Goal: Transaction & Acquisition: Book appointment/travel/reservation

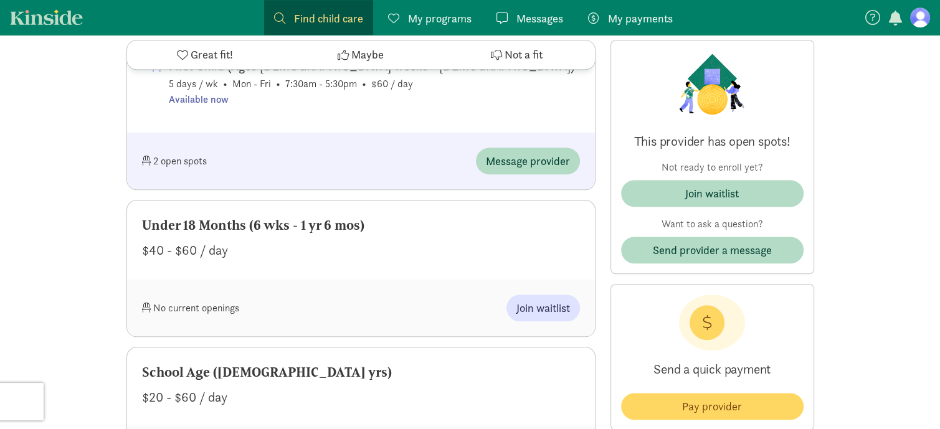
scroll to position [1033, 0]
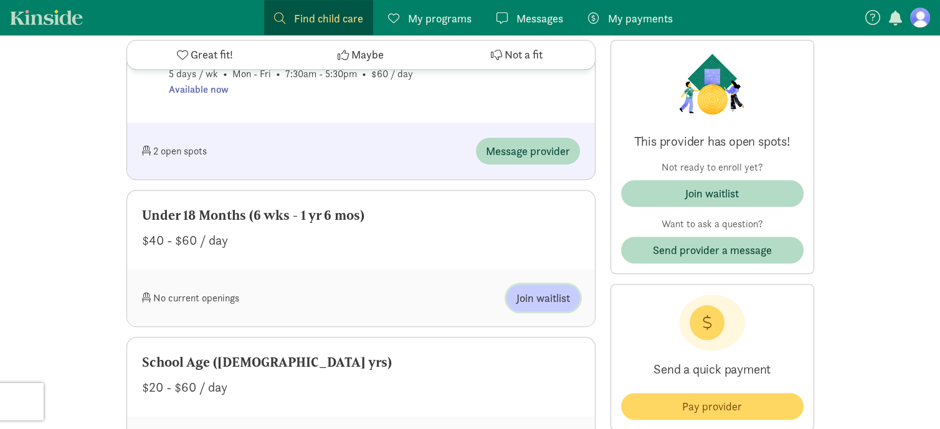
click at [529, 303] on span "Join waitlist" at bounding box center [543, 298] width 54 height 17
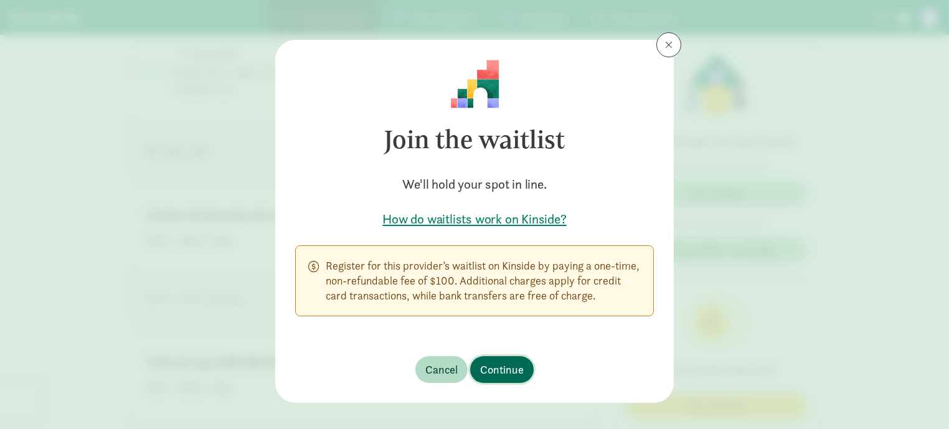
click at [499, 378] on span "Continue" at bounding box center [502, 369] width 44 height 17
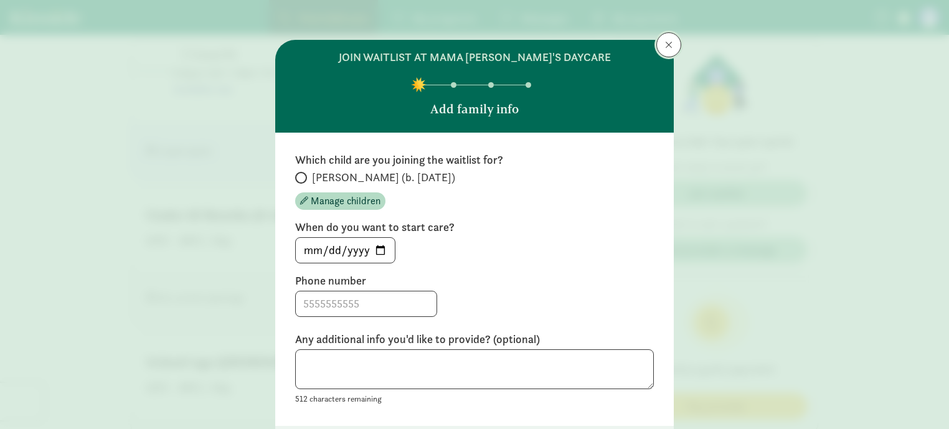
click at [659, 50] on button at bounding box center [668, 44] width 25 height 25
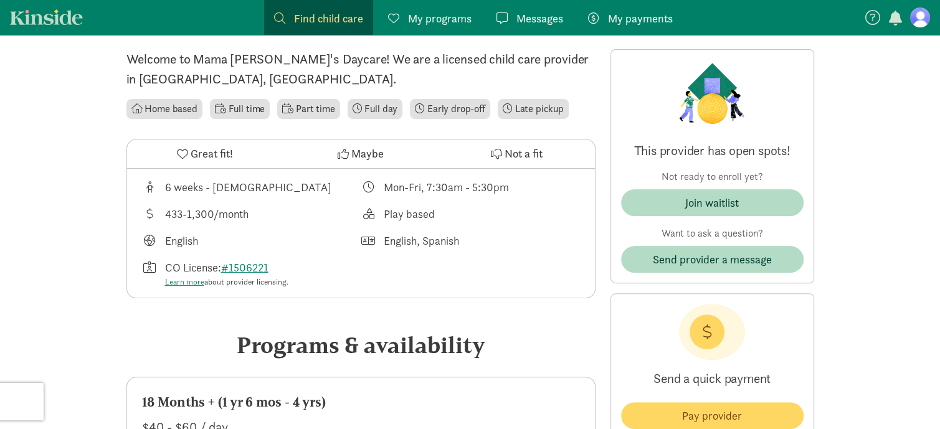
scroll to position [305, 0]
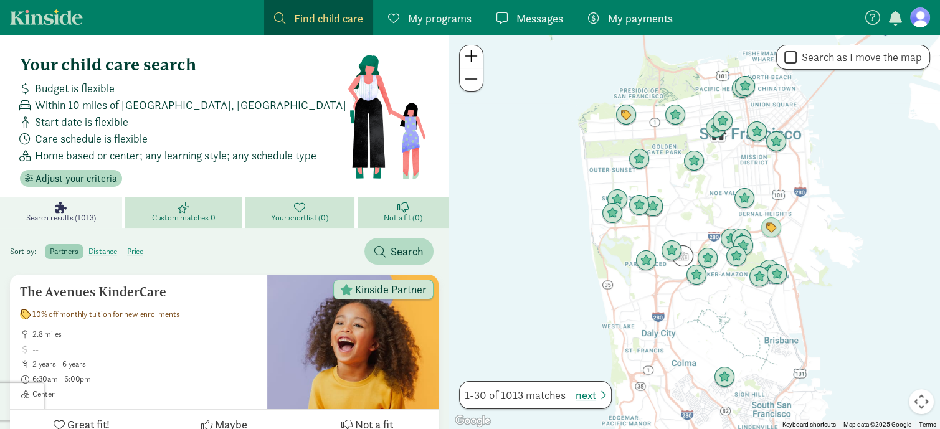
click at [917, 17] on figure at bounding box center [920, 17] width 20 height 20
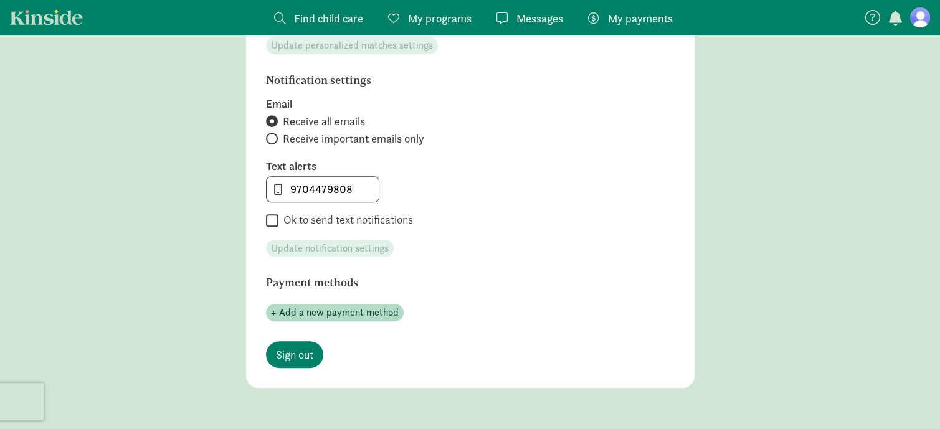
scroll to position [592, 0]
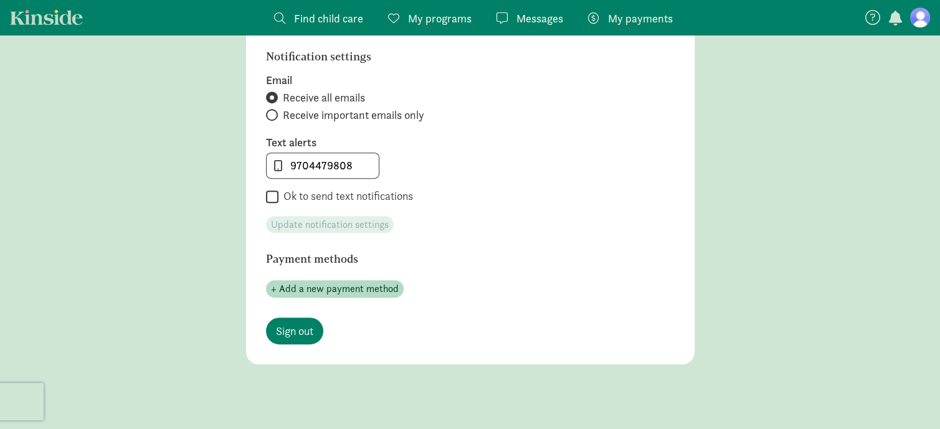
click at [270, 202] on input "Ok to send text notifications" at bounding box center [272, 197] width 12 height 17
checkbox input "true"
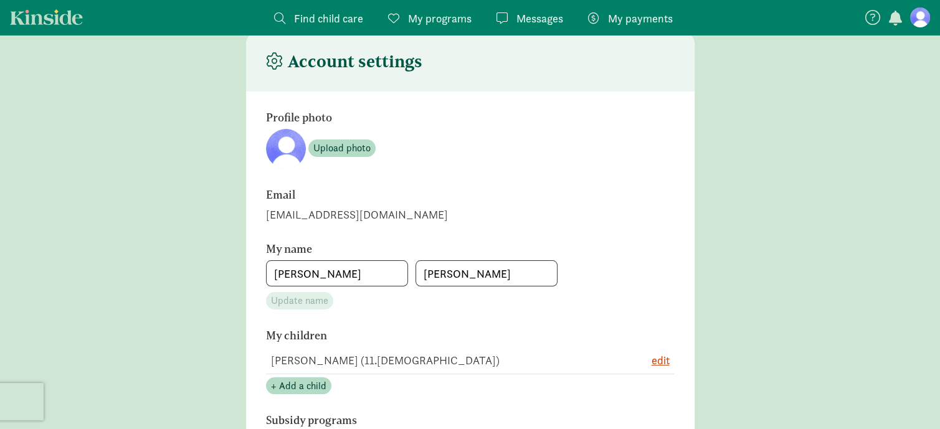
scroll to position [0, 0]
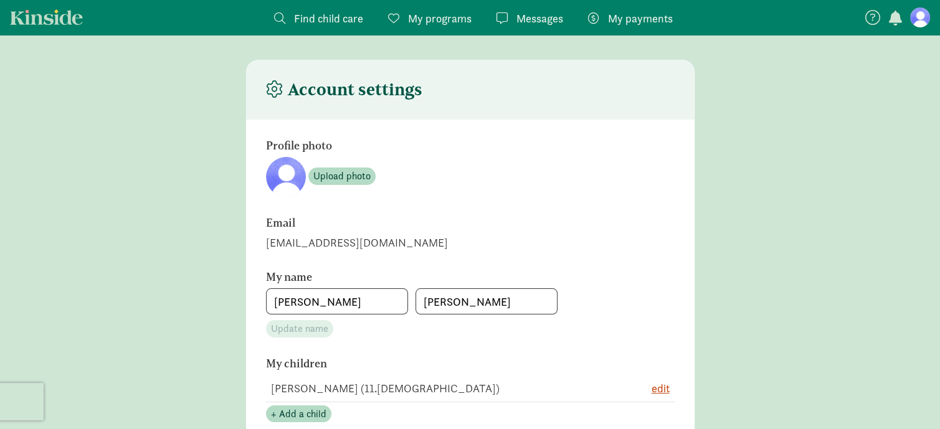
click at [325, 18] on span "Find child care" at bounding box center [328, 18] width 69 height 17
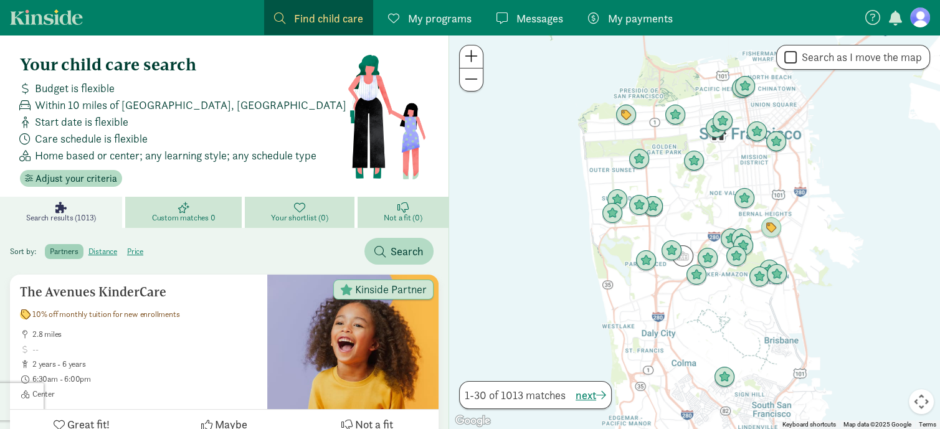
click at [53, 217] on span "Search results (1013)" at bounding box center [61, 218] width 70 height 10
click at [83, 174] on span "Adjust your criteria" at bounding box center [76, 178] width 82 height 15
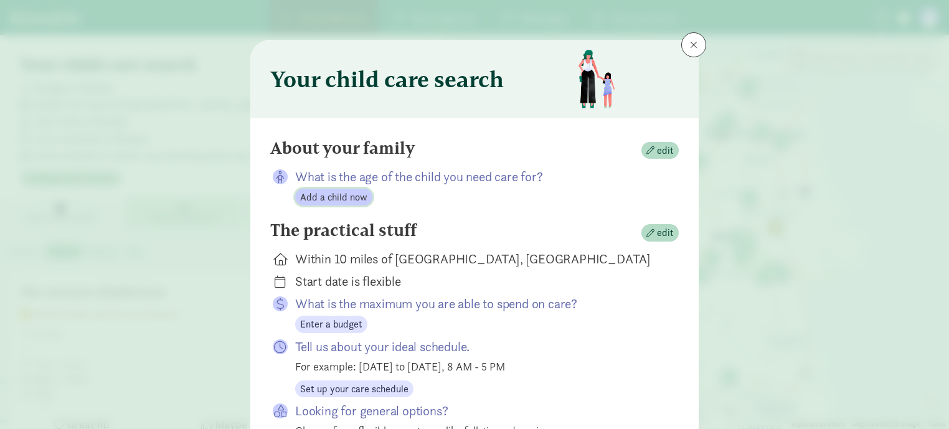
click at [316, 196] on span "Add a child now" at bounding box center [333, 197] width 67 height 15
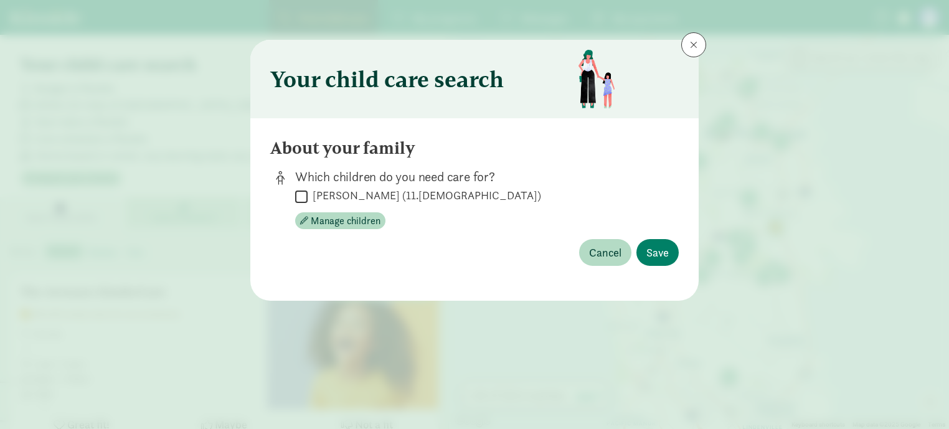
click at [300, 199] on input "Kori Santiago (11.9 months old)" at bounding box center [301, 196] width 12 height 17
checkbox input "true"
click at [658, 258] on span "Save" at bounding box center [657, 252] width 22 height 17
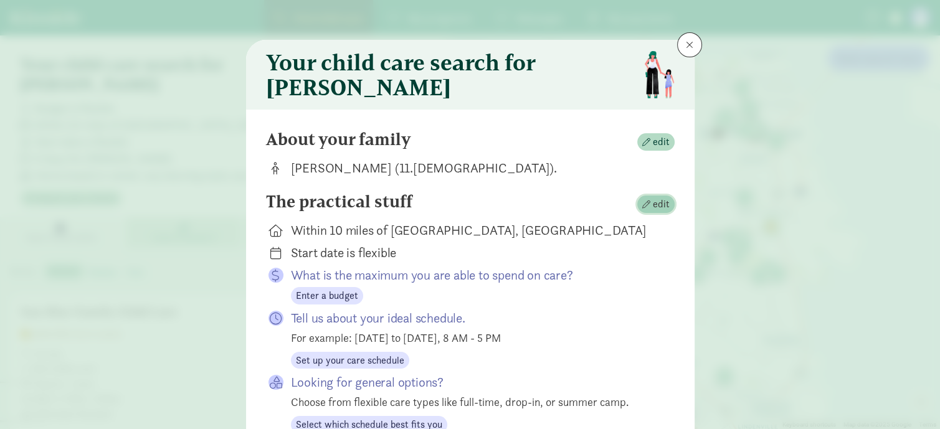
click at [658, 212] on span "edit" at bounding box center [661, 204] width 17 height 15
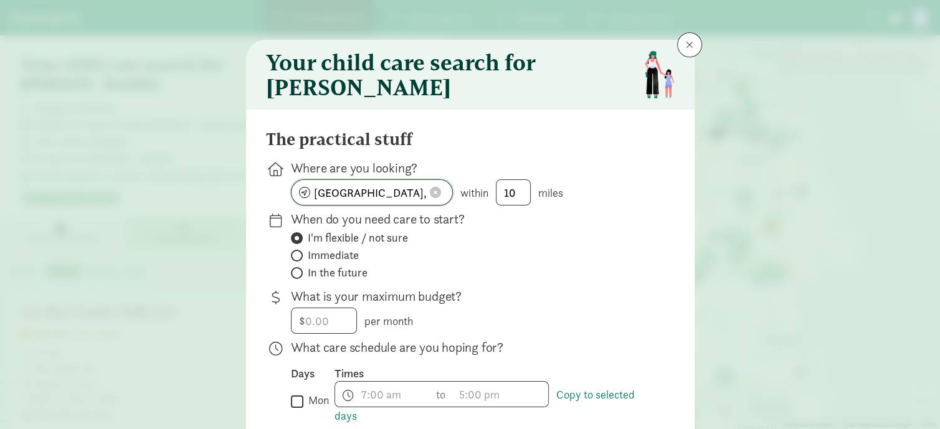
click at [431, 198] on span at bounding box center [435, 192] width 11 height 11
click at [412, 199] on input at bounding box center [371, 192] width 161 height 25
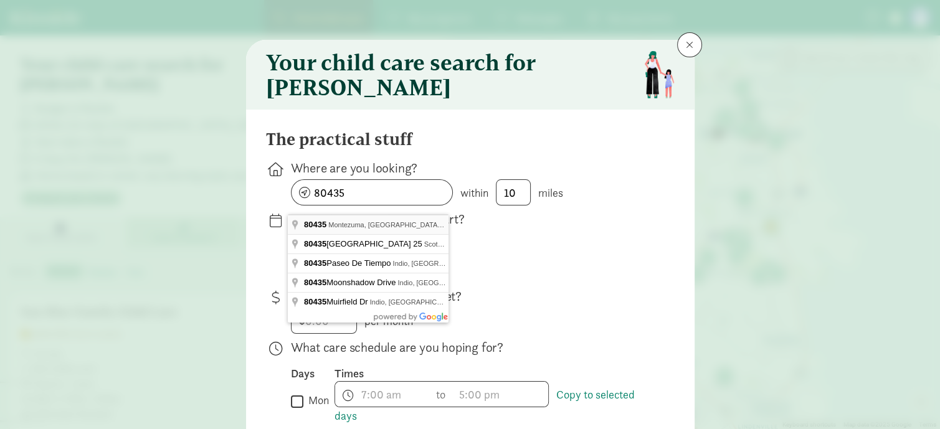
type input "Montezuma, CO 80435, USA"
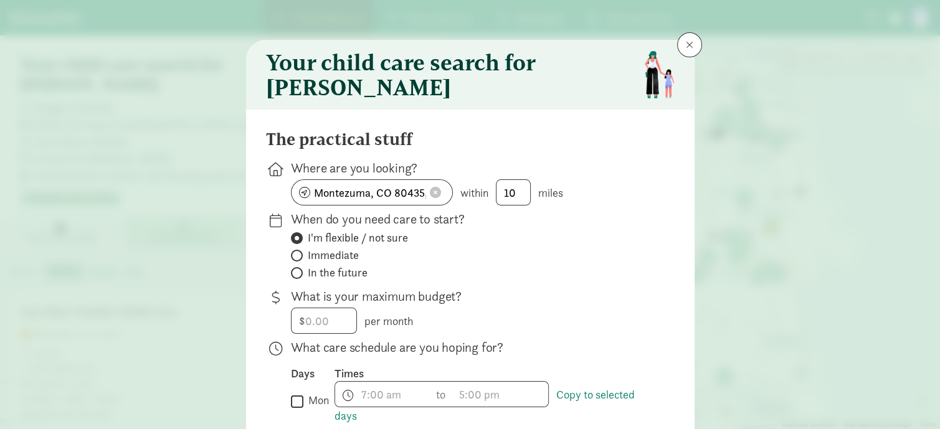
click at [346, 263] on span "Immediate" at bounding box center [333, 255] width 51 height 15
click at [299, 260] on input "Immediate" at bounding box center [295, 256] width 8 height 8
radio input "true"
radio input "false"
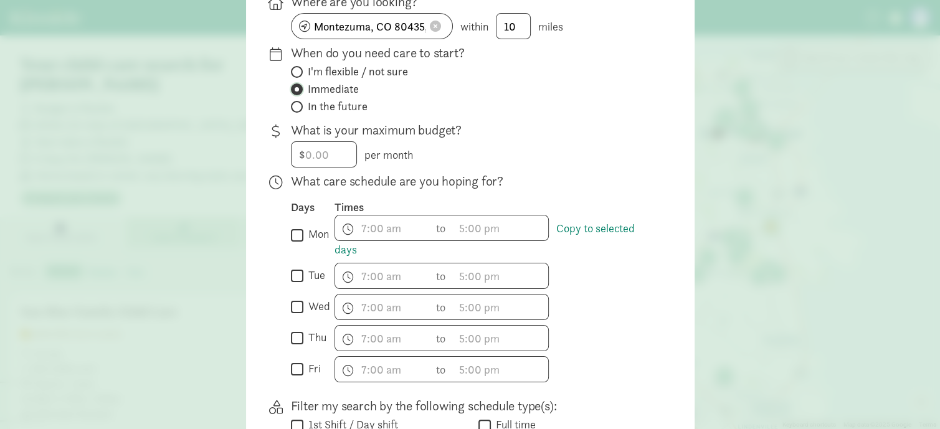
scroll to position [217, 0]
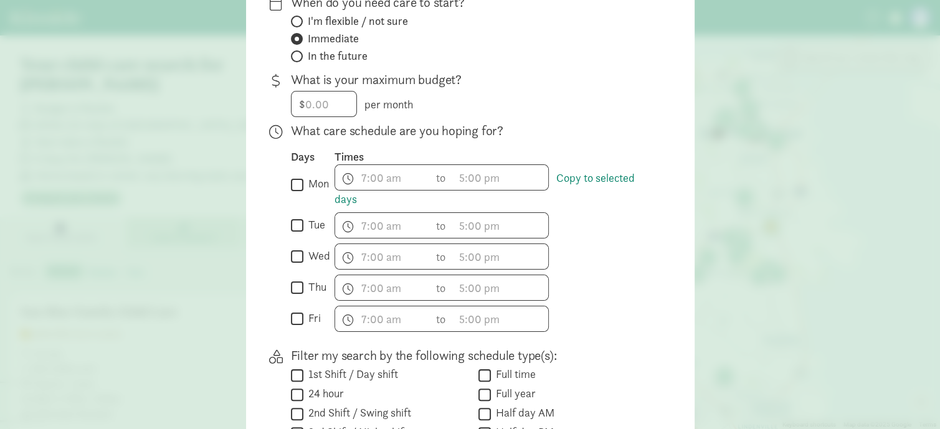
click at [291, 193] on input "mon" at bounding box center [297, 184] width 12 height 17
checkbox input "true"
click at [295, 234] on input "tue" at bounding box center [297, 225] width 12 height 17
checkbox input "true"
click at [298, 296] on input "thu" at bounding box center [297, 288] width 12 height 17
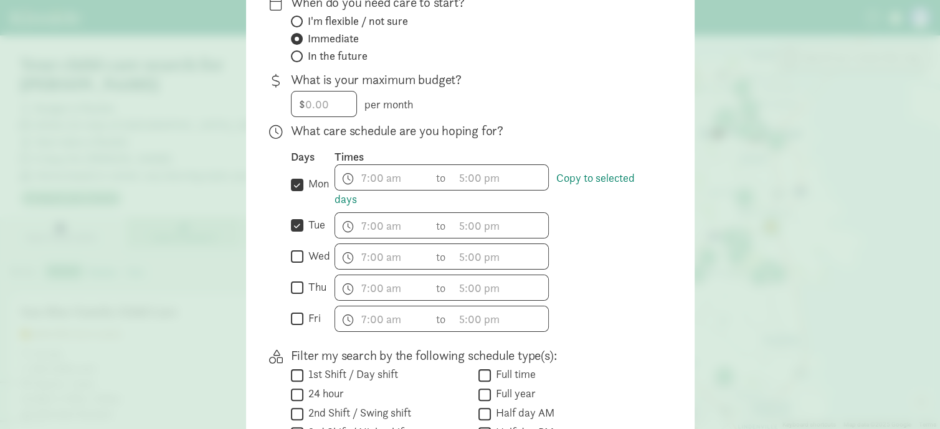
checkbox input "true"
click at [291, 328] on input "fri" at bounding box center [297, 319] width 12 height 17
checkbox input "true"
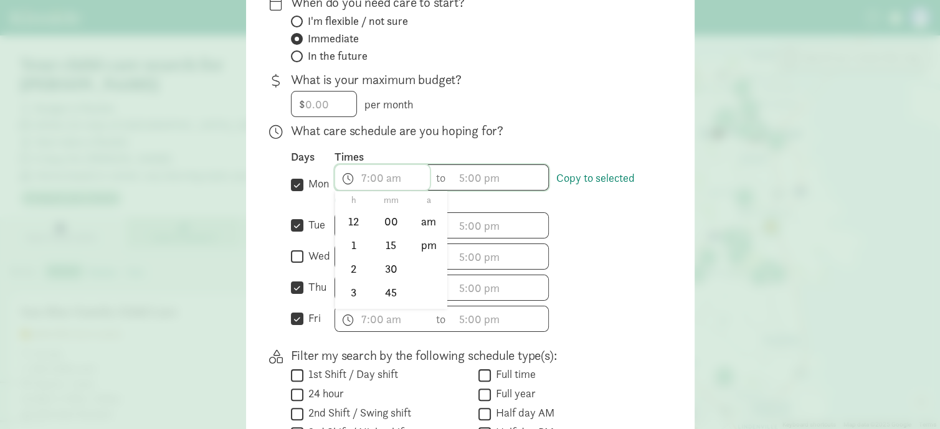
click at [362, 185] on span "h 12 1 2 3 4 5 6 7 8 9 10 11 mm 00 15 30 45 a am pm" at bounding box center [382, 177] width 95 height 25
click at [344, 296] on li "9" at bounding box center [353, 284] width 37 height 24
click at [417, 232] on li "am" at bounding box center [428, 222] width 37 height 24
click at [384, 234] on li "00" at bounding box center [390, 222] width 37 height 24
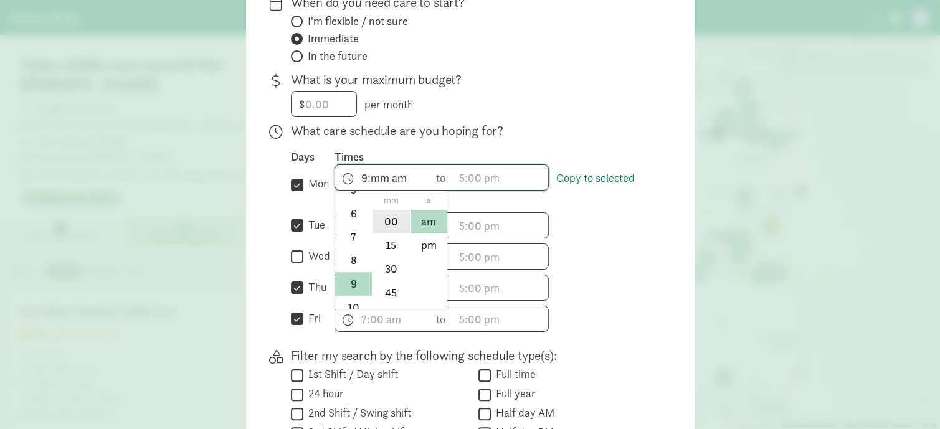
type input "9:00 am"
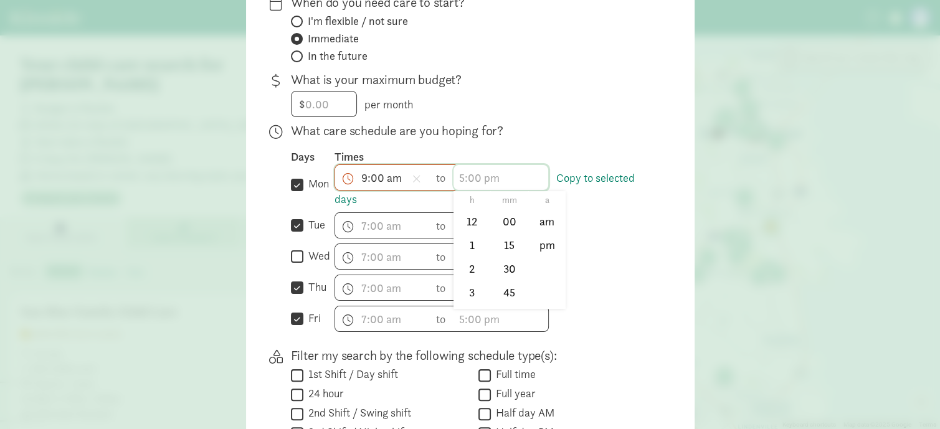
click at [462, 186] on span "h 12 1 2 3 4 5 6 7 8 9 10 11 mm 00 15 30 45 a am pm" at bounding box center [500, 177] width 95 height 25
click at [467, 304] on li "3" at bounding box center [471, 292] width 37 height 24
click at [545, 254] on li "pm" at bounding box center [547, 246] width 37 height 24
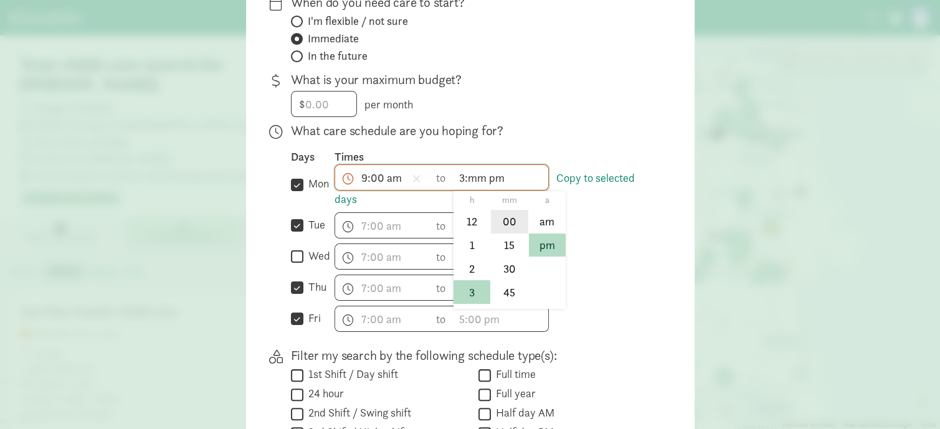
click at [511, 230] on li "00" at bounding box center [509, 222] width 37 height 24
type input "3:00 pm"
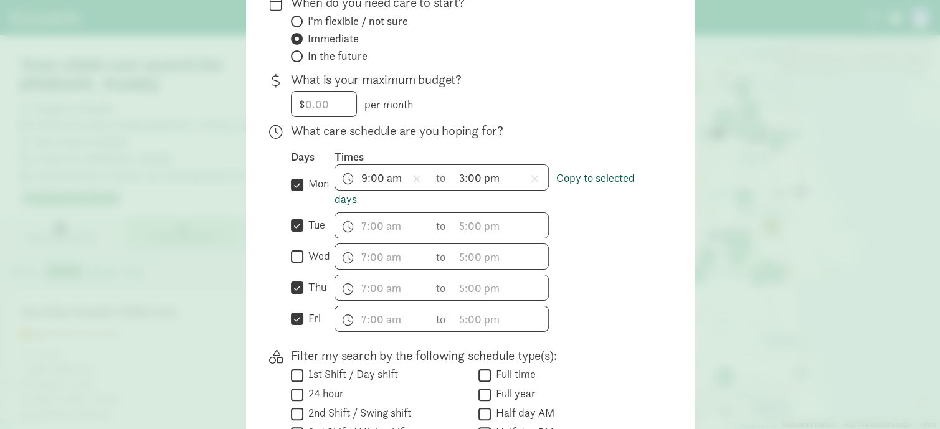
click at [585, 184] on link "Copy to selected days" at bounding box center [484, 189] width 300 height 36
click at [563, 189] on link "Copy to selected days" at bounding box center [484, 189] width 300 height 36
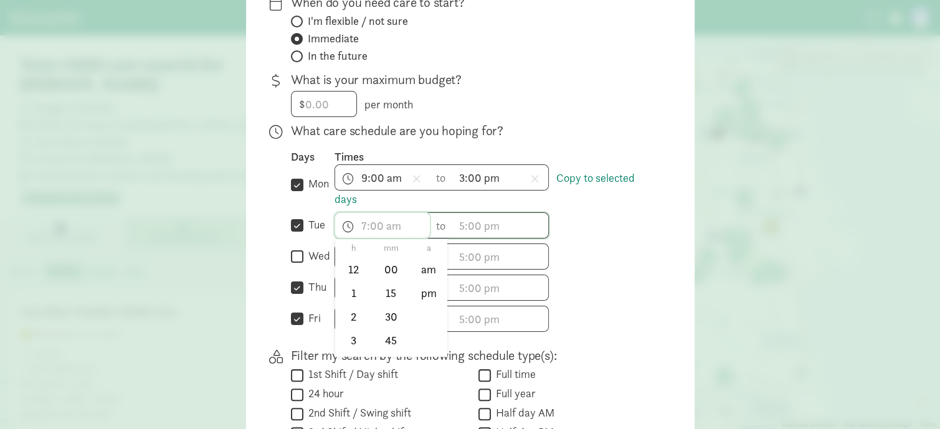
click at [362, 237] on input "text" at bounding box center [382, 225] width 95 height 25
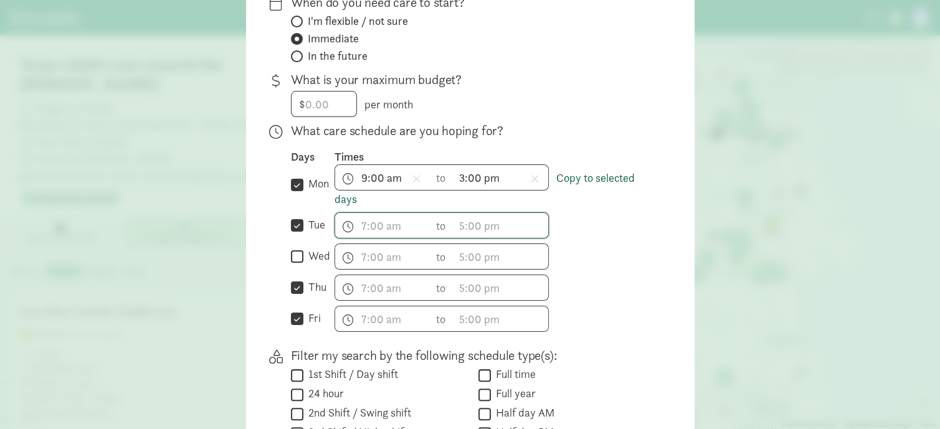
click at [570, 186] on link "Copy to selected days" at bounding box center [484, 189] width 300 height 36
click at [610, 185] on link "Copy to selected days" at bounding box center [484, 189] width 300 height 36
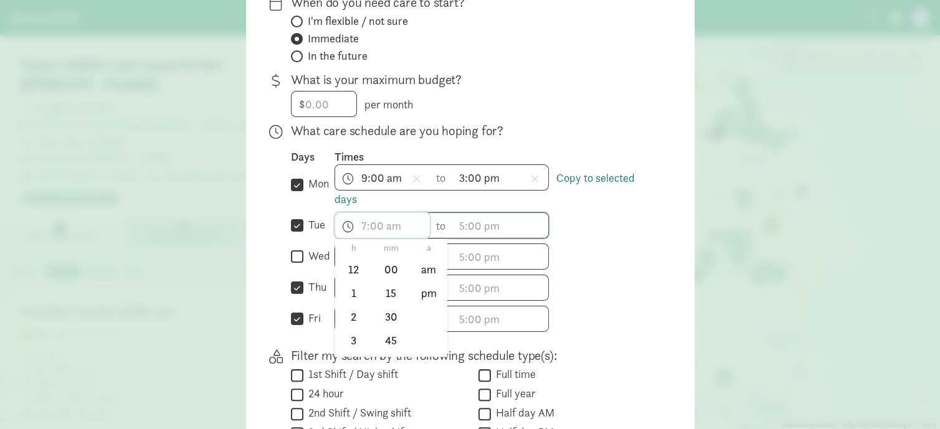
click at [362, 231] on input "text" at bounding box center [382, 225] width 95 height 25
click at [345, 326] on li "9" at bounding box center [353, 315] width 37 height 24
click at [386, 279] on li "00" at bounding box center [390, 270] width 37 height 24
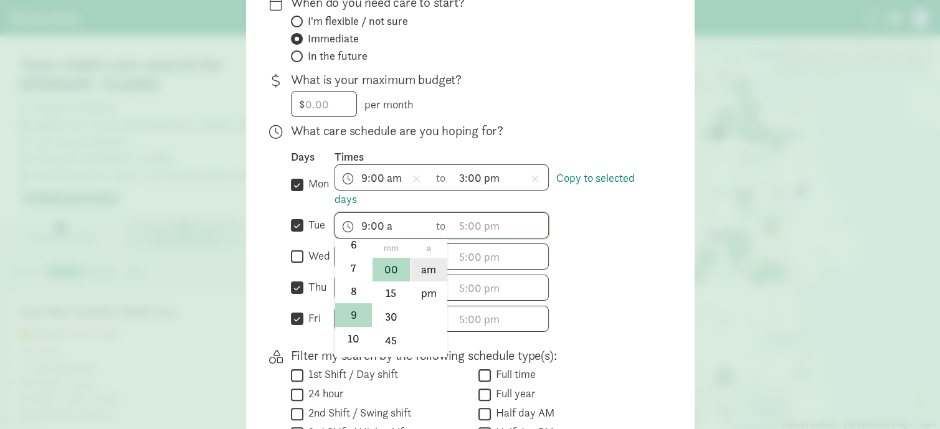
click at [423, 282] on li "am" at bounding box center [428, 270] width 37 height 24
type input "9:00 am"
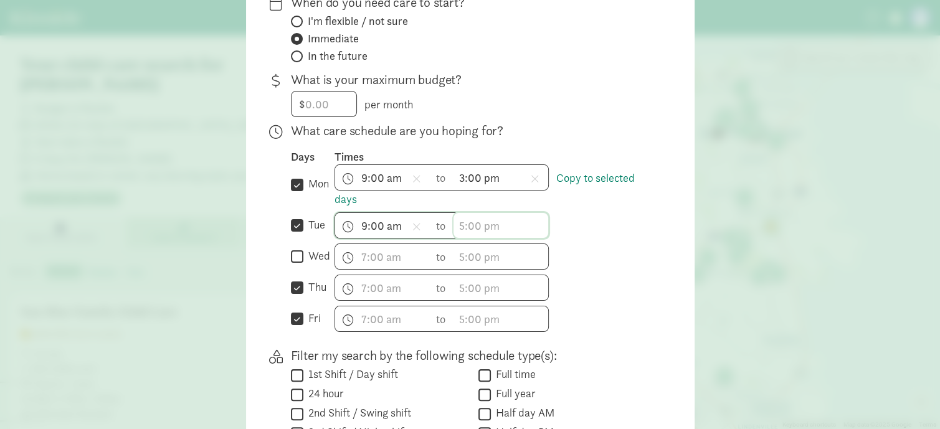
click at [475, 235] on input "text" at bounding box center [500, 225] width 95 height 25
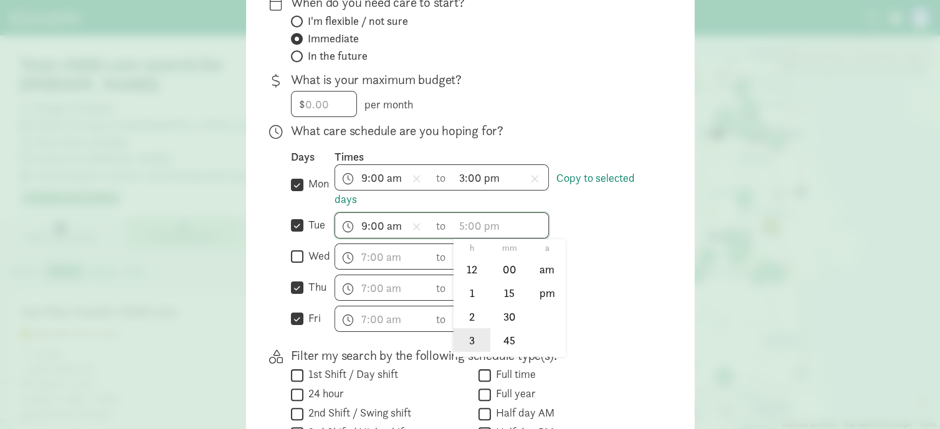
click at [466, 352] on li "3" at bounding box center [471, 340] width 37 height 24
click at [507, 282] on li "00" at bounding box center [509, 270] width 37 height 24
click at [542, 281] on li "am" at bounding box center [547, 270] width 37 height 24
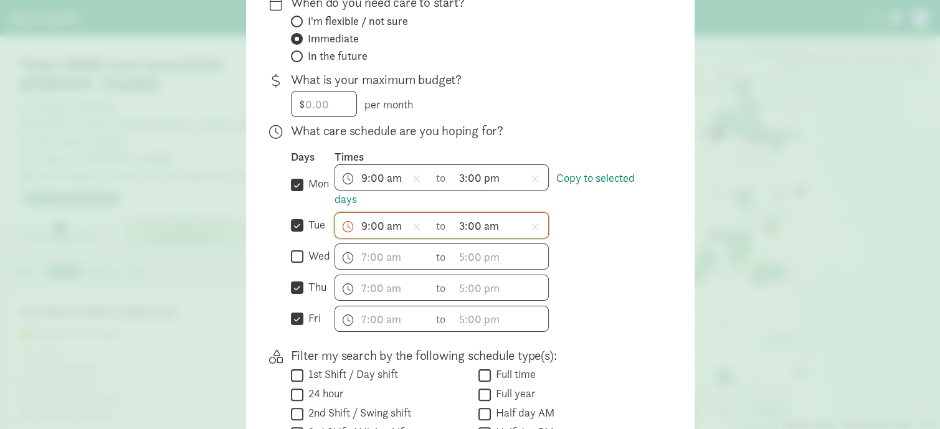
click at [493, 236] on input "3:00 am" at bounding box center [500, 225] width 95 height 25
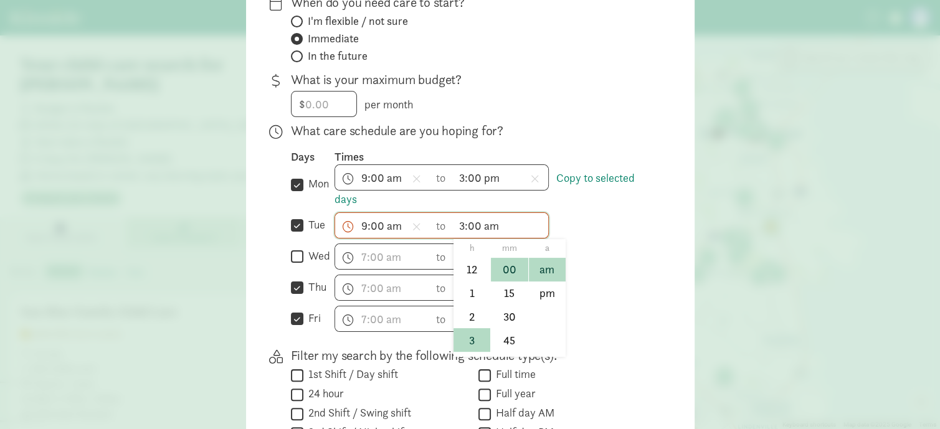
scroll to position [89, 0]
click at [539, 305] on li "pm" at bounding box center [547, 294] width 37 height 24
type input "3:00 pm"
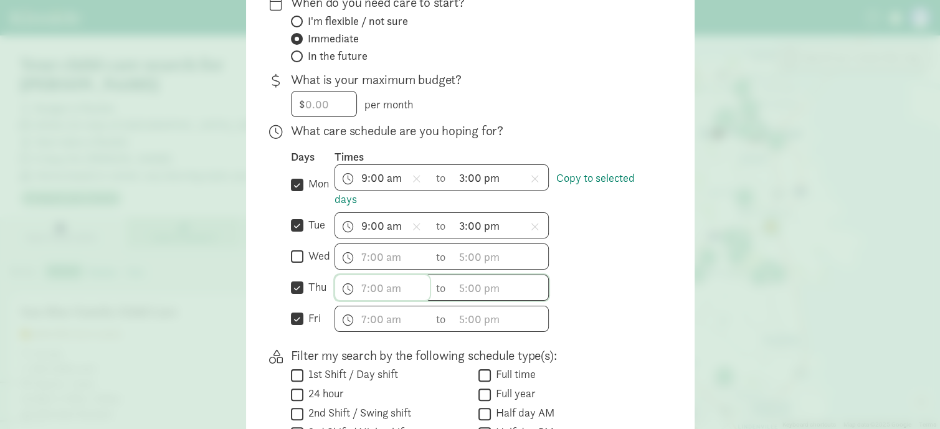
click at [366, 300] on input "text" at bounding box center [382, 287] width 95 height 25
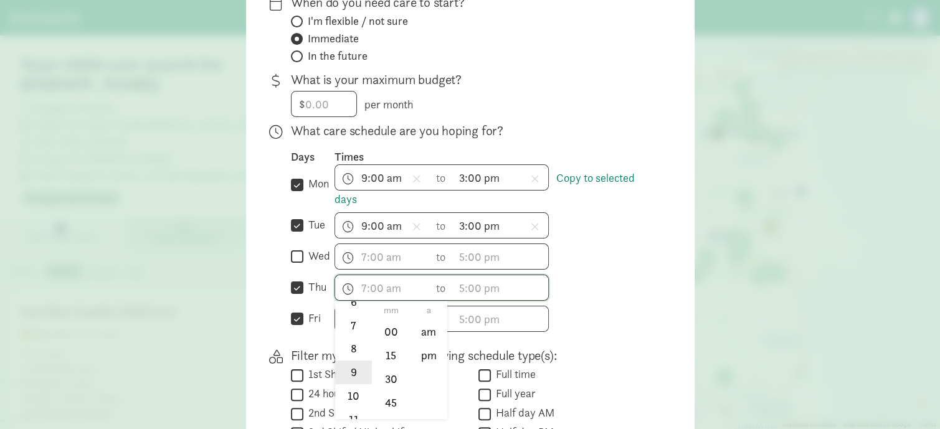
click at [344, 382] on li "9" at bounding box center [353, 373] width 37 height 24
click at [387, 343] on li "00" at bounding box center [390, 332] width 37 height 24
click at [425, 342] on li "am" at bounding box center [428, 332] width 37 height 24
type input "9:00 am"
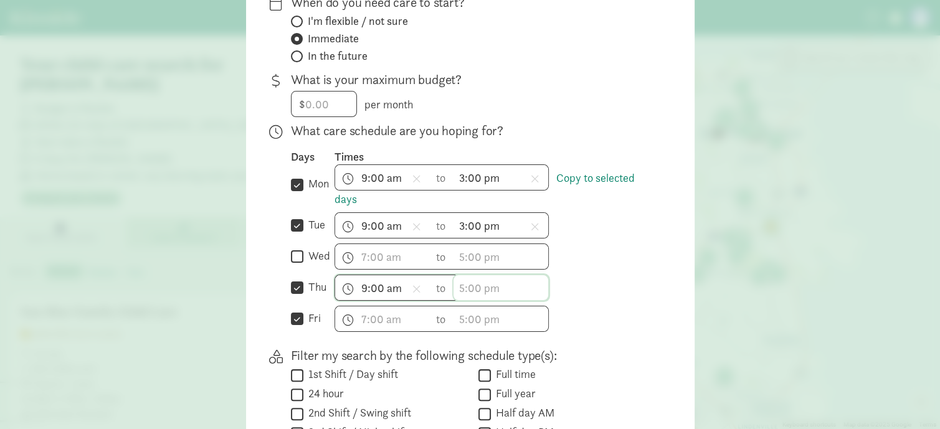
click at [498, 300] on input "text" at bounding box center [500, 287] width 95 height 25
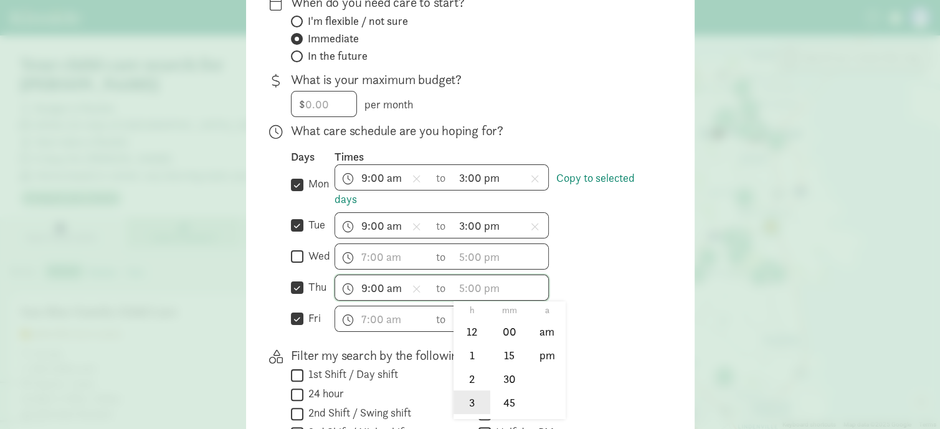
click at [466, 414] on li "3" at bounding box center [471, 402] width 37 height 24
click at [509, 340] on li "00" at bounding box center [509, 332] width 37 height 24
click at [544, 366] on li "pm" at bounding box center [547, 356] width 37 height 24
type input "3:00 pm"
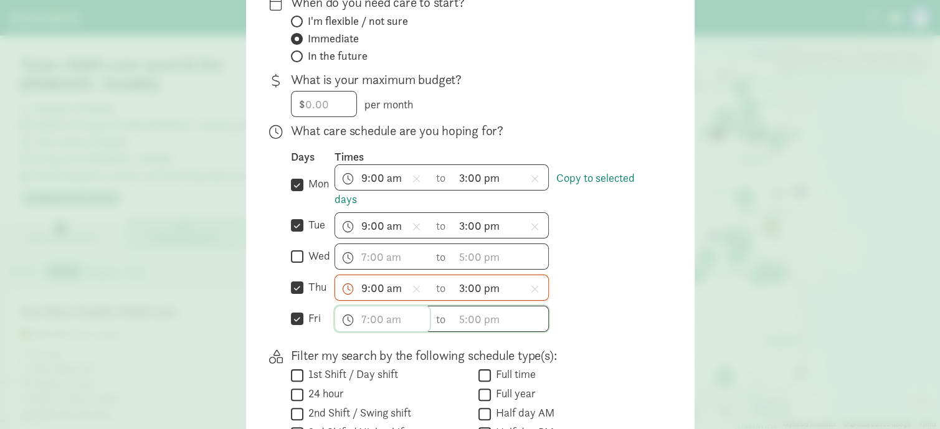
click at [372, 331] on input "text" at bounding box center [382, 318] width 95 height 25
click at [348, 402] on li "9" at bounding box center [353, 394] width 37 height 24
type input "9:mm a"
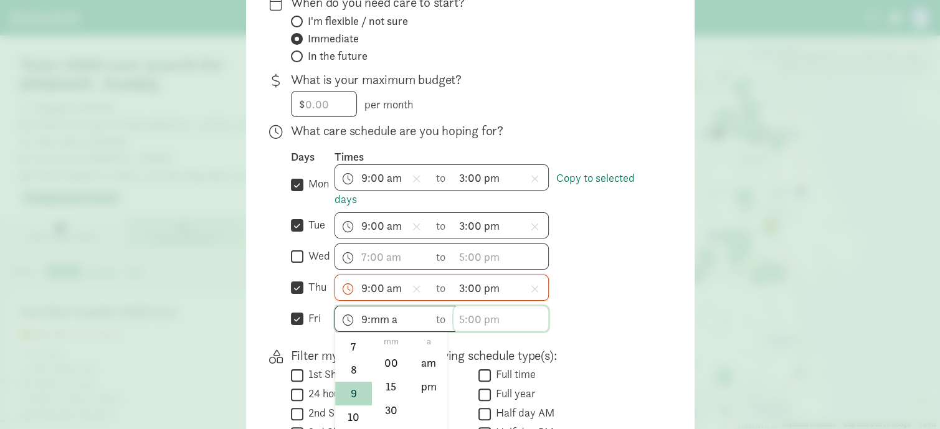
click at [473, 329] on input "text" at bounding box center [500, 318] width 95 height 25
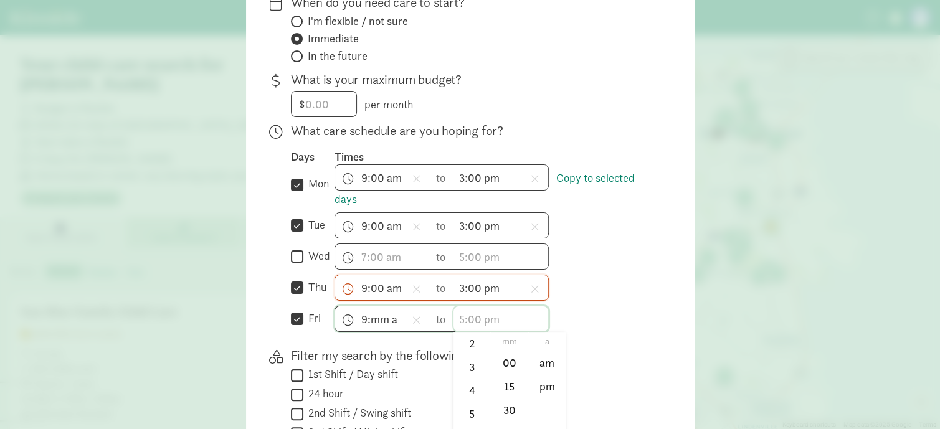
scroll to position [67, 0]
click at [464, 378] on li "3" at bounding box center [471, 366] width 37 height 24
click at [502, 372] on li "00" at bounding box center [509, 363] width 37 height 24
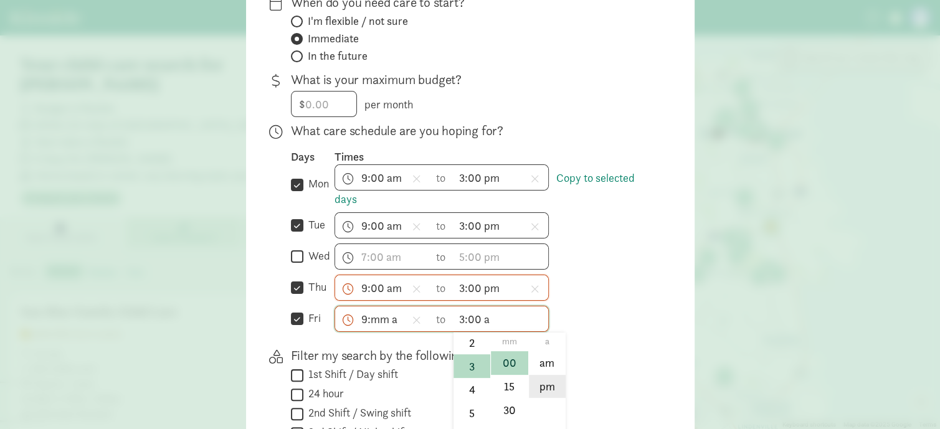
click at [543, 398] on li "pm" at bounding box center [547, 387] width 37 height 24
type input "3:00 pm"
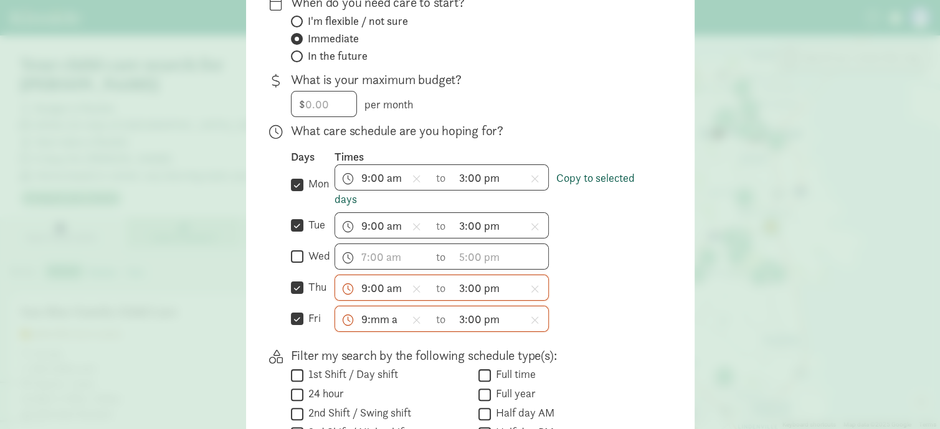
click at [609, 184] on link "Copy to selected days" at bounding box center [484, 189] width 300 height 36
click at [600, 269] on div "h 12 1 2 3 4 5 6 7 8 9 10 11 mm 00 15 30 45 a am pm to h 12 1 2 3 4 5 6 7 8 9 1…" at bounding box center [494, 257] width 320 height 26
click at [502, 262] on input "text" at bounding box center [500, 256] width 95 height 25
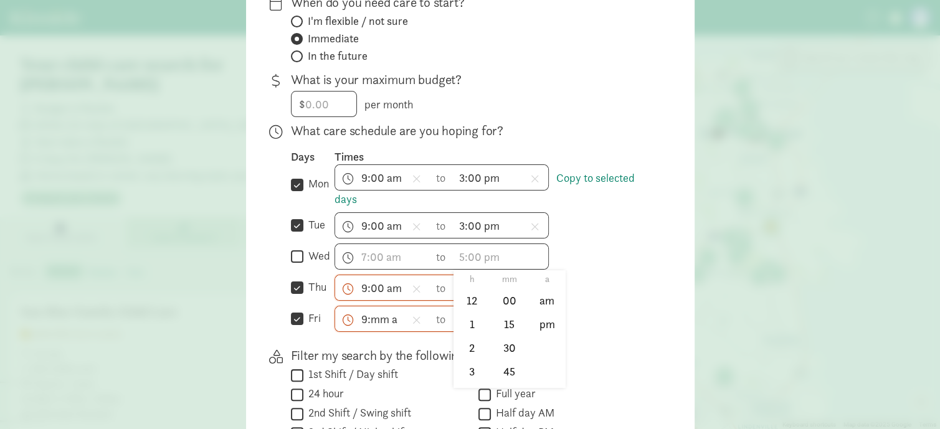
click at [623, 267] on div "h 12 1 2 3 4 5 6 7 8 9 10 11 mm 00 15 30 45 a am pm to h 12 1 2 3 4 5 6 7 8 9 1…" at bounding box center [494, 257] width 320 height 26
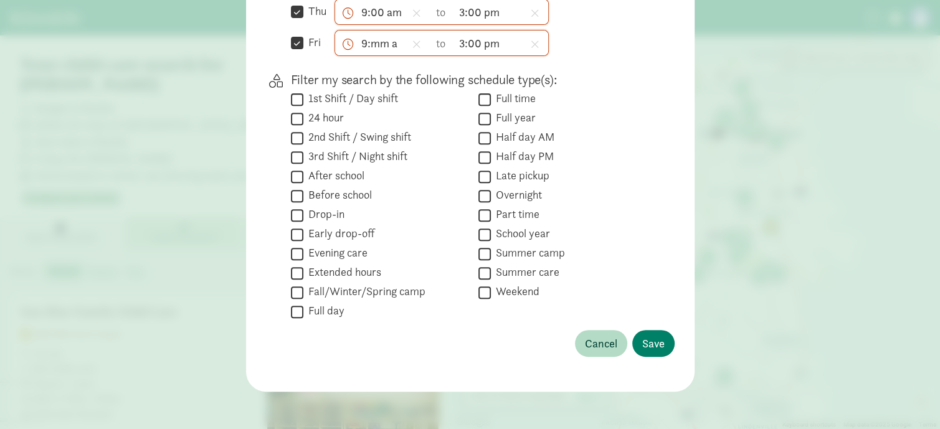
scroll to position [493, 0]
click at [480, 243] on input "School year" at bounding box center [484, 234] width 12 height 17
checkbox input "true"
click at [655, 352] on span "Save" at bounding box center [653, 343] width 22 height 17
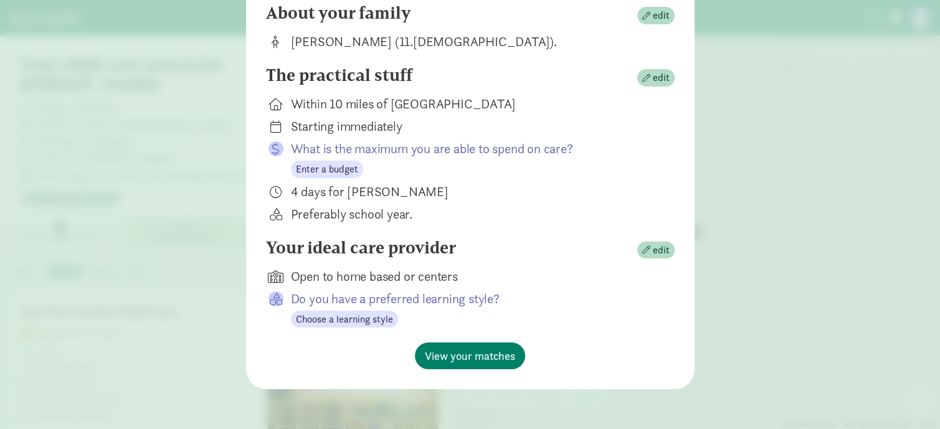
scroll to position [138, 0]
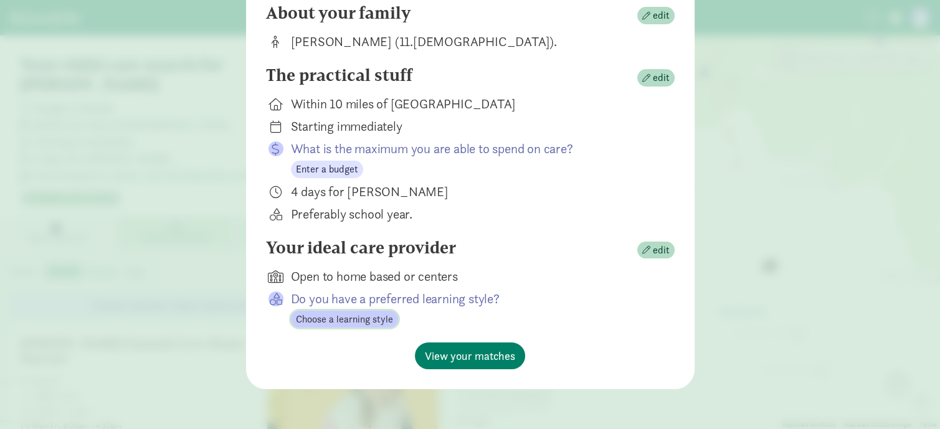
click at [356, 322] on span "Choose a learning style" at bounding box center [344, 319] width 97 height 15
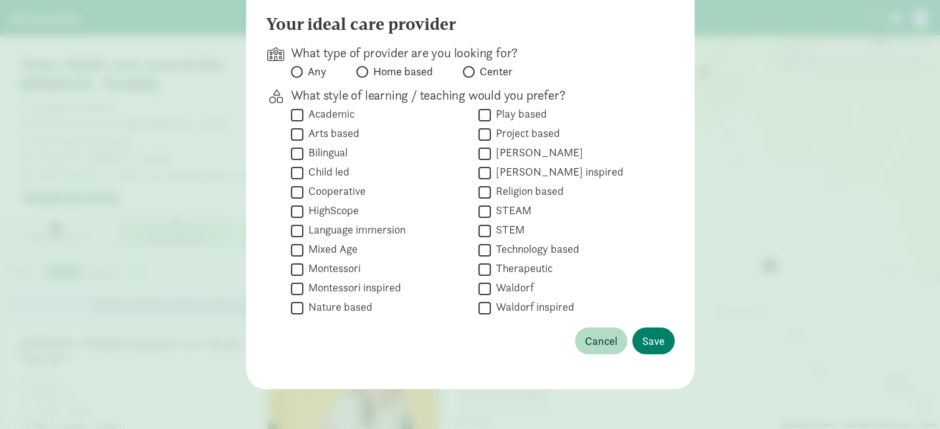
scroll to position [125, 0]
click at [291, 72] on input "Any" at bounding box center [295, 72] width 8 height 8
radio input "true"
click at [642, 346] on span "Save" at bounding box center [653, 341] width 22 height 17
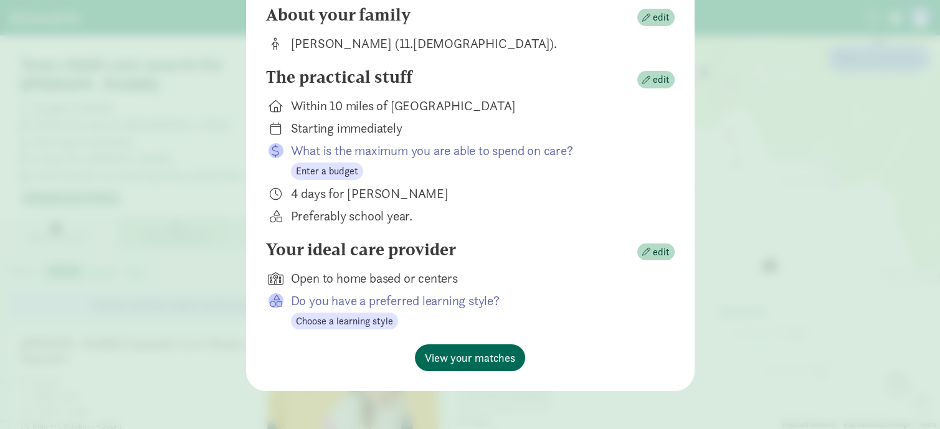
click at [486, 366] on span "View your matches" at bounding box center [470, 357] width 90 height 17
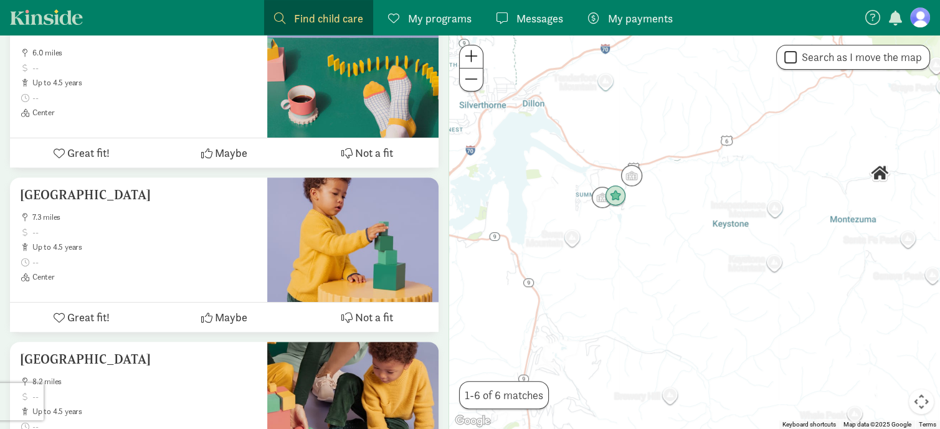
scroll to position [486, 0]
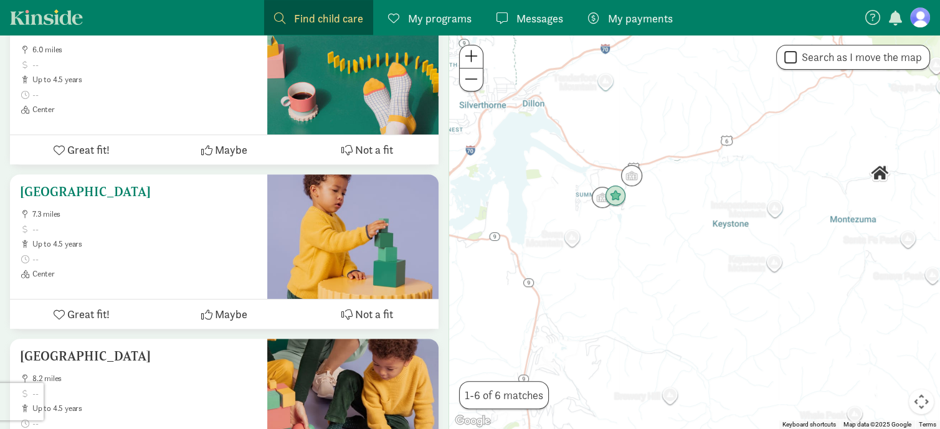
click at [209, 309] on icon at bounding box center [206, 314] width 11 height 11
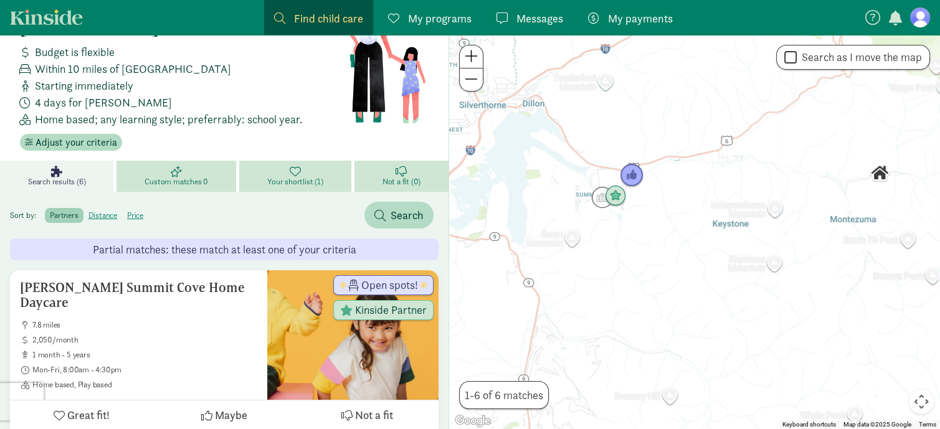
scroll to position [57, 0]
click at [88, 319] on span "7.8 miles" at bounding box center [144, 324] width 225 height 10
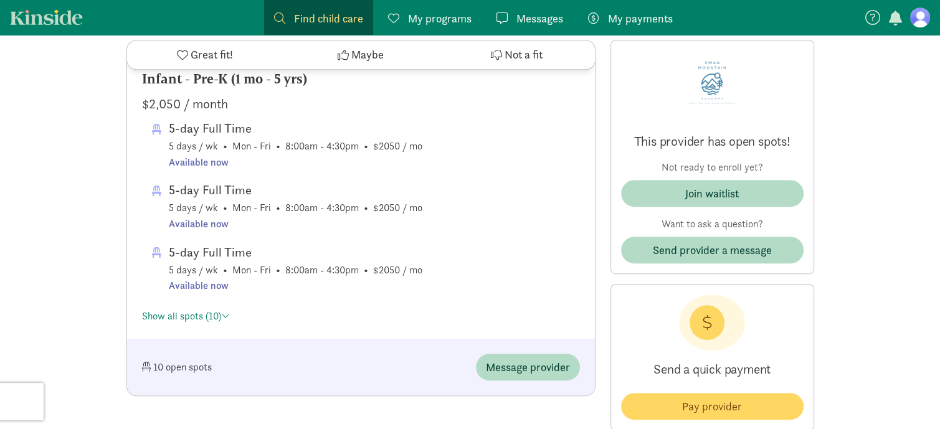
scroll to position [639, 0]
click at [225, 319] on span at bounding box center [225, 316] width 9 height 10
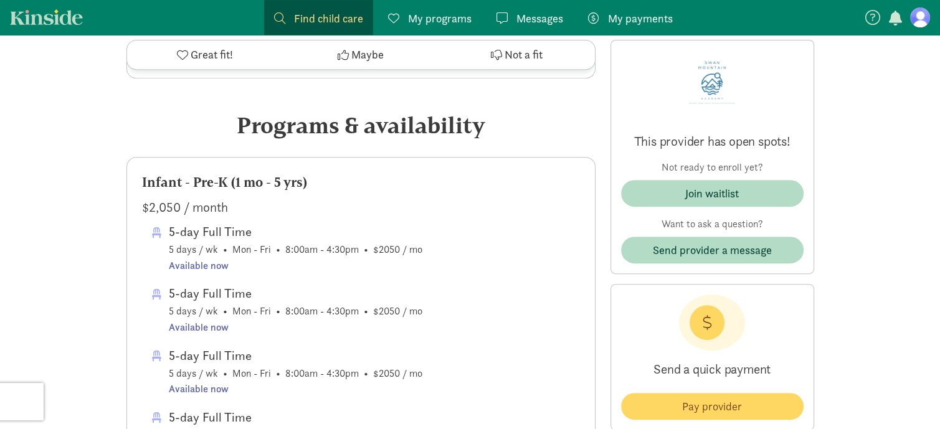
scroll to position [534, 0]
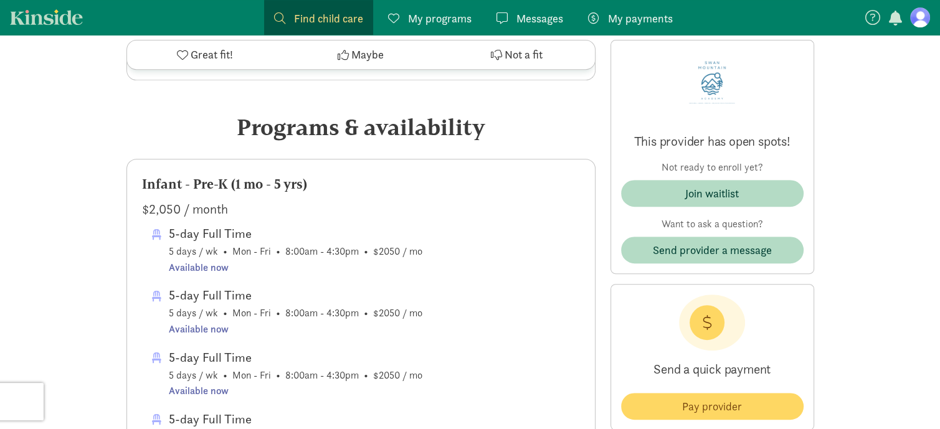
click at [184, 242] on div "5-day Full Time" at bounding box center [295, 234] width 253 height 20
click at [182, 270] on div "Available now" at bounding box center [295, 268] width 253 height 16
click at [153, 235] on span at bounding box center [159, 255] width 14 height 52
click at [229, 242] on div "5-day Full Time" at bounding box center [295, 234] width 253 height 20
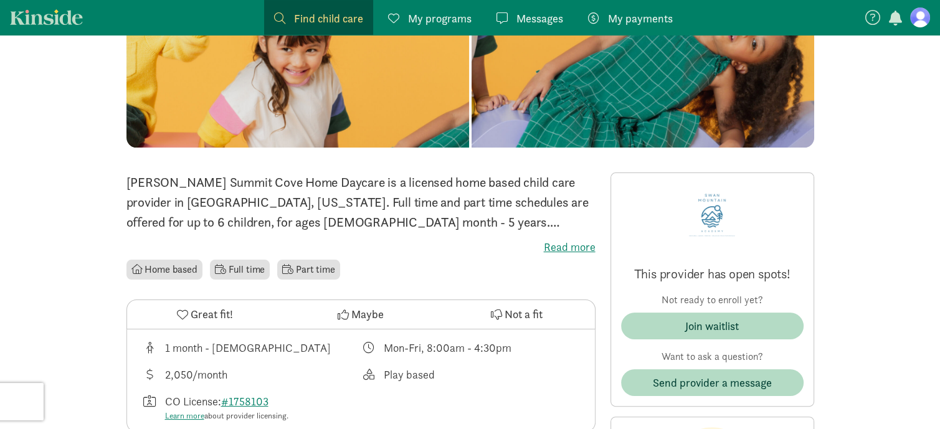
scroll to position [0, 0]
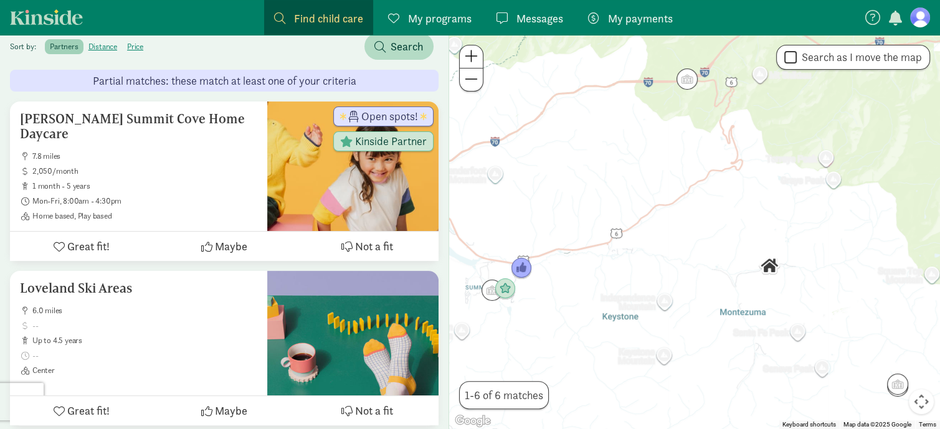
scroll to position [233, 0]
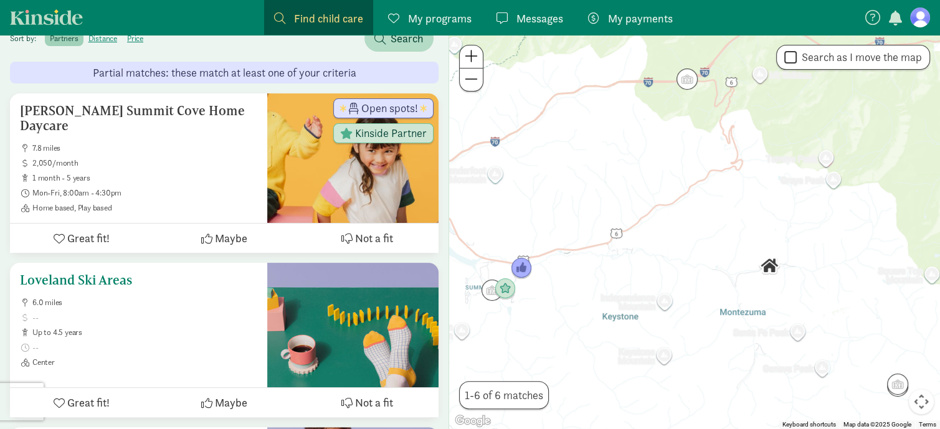
click at [168, 323] on ul "6.0 miles up to 4.5 years Center" at bounding box center [138, 333] width 237 height 70
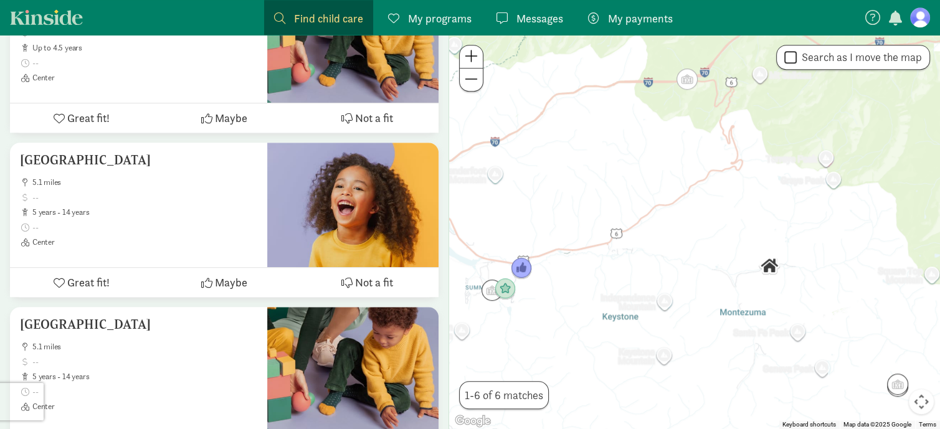
scroll to position [961, 0]
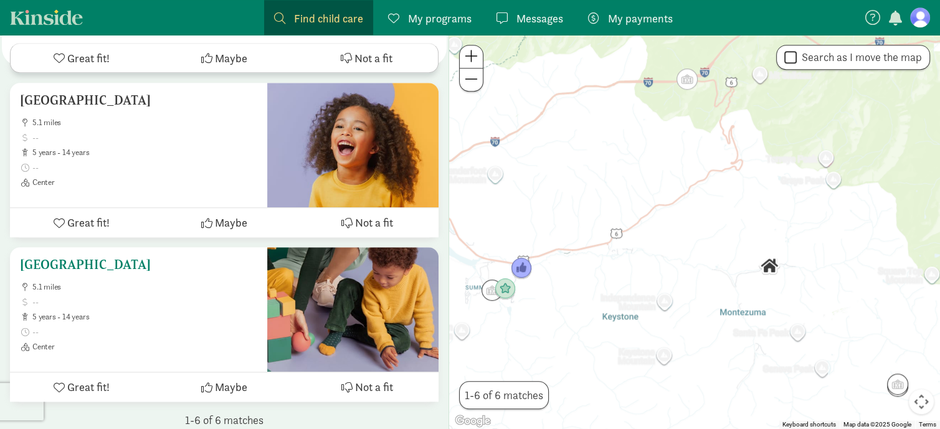
click at [346, 382] on icon at bounding box center [346, 387] width 11 height 11
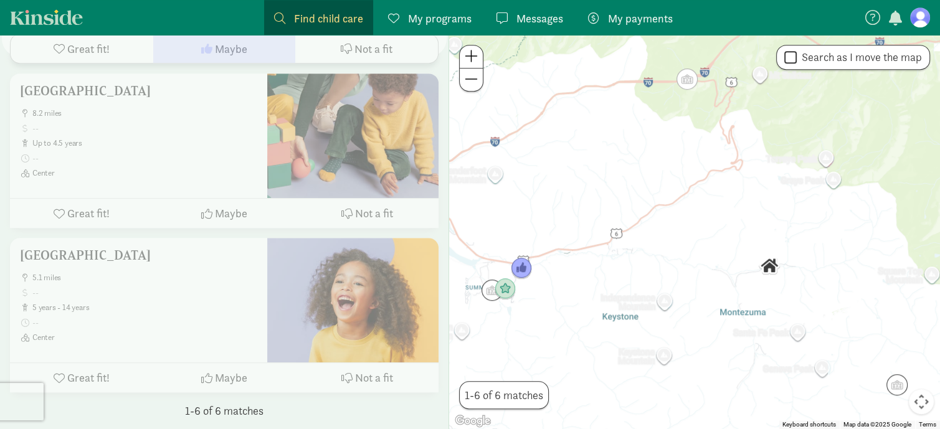
scroll to position [792, 0]
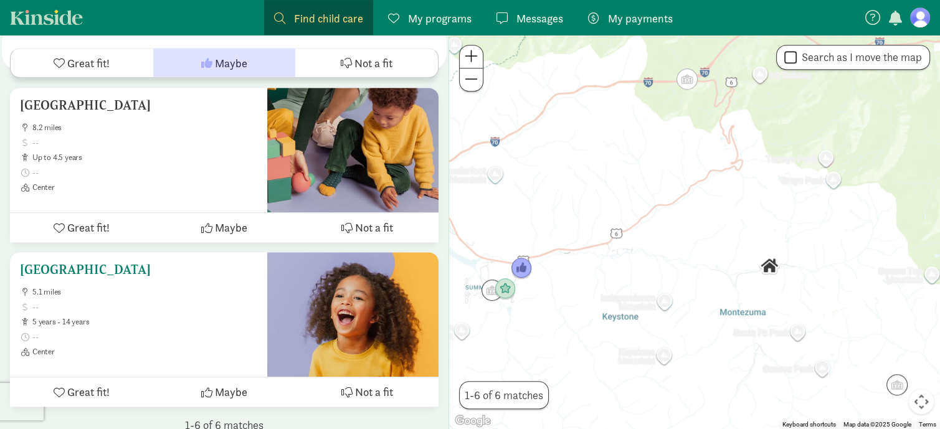
click at [346, 387] on icon at bounding box center [346, 392] width 11 height 11
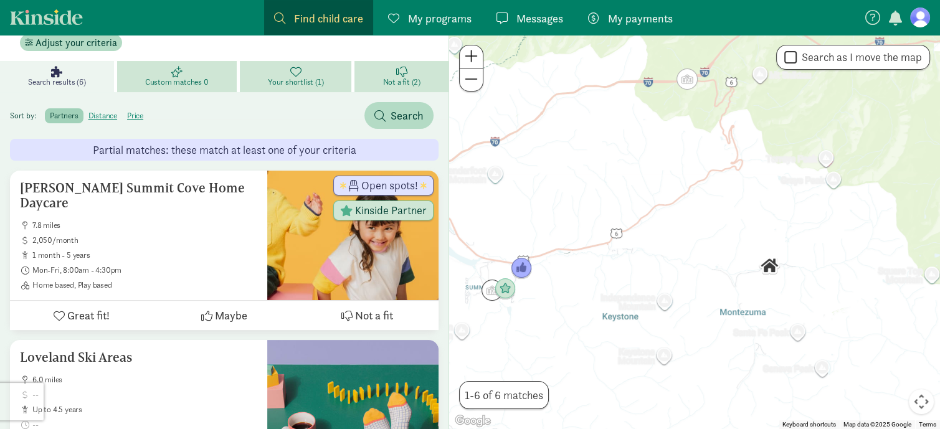
scroll to position [147, 0]
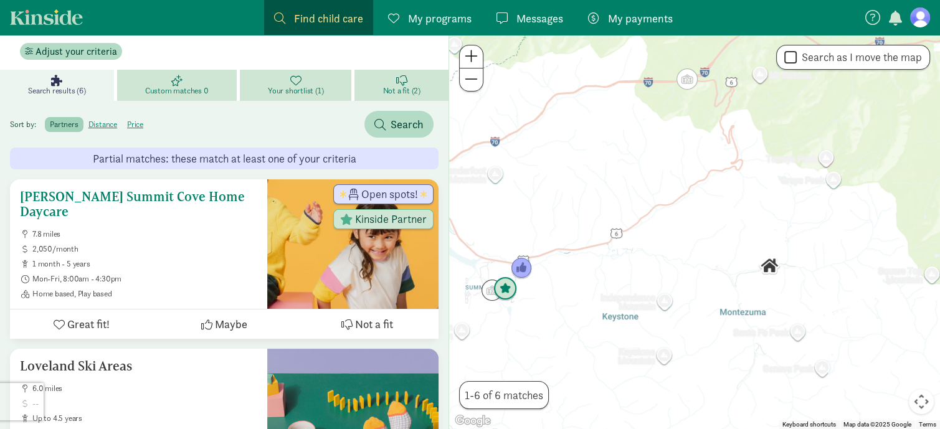
click at [209, 319] on icon at bounding box center [206, 324] width 11 height 11
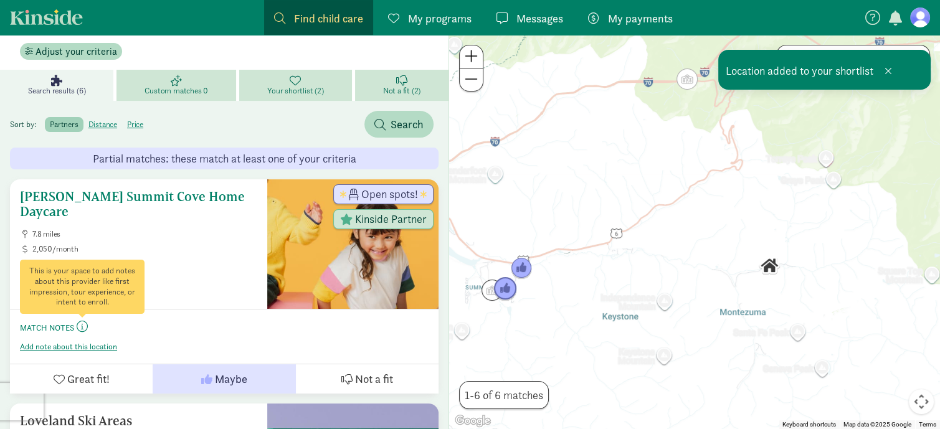
click at [78, 321] on span at bounding box center [82, 326] width 11 height 11
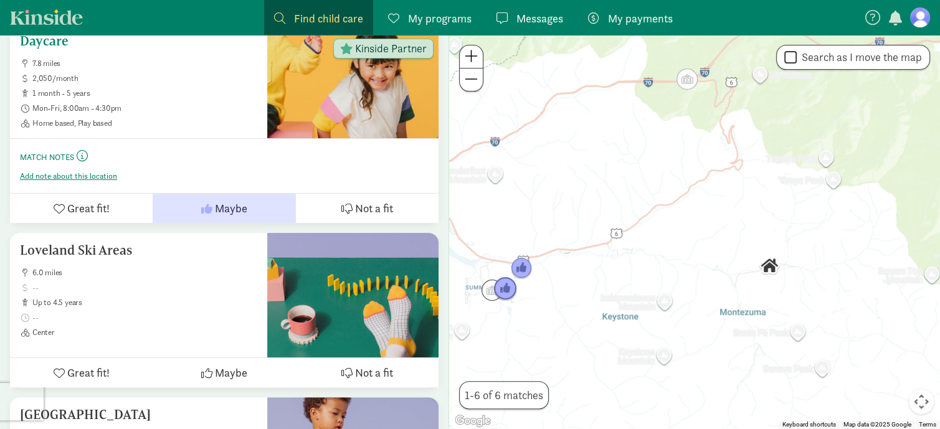
scroll to position [326, 0]
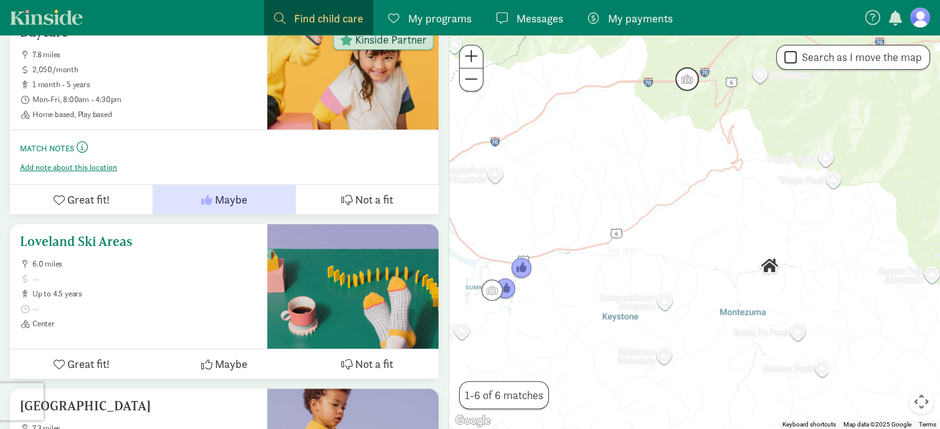
click at [162, 289] on span "up to 4.5 years" at bounding box center [144, 294] width 225 height 10
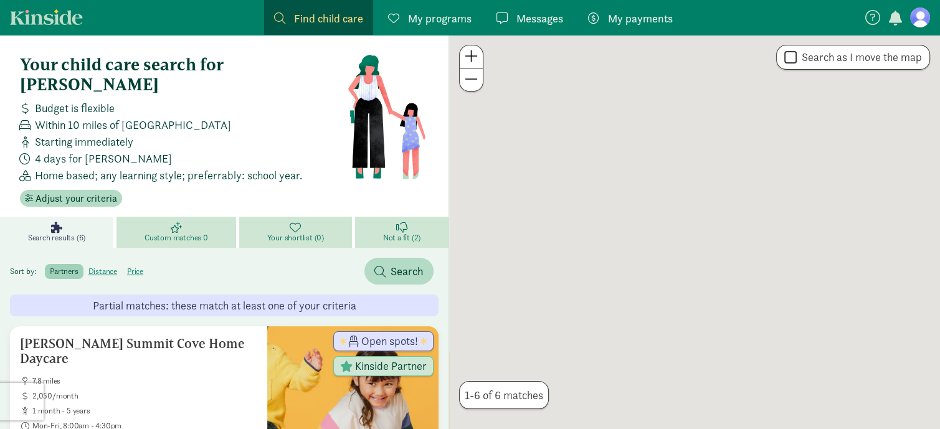
scroll to position [326, 0]
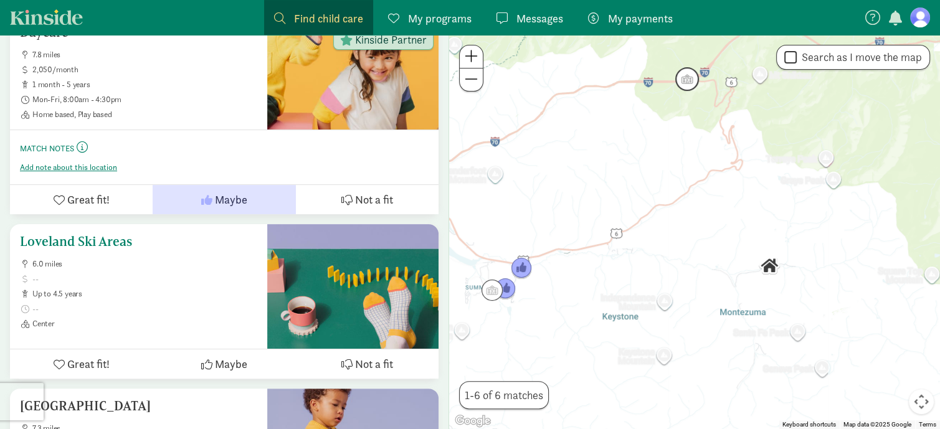
click at [346, 359] on icon at bounding box center [346, 364] width 11 height 11
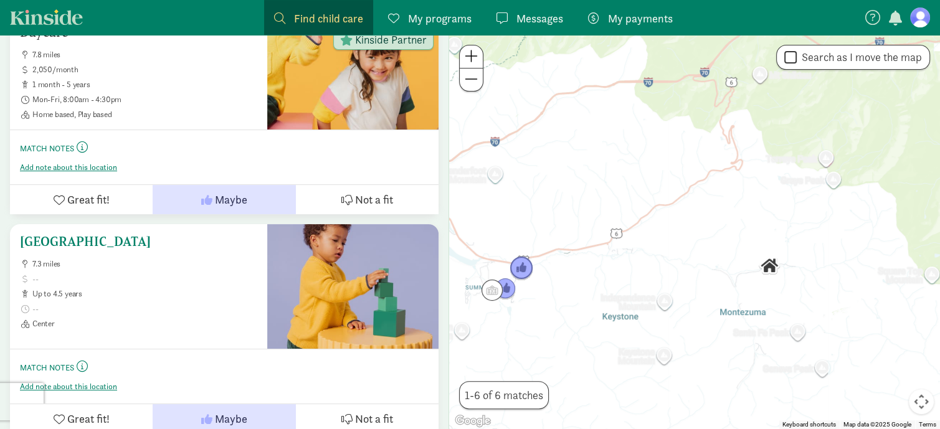
click at [163, 274] on span at bounding box center [144, 279] width 225 height 10
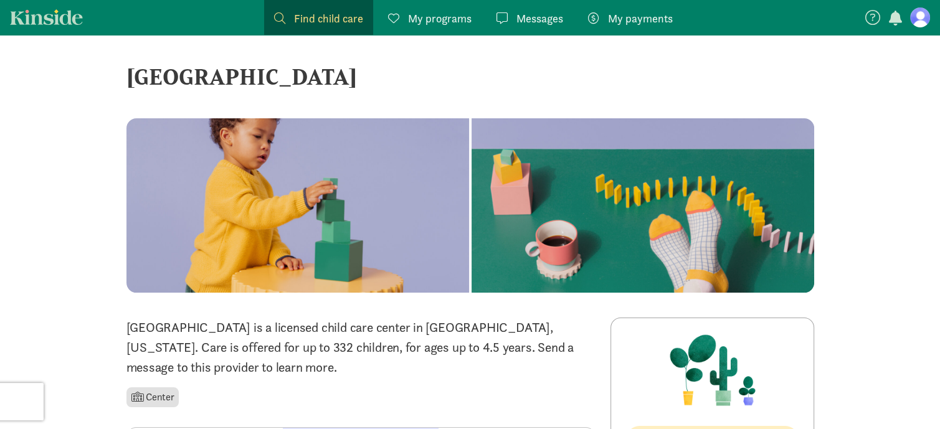
scroll to position [4, 0]
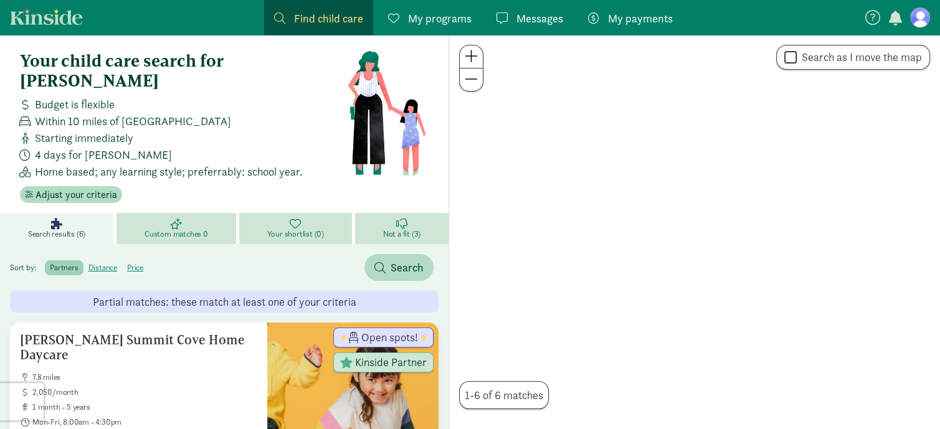
scroll to position [326, 0]
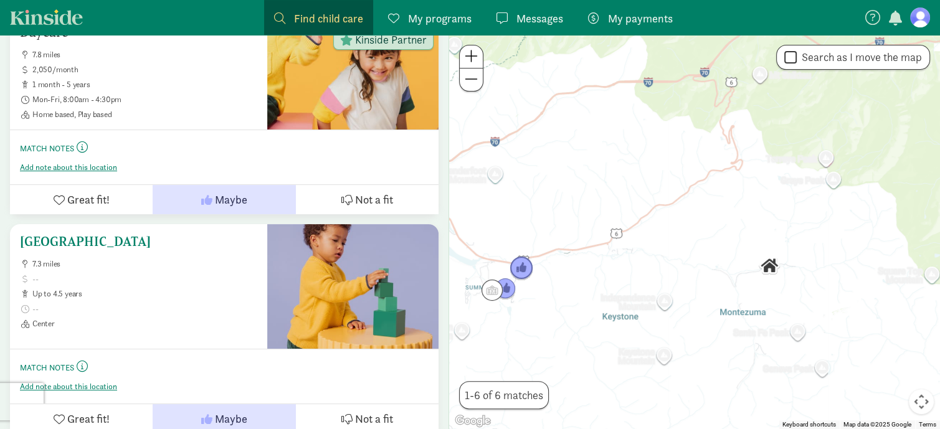
click at [344, 414] on icon at bounding box center [346, 419] width 11 height 11
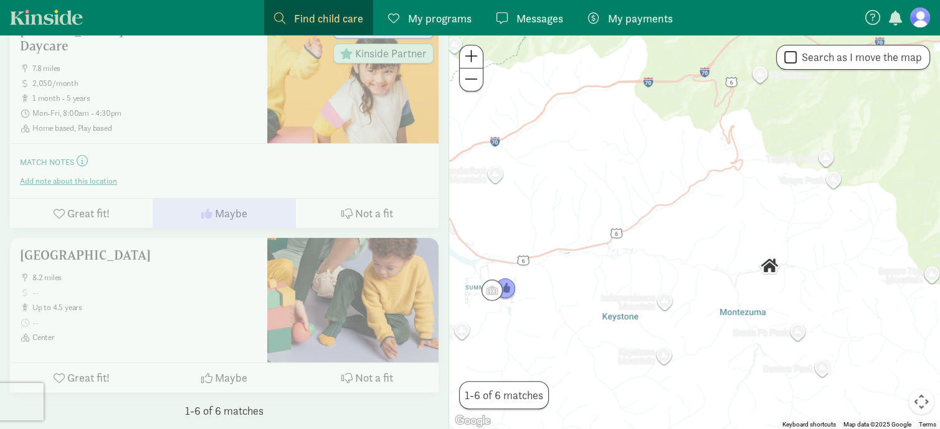
scroll to position [293, 0]
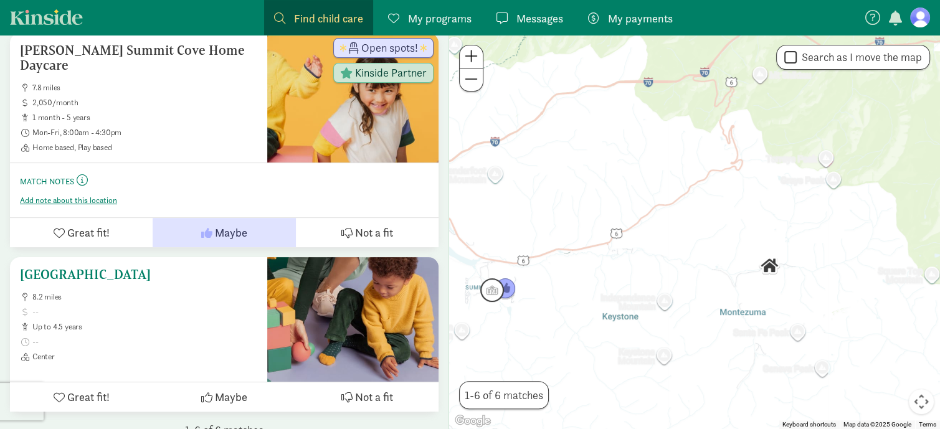
click at [148, 292] on span "8.2 miles" at bounding box center [144, 297] width 225 height 10
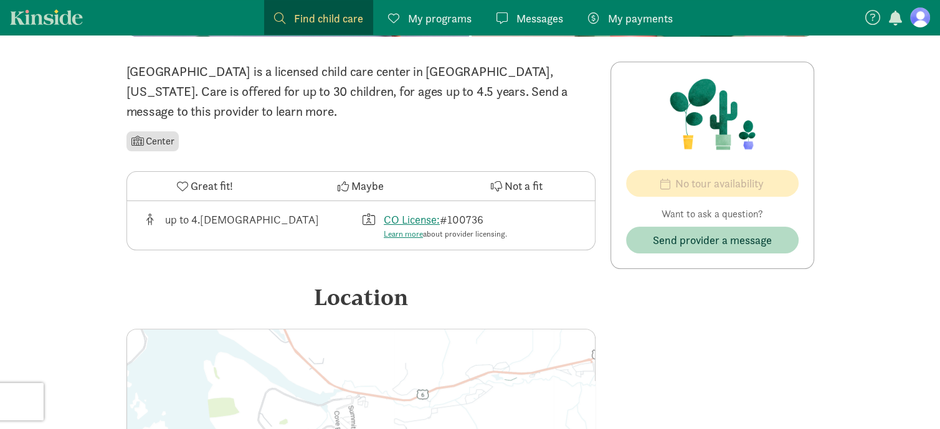
scroll to position [257, 0]
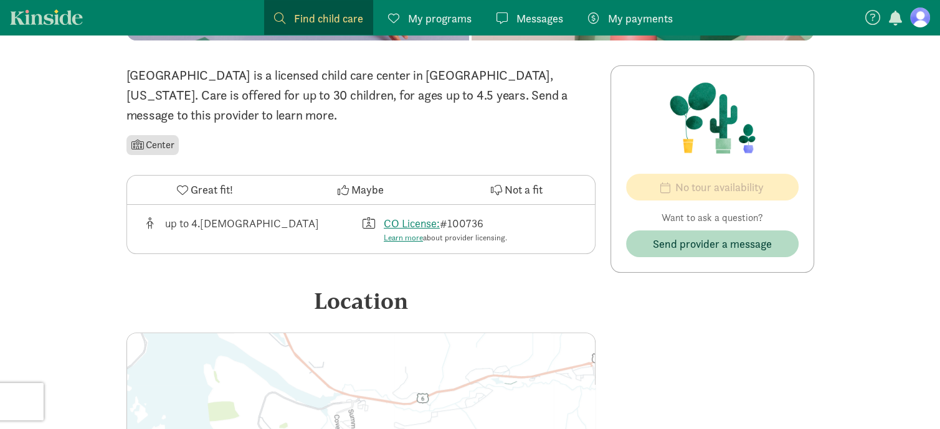
click at [488, 189] on button "Not a fit" at bounding box center [516, 190] width 156 height 29
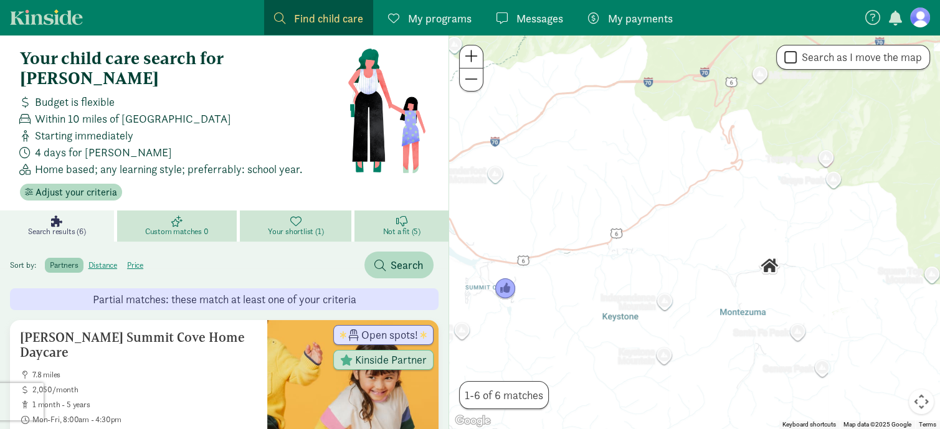
scroll to position [7, 0]
click at [169, 210] on link "Custom matches 0" at bounding box center [178, 225] width 123 height 31
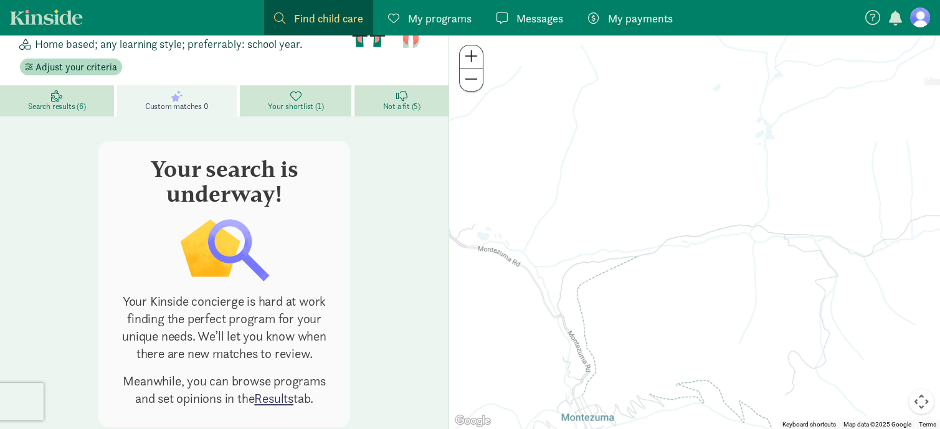
scroll to position [145, 0]
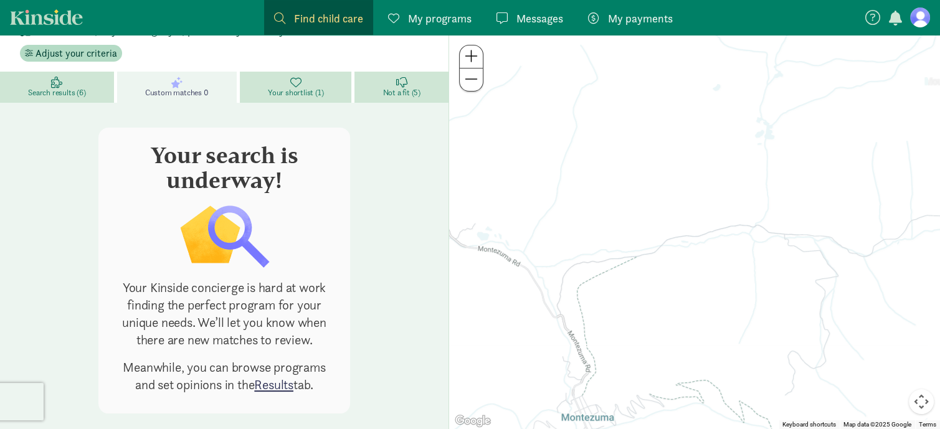
click at [426, 26] on span "My programs" at bounding box center [440, 18] width 64 height 17
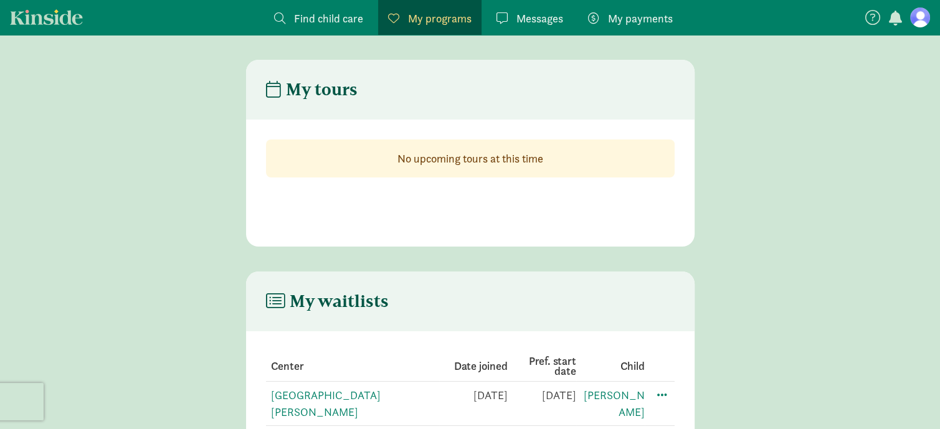
click at [527, 22] on span "Messages" at bounding box center [539, 18] width 47 height 17
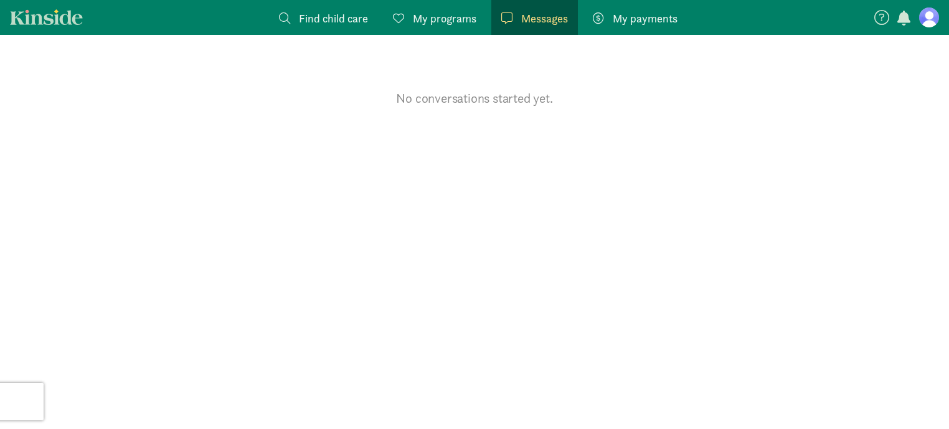
click at [627, 24] on span "My payments" at bounding box center [645, 18] width 65 height 17
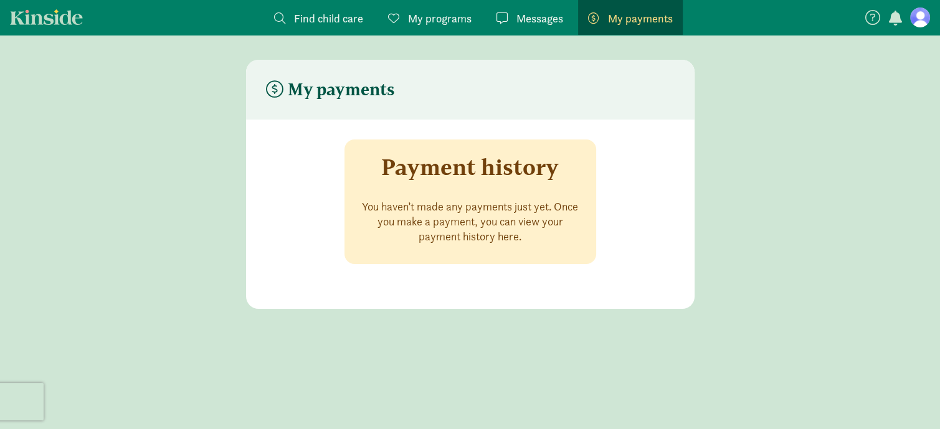
click at [432, 21] on span "My programs" at bounding box center [440, 18] width 64 height 17
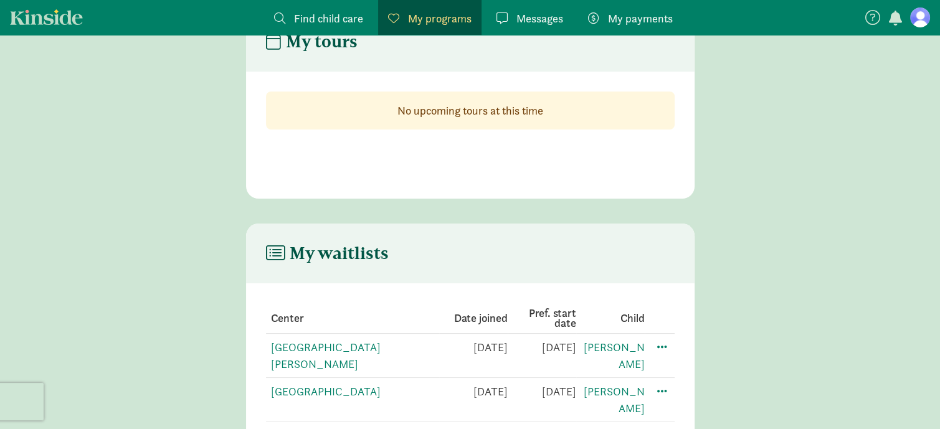
scroll to position [54, 0]
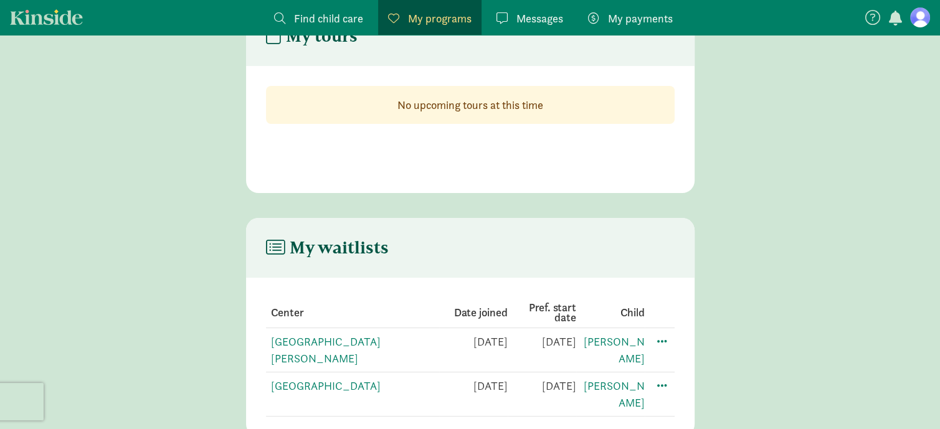
click at [273, 253] on icon at bounding box center [275, 247] width 19 height 17
click at [279, 242] on icon at bounding box center [275, 247] width 19 height 17
click at [270, 246] on icon at bounding box center [275, 247] width 19 height 17
click at [331, 16] on span "Find child care" at bounding box center [328, 18] width 69 height 17
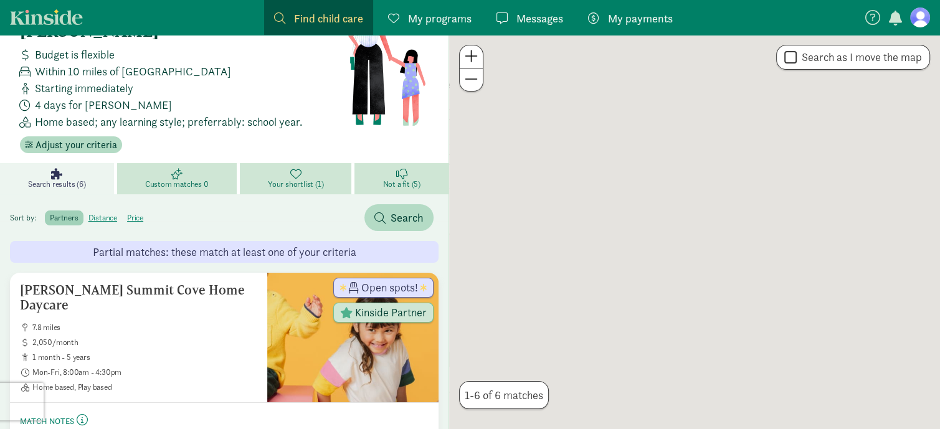
scroll to position [29, 0]
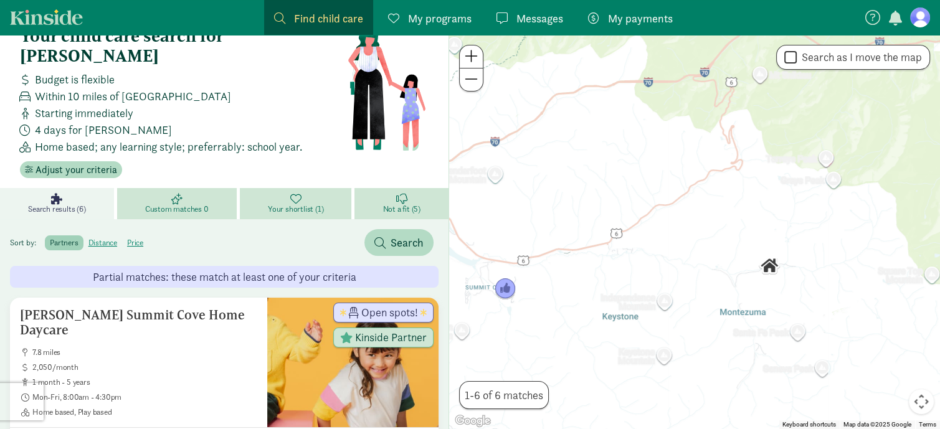
click at [467, 57] on span at bounding box center [471, 56] width 13 height 15
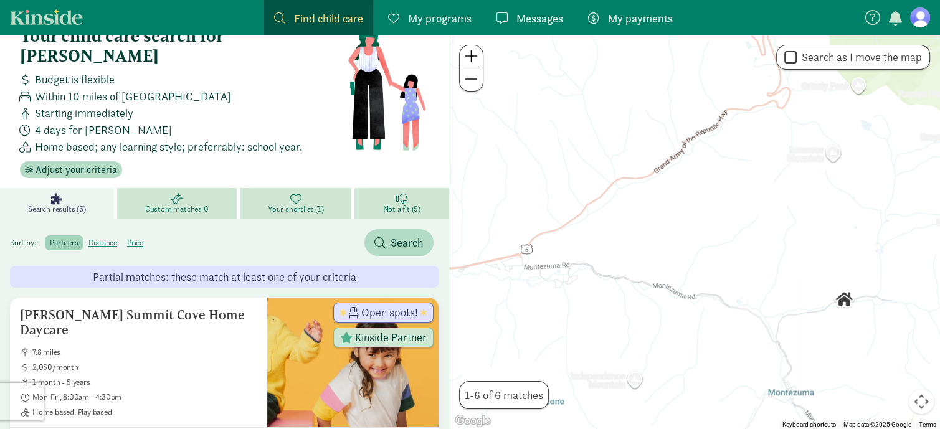
click at [467, 83] on span at bounding box center [471, 79] width 13 height 15
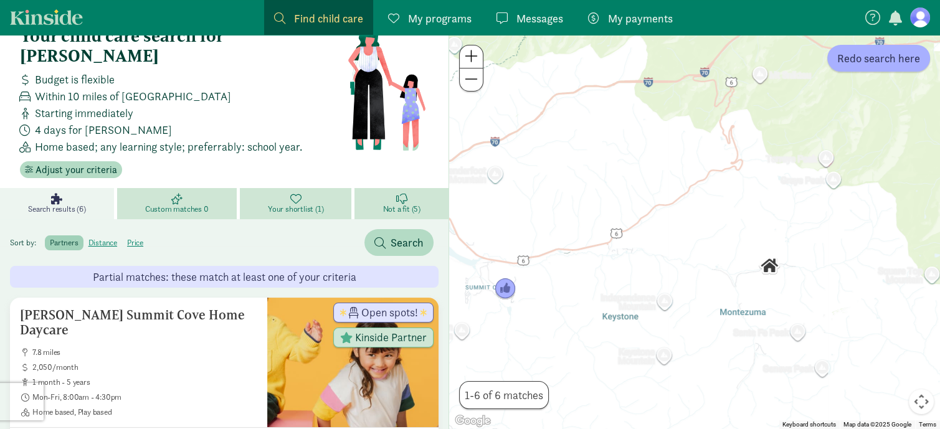
click at [473, 85] on span at bounding box center [471, 79] width 13 height 15
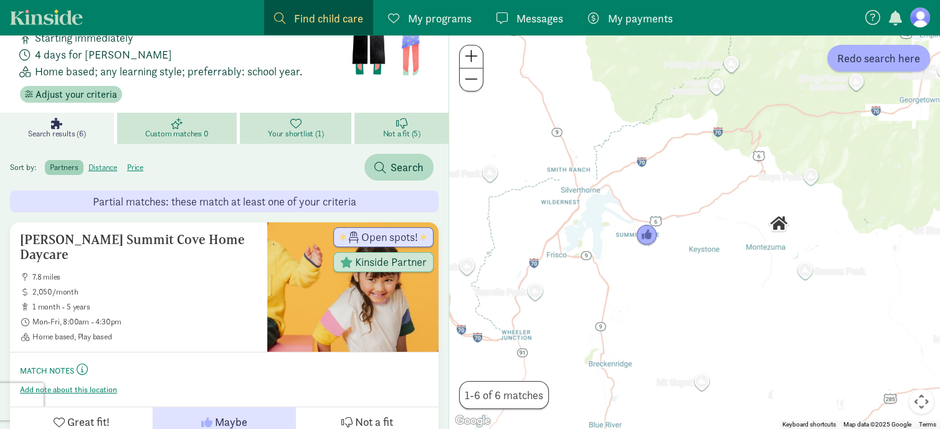
scroll to position [142, 0]
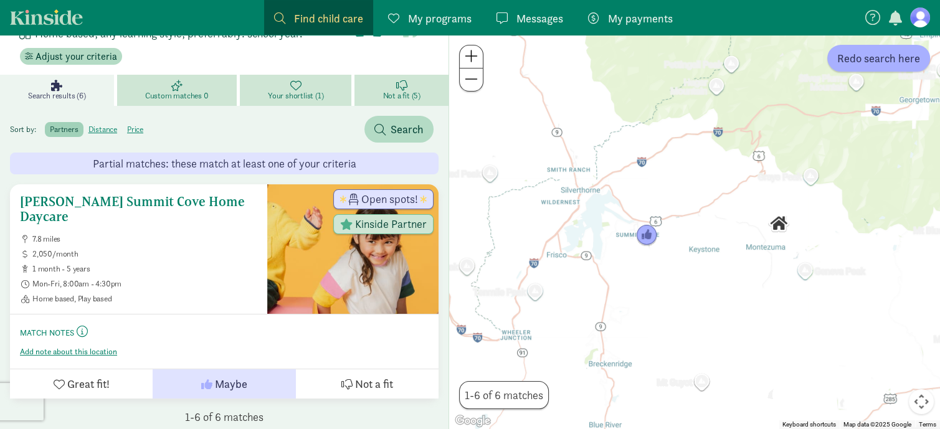
click at [14, 289] on div "Heidi Phillips Summit Cove Home Daycare 7.8 miles 2,050/month 1 month - 5 years…" at bounding box center [138, 249] width 257 height 130
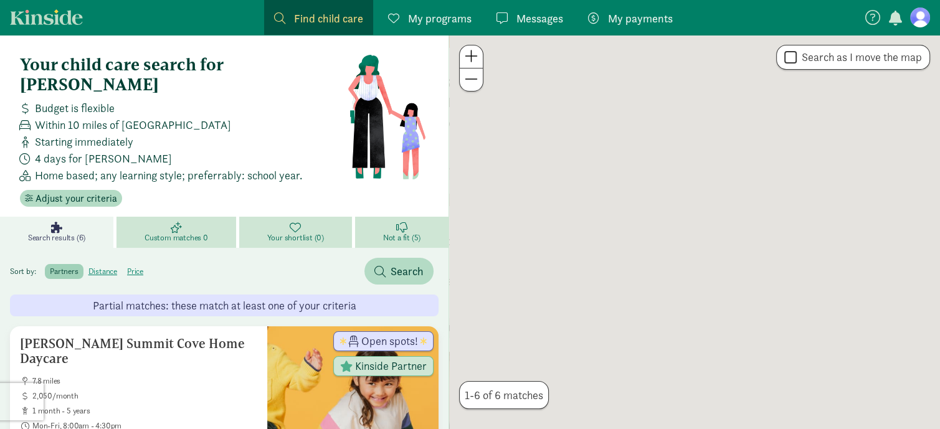
scroll to position [142, 0]
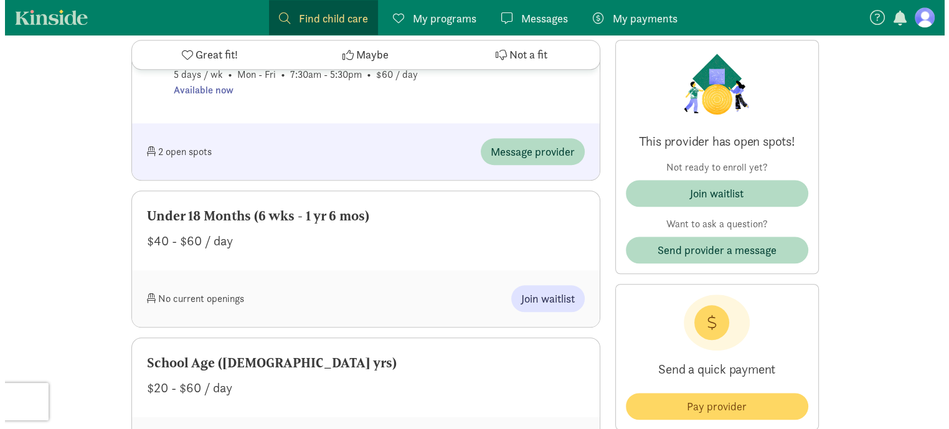
scroll to position [1082, 0]
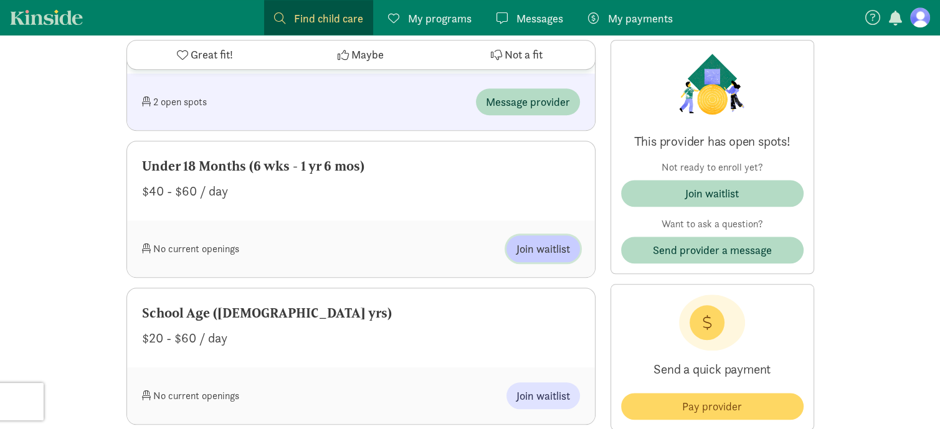
click at [530, 255] on span "Join waitlist" at bounding box center [543, 248] width 54 height 17
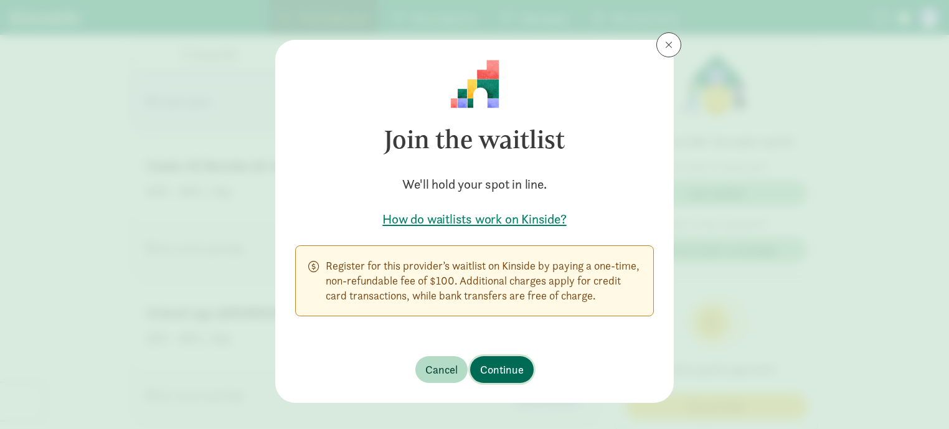
click at [503, 373] on span "Continue" at bounding box center [502, 369] width 44 height 17
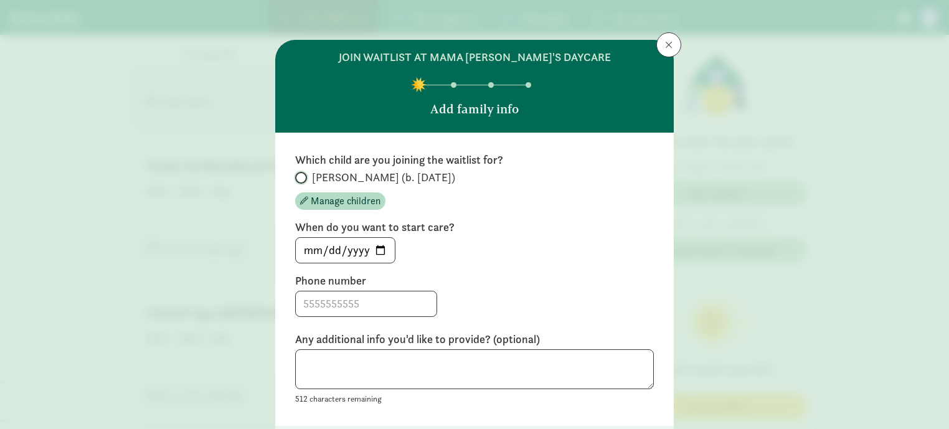
click at [300, 177] on input "[PERSON_NAME] (b. [DATE])" at bounding box center [299, 178] width 8 height 8
radio input "true"
click at [373, 305] on input at bounding box center [366, 303] width 141 height 25
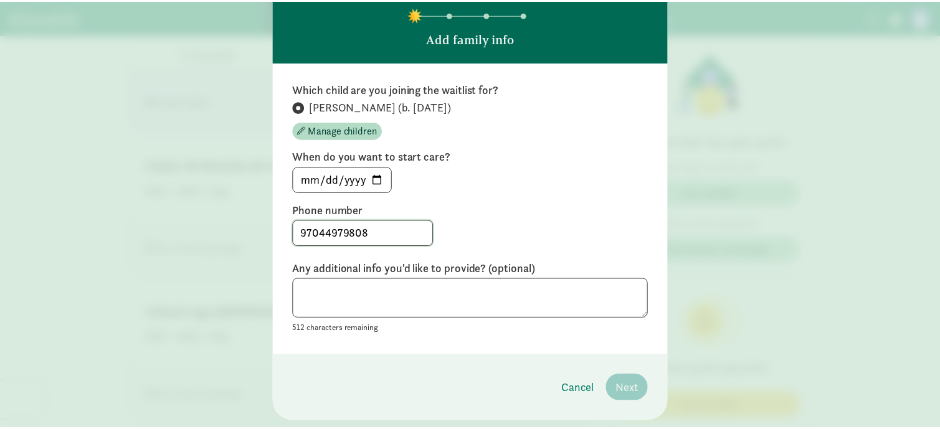
scroll to position [71, 0]
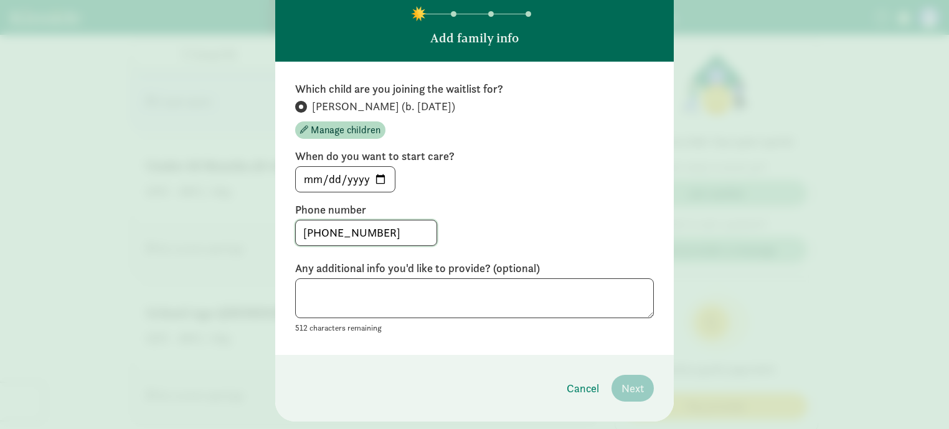
type input "[PHONE_NUMBER]"
click at [301, 290] on textarea at bounding box center [474, 298] width 359 height 40
type textarea "H"
type textarea "ASAP"
click at [627, 391] on span "Next" at bounding box center [633, 388] width 22 height 17
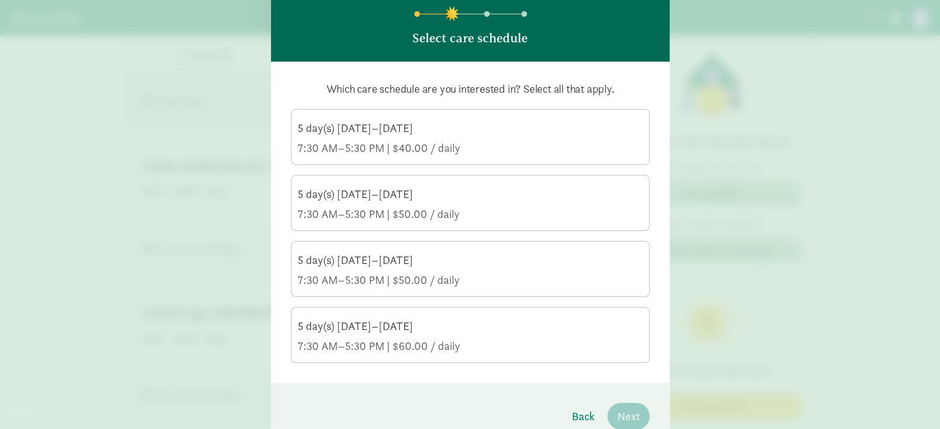
click at [563, 149] on div "7:30 AM–5:30 PM | $40.00 / daily" at bounding box center [470, 148] width 345 height 15
click at [0, 0] on input "5 day(s) [DATE]–[DATE] 7:30 AM–5:30 PM | $40.00 / daily" at bounding box center [0, 0] width 0 height 0
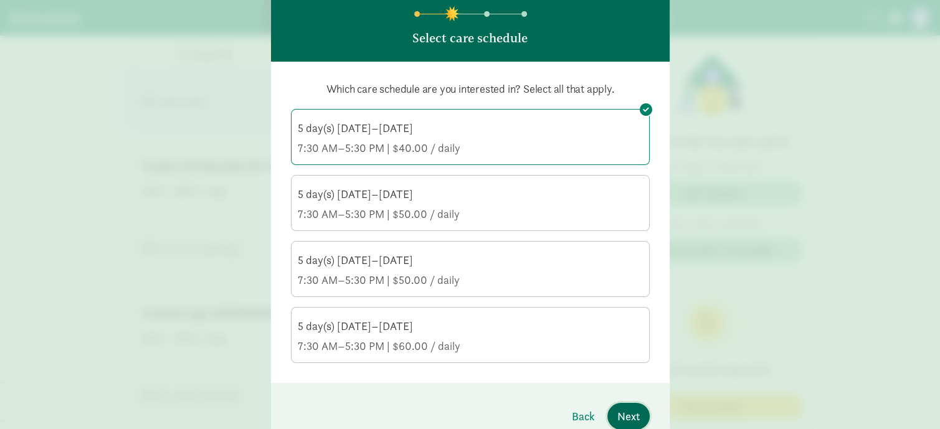
click at [620, 412] on span "Next" at bounding box center [628, 416] width 22 height 17
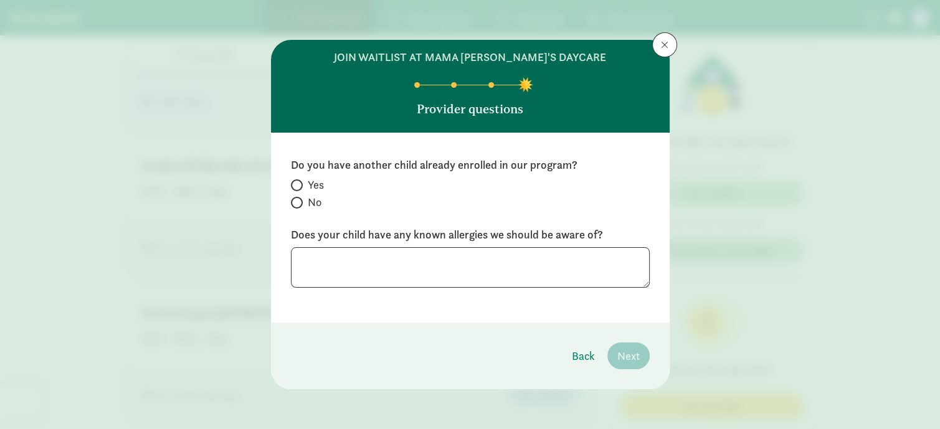
scroll to position [1, 0]
click at [293, 201] on input "No" at bounding box center [295, 203] width 8 height 8
radio input "true"
click at [328, 270] on textarea at bounding box center [470, 267] width 359 height 40
type textarea "No"
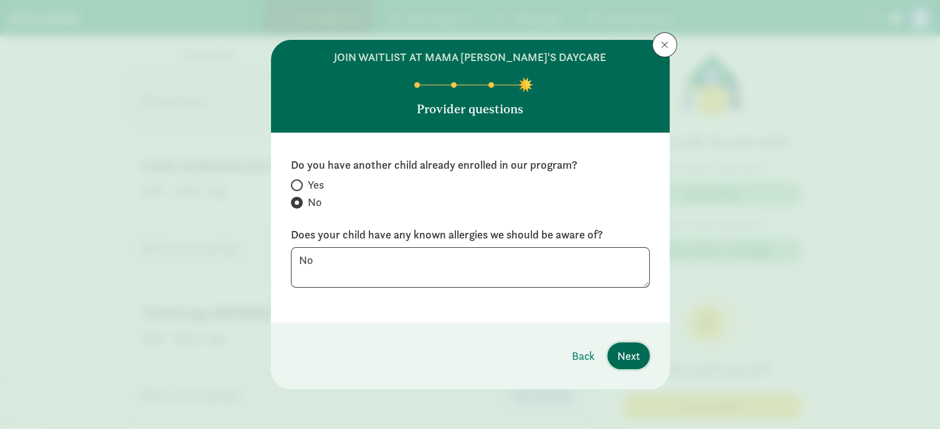
click at [617, 357] on span "Next" at bounding box center [628, 356] width 22 height 17
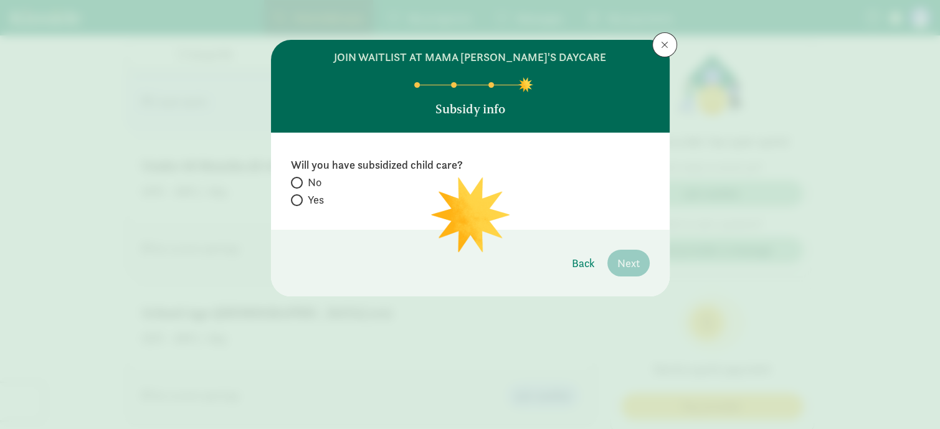
scroll to position [0, 0]
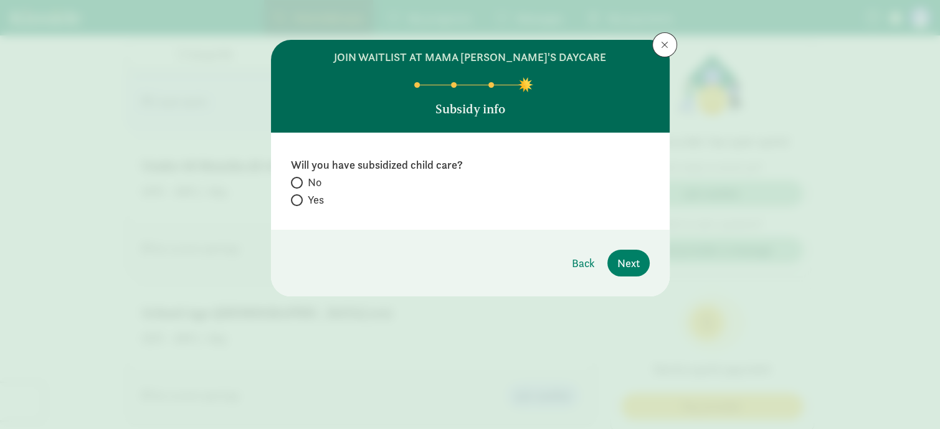
click at [293, 206] on label "Yes" at bounding box center [470, 199] width 359 height 15
click at [293, 204] on input "Yes" at bounding box center [295, 200] width 8 height 8
radio input "true"
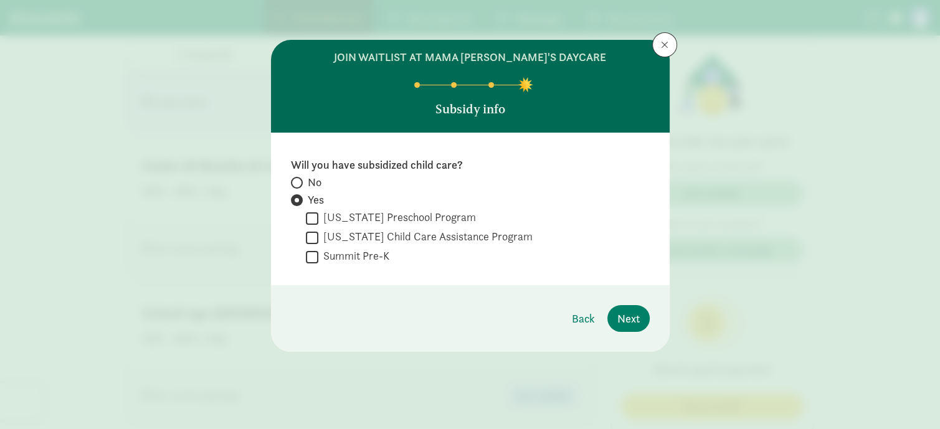
click at [319, 241] on label "[US_STATE] Child Care Assistance Program" at bounding box center [425, 236] width 214 height 15
click at [318, 241] on input "[US_STATE] Child Care Assistance Program" at bounding box center [312, 237] width 12 height 17
checkbox input "true"
click at [622, 313] on span "Next" at bounding box center [628, 318] width 22 height 17
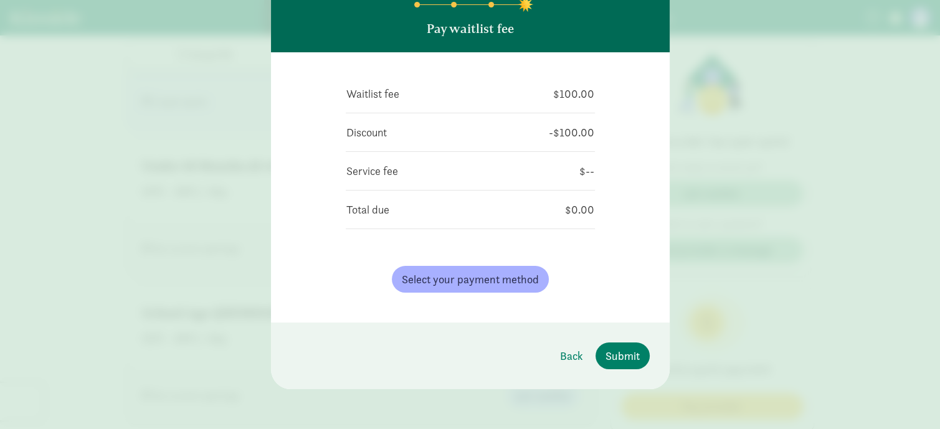
scroll to position [83, 0]
click at [609, 364] on span "Submit" at bounding box center [622, 356] width 34 height 17
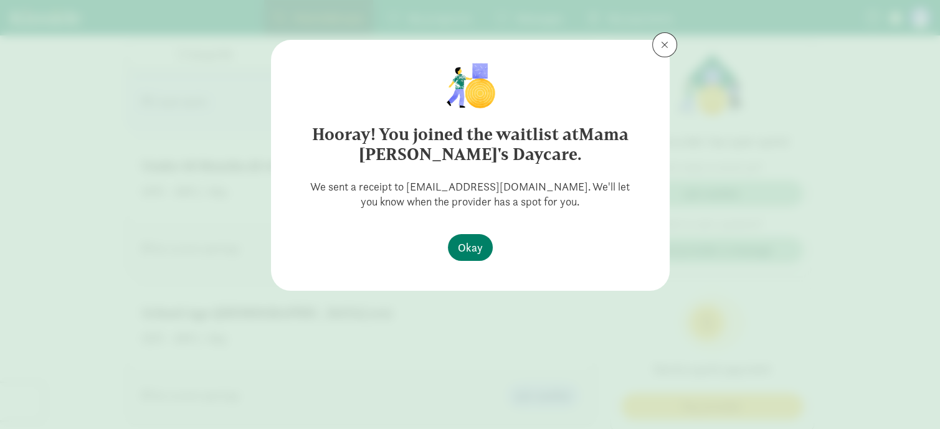
scroll to position [0, 0]
click at [467, 242] on span "Okay" at bounding box center [470, 247] width 25 height 17
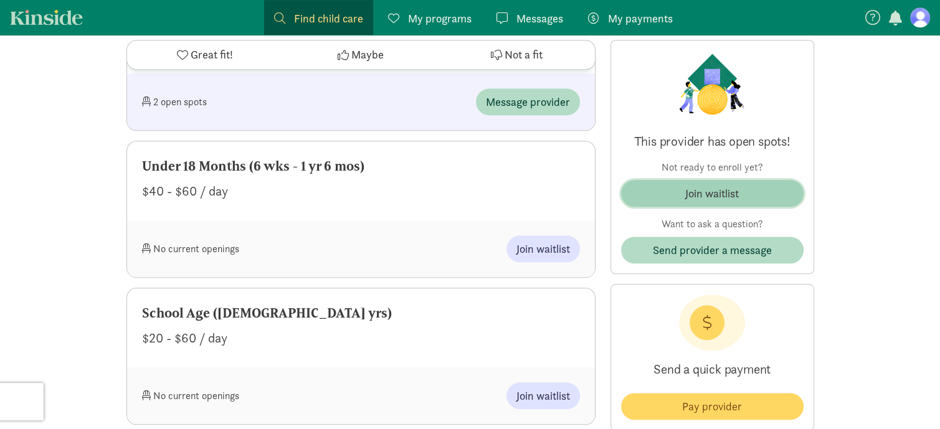
click at [660, 194] on span "Join waitlist" at bounding box center [712, 193] width 163 height 17
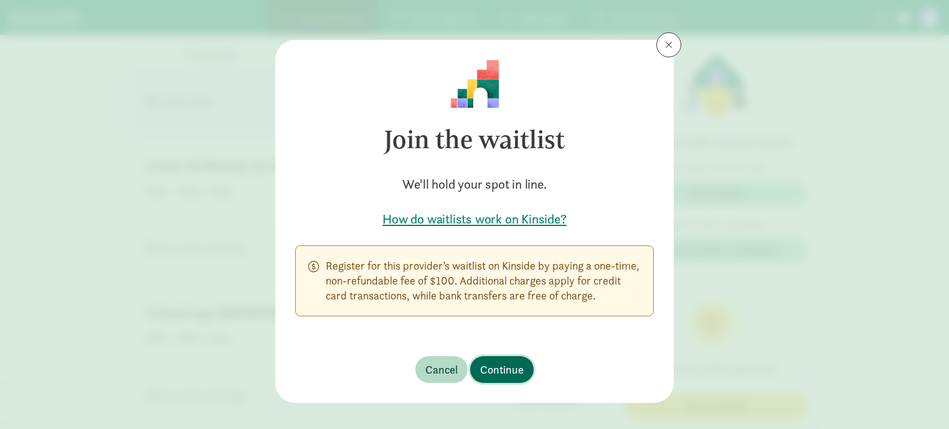
click at [509, 372] on span "Continue" at bounding box center [502, 369] width 44 height 17
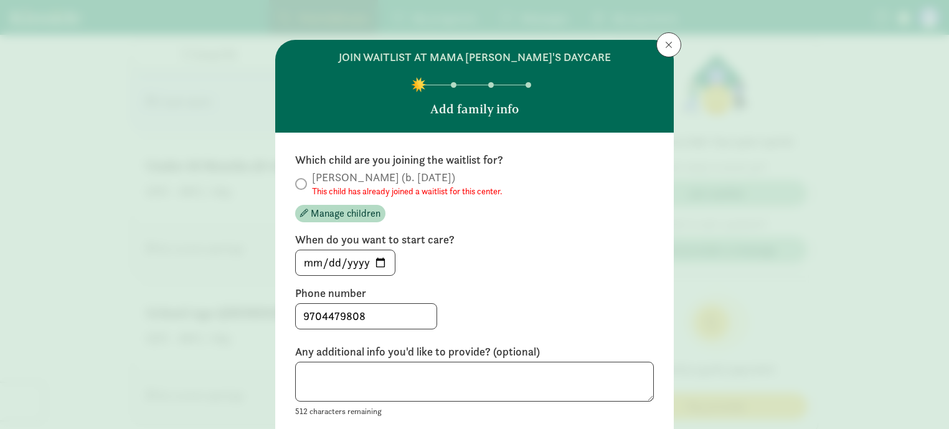
click at [301, 191] on label "[PERSON_NAME] (b. [DATE]) This child has already joined a waitlist for this cen…" at bounding box center [474, 183] width 359 height 27
click at [666, 45] on span at bounding box center [668, 45] width 7 height 10
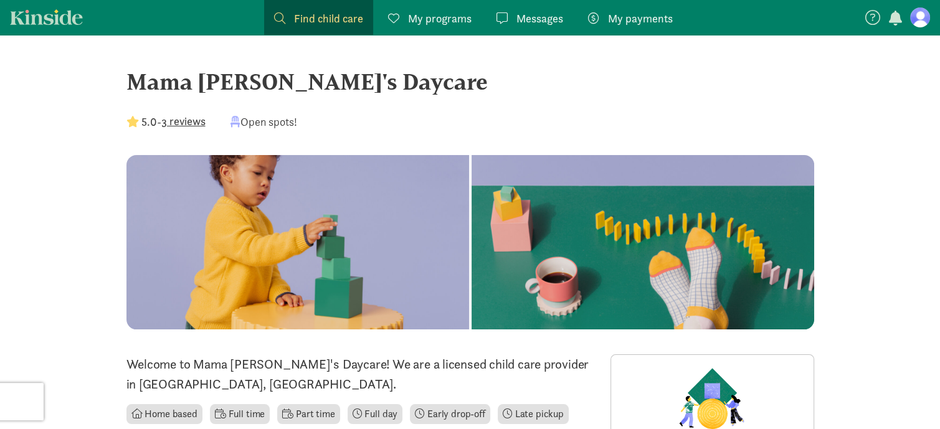
click at [352, 9] on link "Find child care Find" at bounding box center [318, 17] width 109 height 35
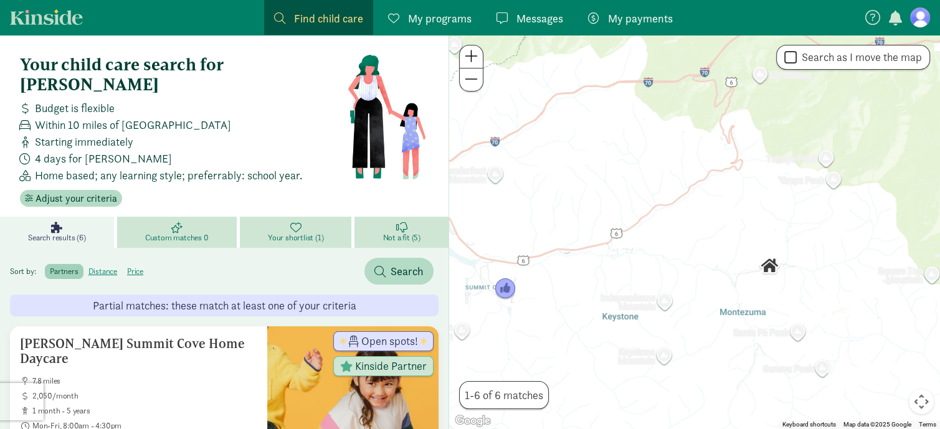
click at [310, 24] on span "Find child care" at bounding box center [328, 18] width 69 height 17
click at [417, 19] on span "My programs" at bounding box center [440, 18] width 64 height 17
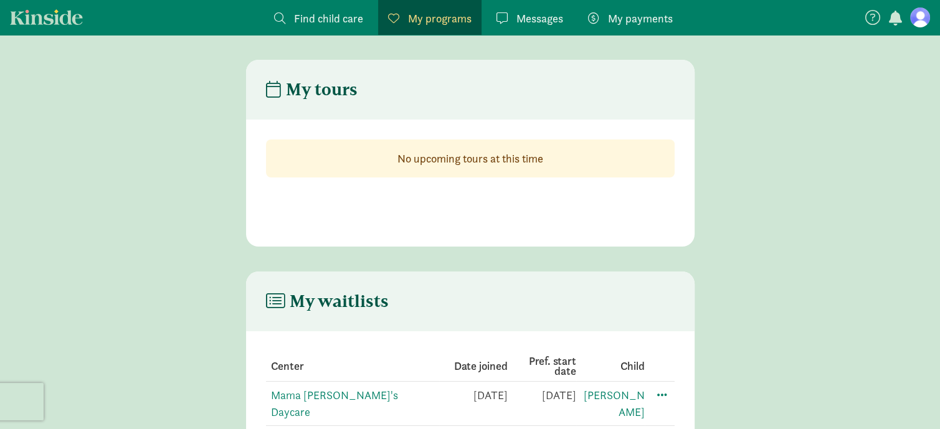
click at [324, 22] on span "Find child care" at bounding box center [328, 18] width 69 height 17
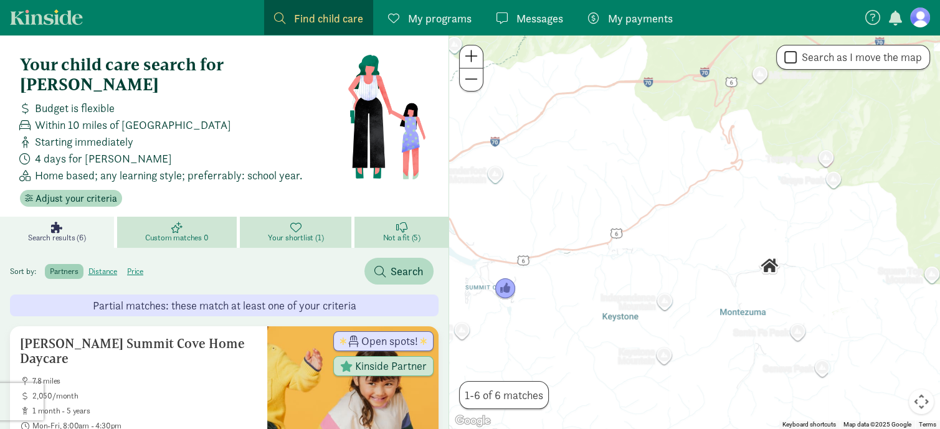
click at [32, 20] on link "Kinside" at bounding box center [46, 17] width 73 height 16
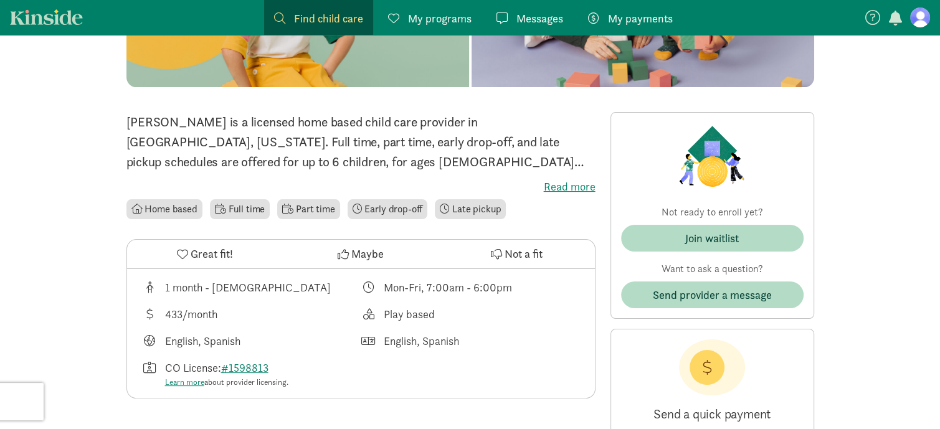
scroll to position [211, 0]
click at [182, 254] on icon at bounding box center [182, 253] width 11 height 11
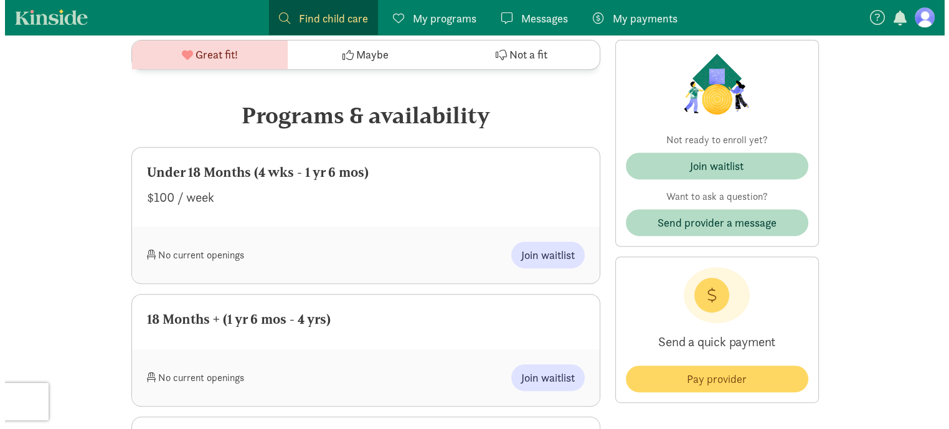
scroll to position [545, 0]
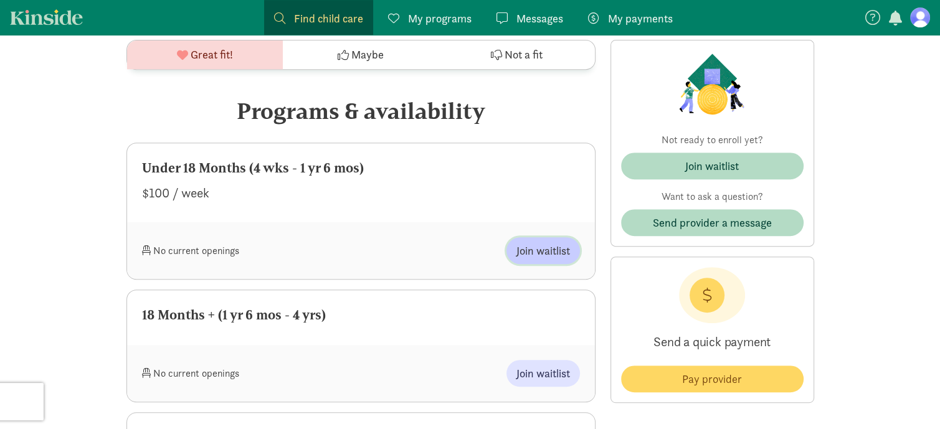
click at [552, 250] on span "Join waitlist" at bounding box center [543, 250] width 54 height 17
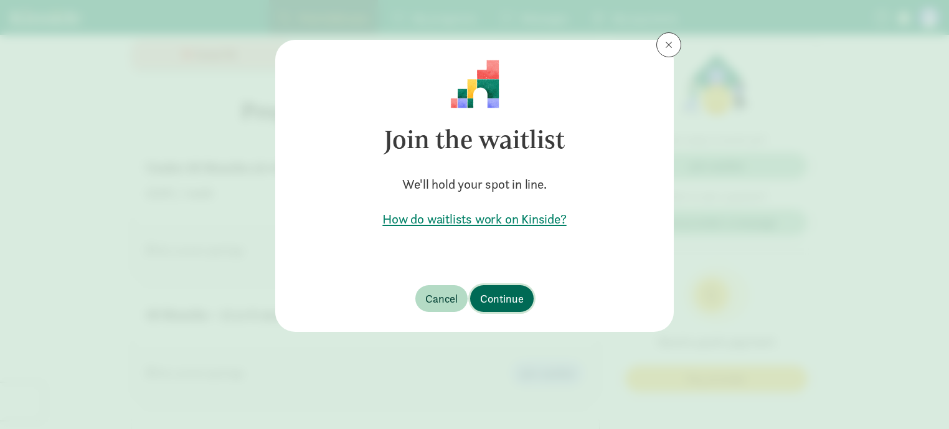
click at [503, 305] on span "Continue" at bounding box center [502, 298] width 44 height 17
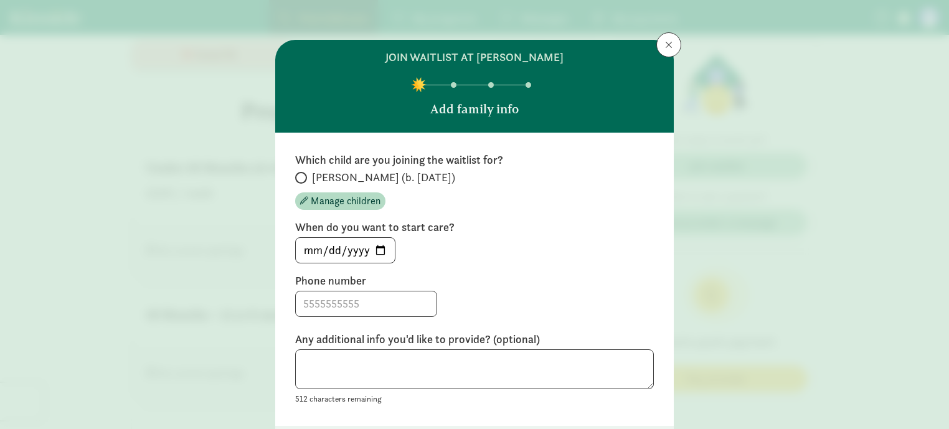
click at [301, 178] on span at bounding box center [301, 178] width 12 height 12
click at [301, 178] on input "Kori (b. August 2024)" at bounding box center [299, 178] width 8 height 8
radio input "true"
click at [366, 303] on input at bounding box center [366, 303] width 141 height 25
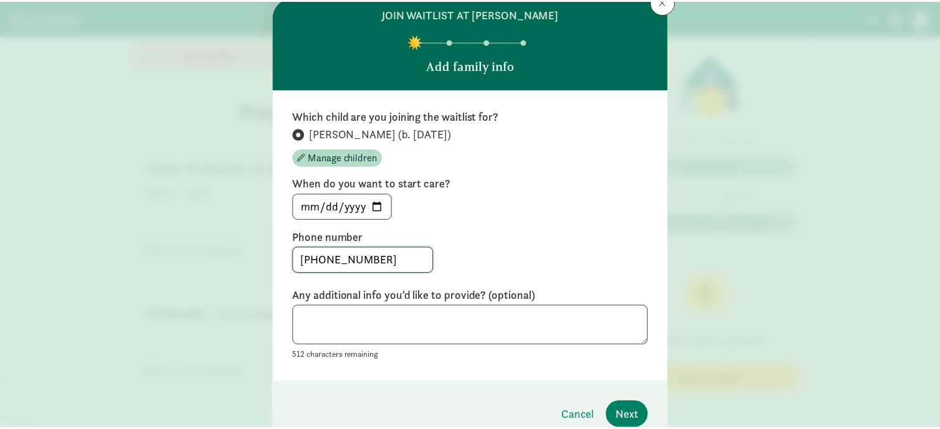
scroll to position [104, 0]
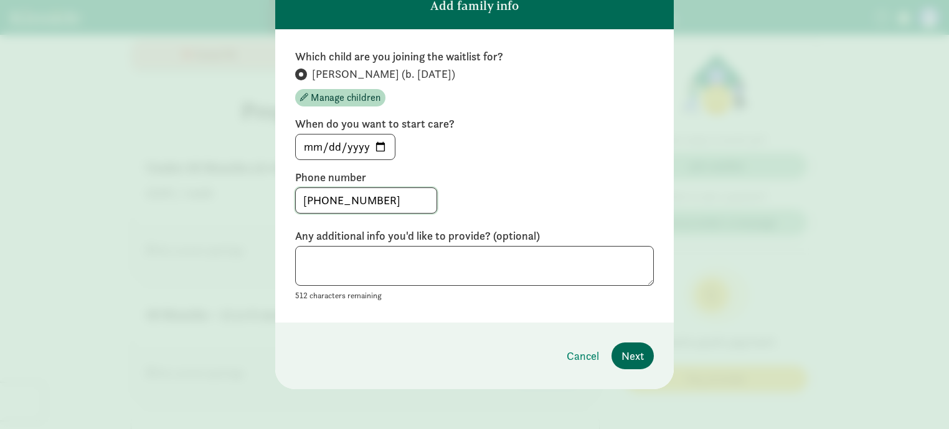
type input "970-447-9808"
click at [625, 359] on span "Next" at bounding box center [633, 356] width 22 height 17
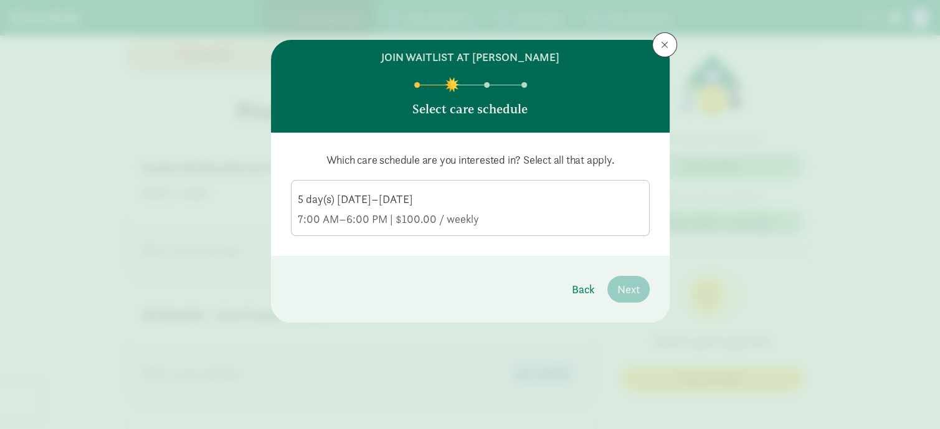
scroll to position [0, 0]
click at [532, 219] on div "7:00 AM–6:00 PM | $100.00 / weekly" at bounding box center [470, 219] width 345 height 15
click at [0, 0] on input "5 day(s) Monday–Friday 7:00 AM–6:00 PM | $100.00 / weekly" at bounding box center [0, 0] width 0 height 0
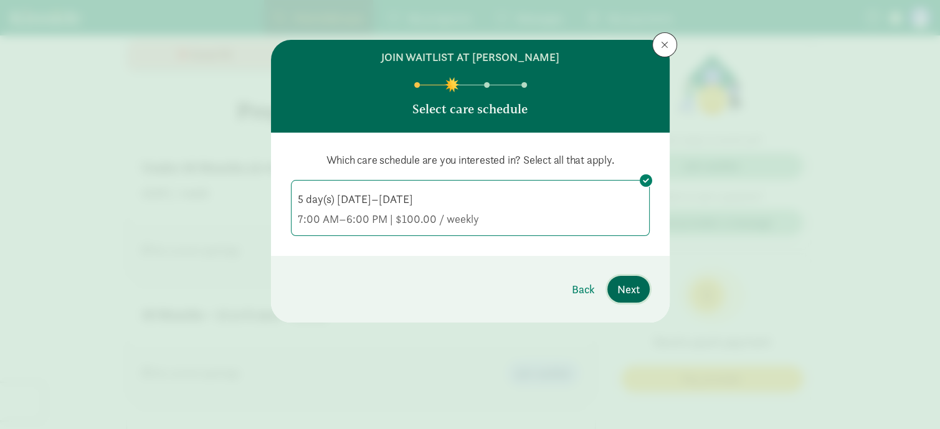
click at [617, 289] on span "Next" at bounding box center [628, 289] width 22 height 17
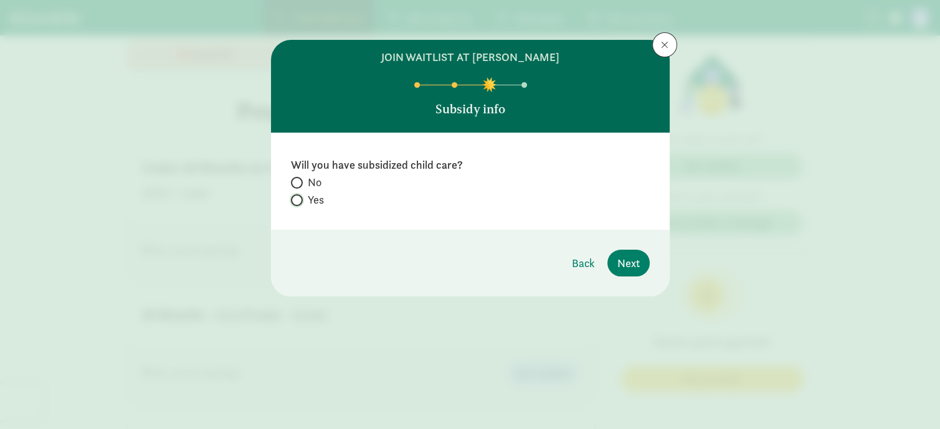
click at [296, 204] on input "Yes" at bounding box center [295, 200] width 8 height 8
radio input "true"
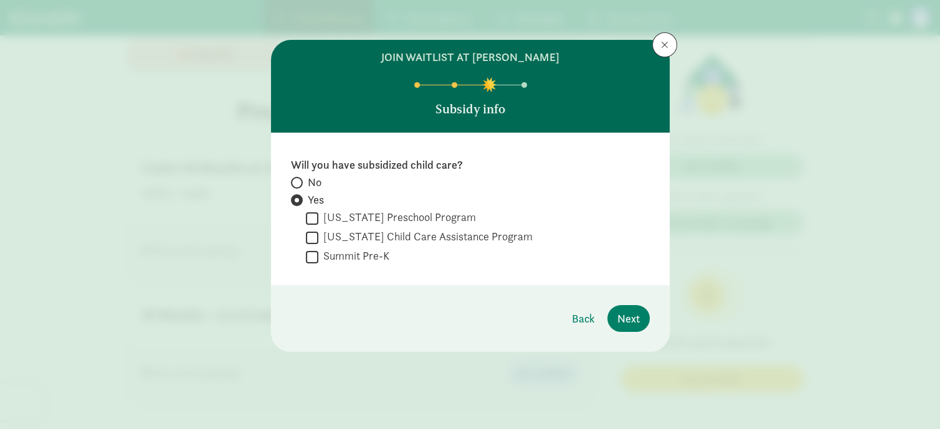
click at [316, 239] on input "[US_STATE] Child Care Assistance Program" at bounding box center [312, 237] width 12 height 17
checkbox input "true"
click at [630, 314] on span "Next" at bounding box center [628, 318] width 22 height 17
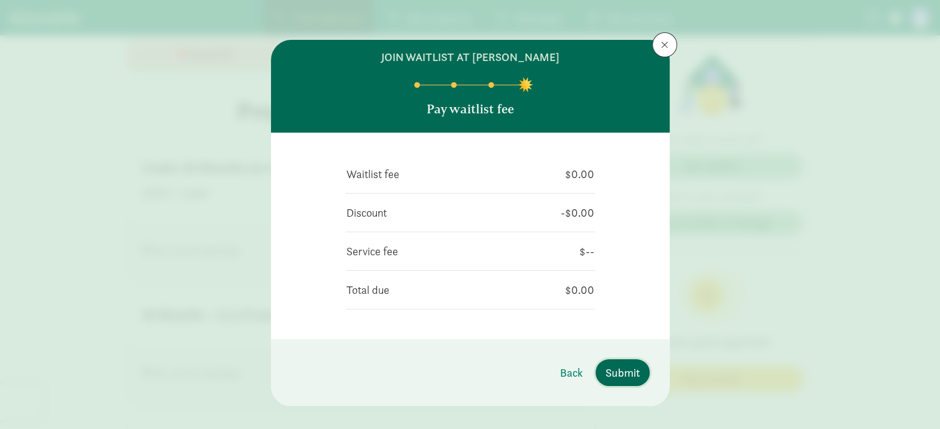
click at [625, 381] on span "Submit" at bounding box center [622, 372] width 34 height 17
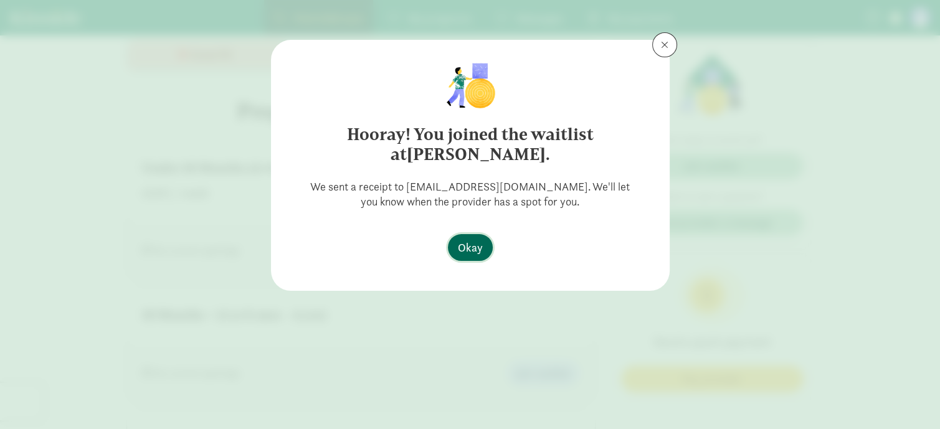
click at [478, 239] on span "Okay" at bounding box center [470, 247] width 25 height 17
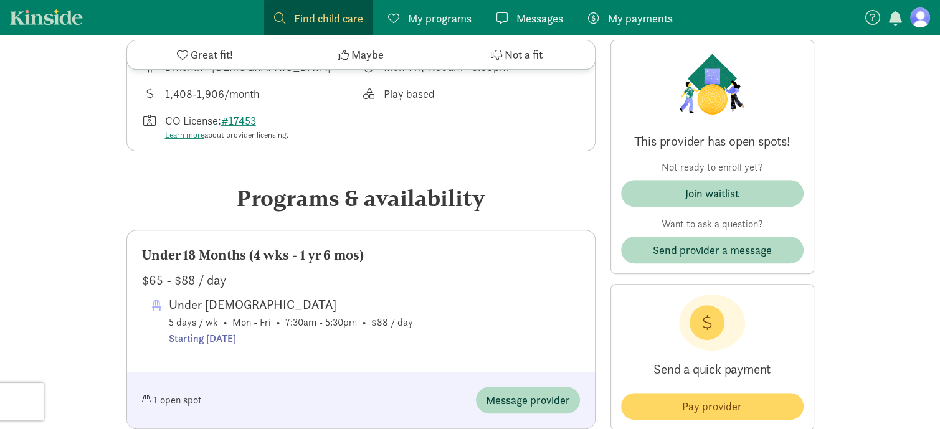
scroll to position [466, 0]
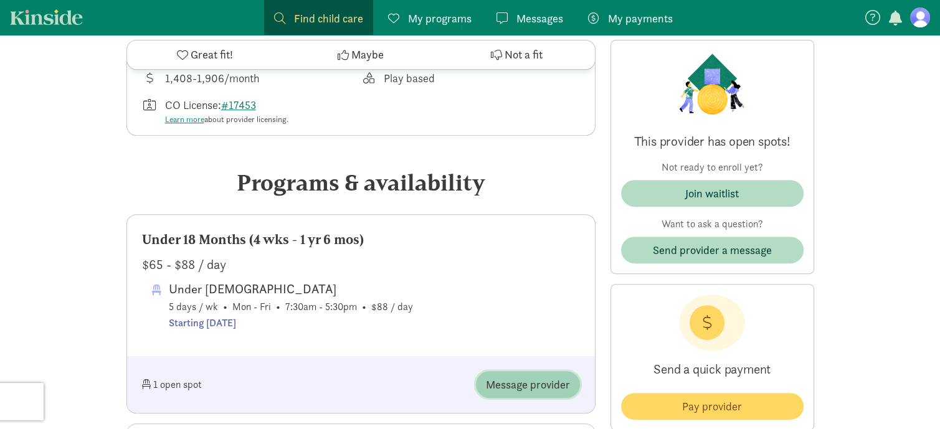
click at [499, 386] on span "Message provider" at bounding box center [528, 384] width 84 height 17
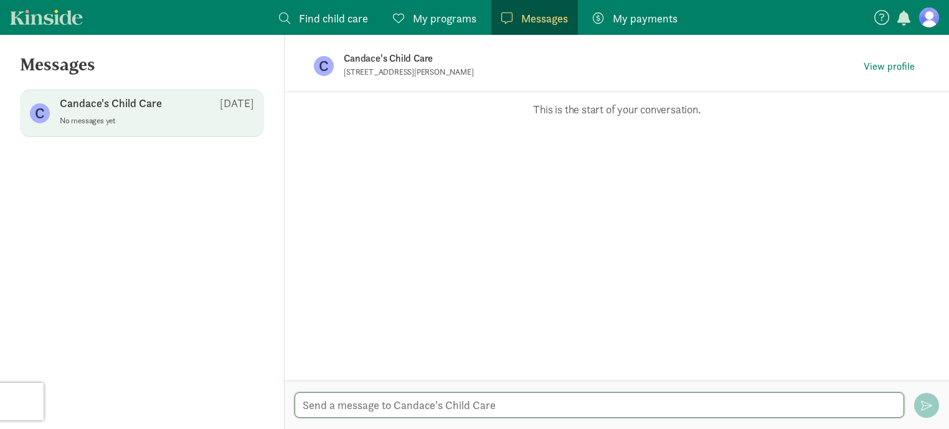
click at [557, 403] on textarea at bounding box center [600, 405] width 610 height 26
type textarea "hi"
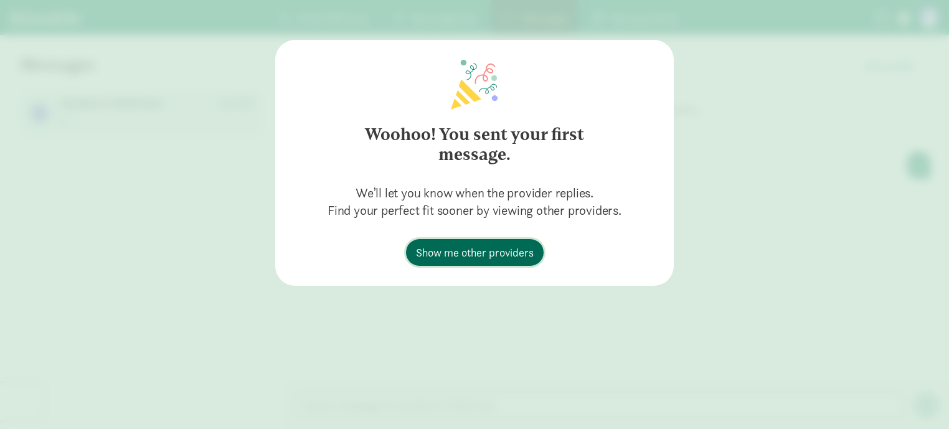
click at [485, 262] on link "Show me other providers" at bounding box center [475, 252] width 138 height 27
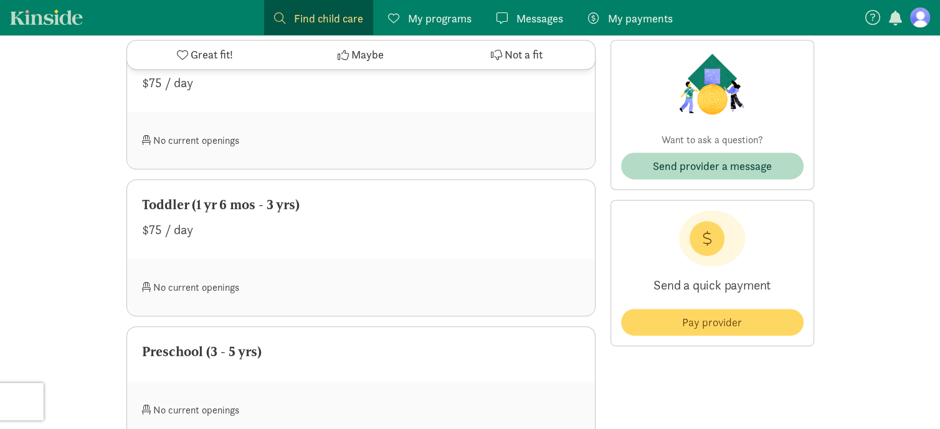
scroll to position [551, 0]
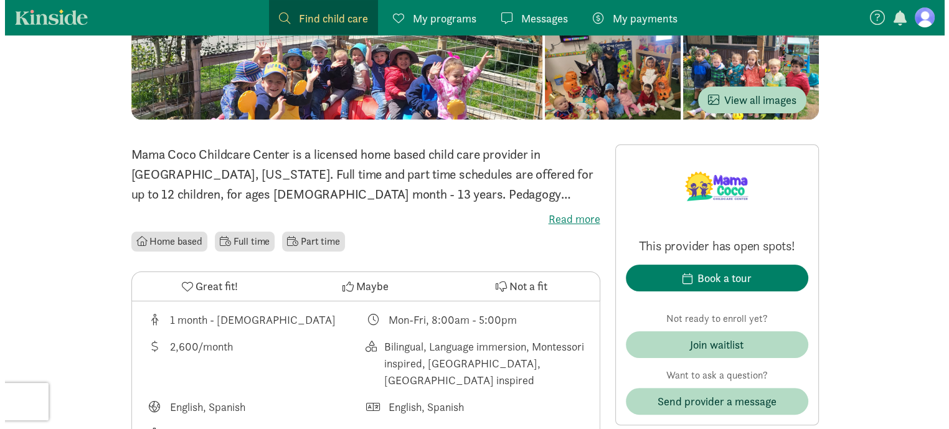
scroll to position [211, 0]
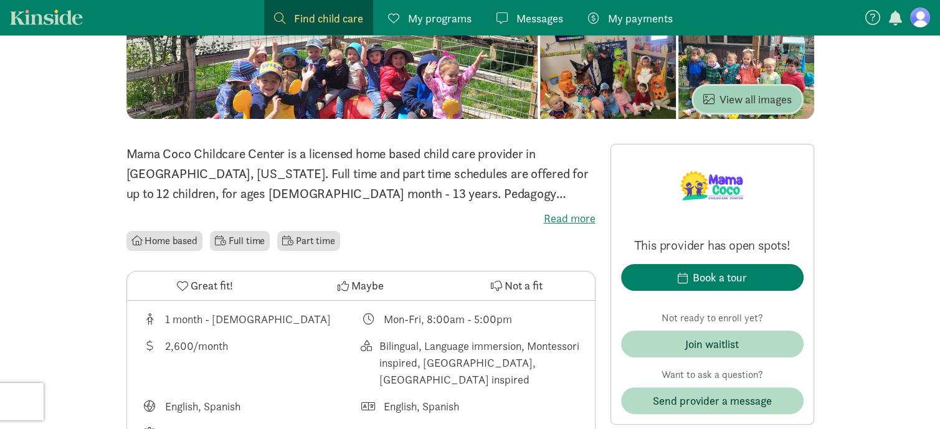
click at [765, 89] on button "View all images" at bounding box center [747, 99] width 108 height 27
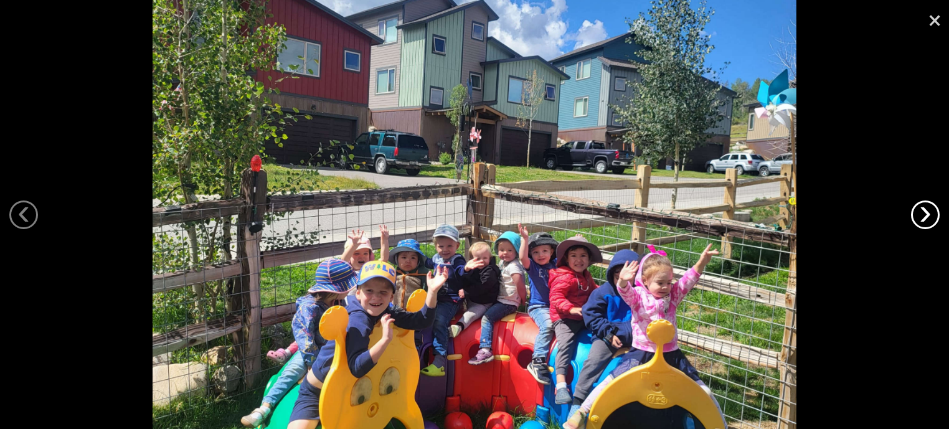
click at [930, 207] on link "›" at bounding box center [925, 215] width 29 height 29
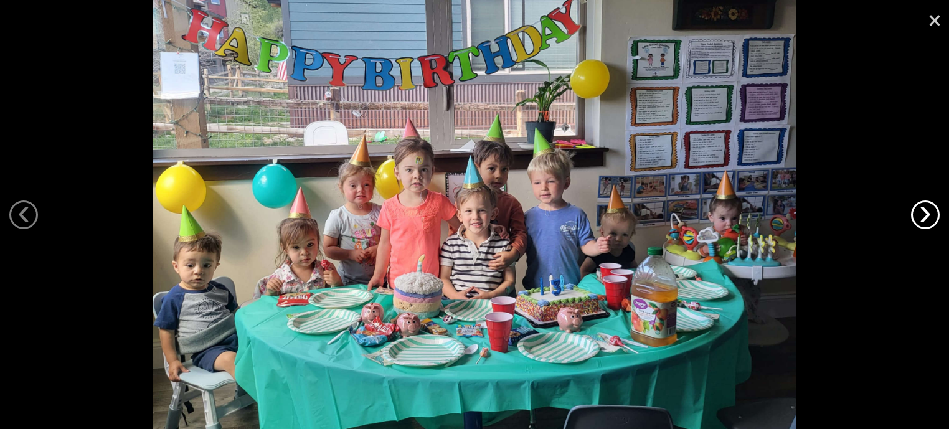
click at [917, 219] on link "›" at bounding box center [925, 215] width 29 height 29
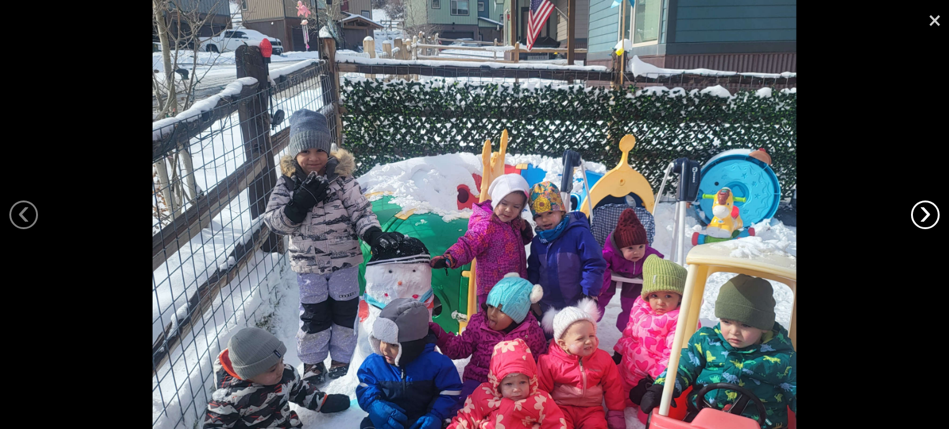
click at [917, 219] on link "›" at bounding box center [925, 215] width 29 height 29
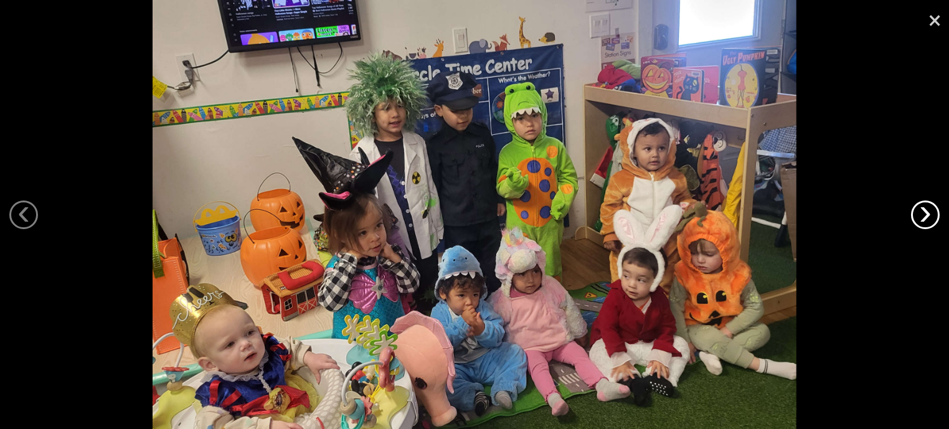
click at [917, 219] on link "›" at bounding box center [925, 215] width 29 height 29
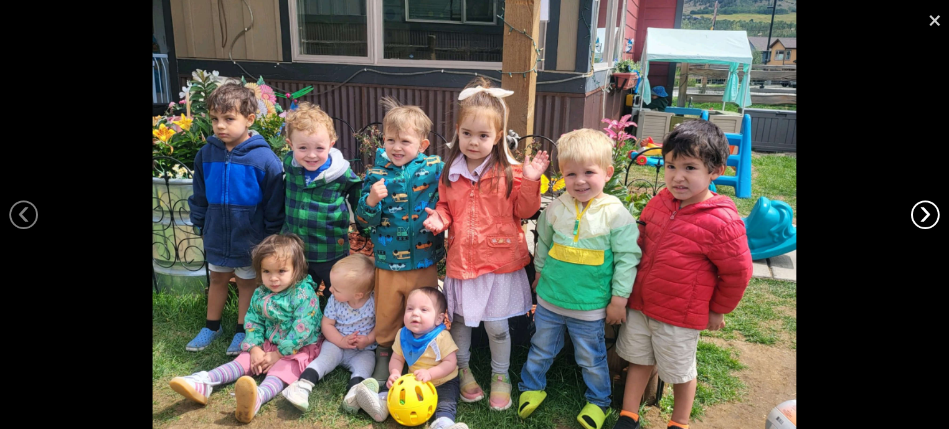
click at [917, 219] on link "›" at bounding box center [925, 215] width 29 height 29
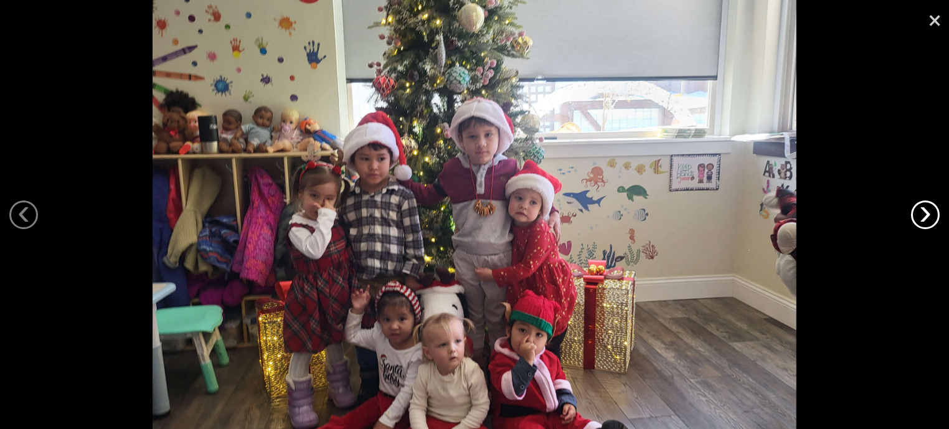
click at [917, 219] on link "›" at bounding box center [925, 215] width 29 height 29
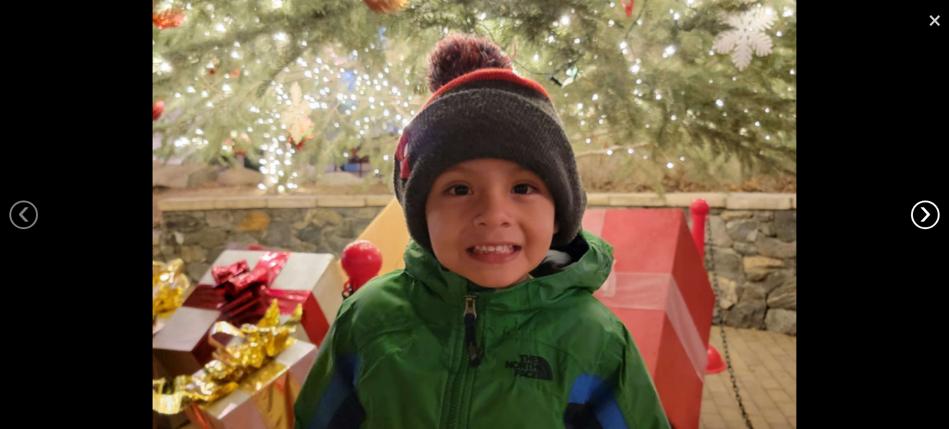
click at [917, 219] on link "›" at bounding box center [925, 215] width 29 height 29
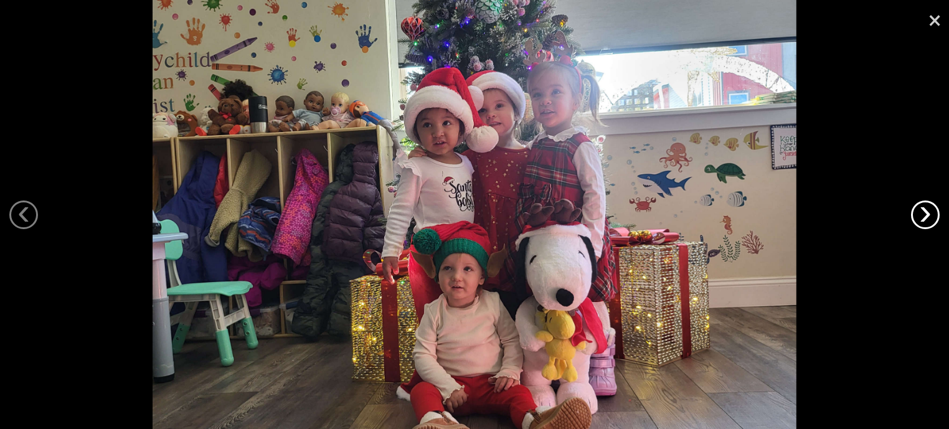
click at [917, 219] on link "›" at bounding box center [925, 215] width 29 height 29
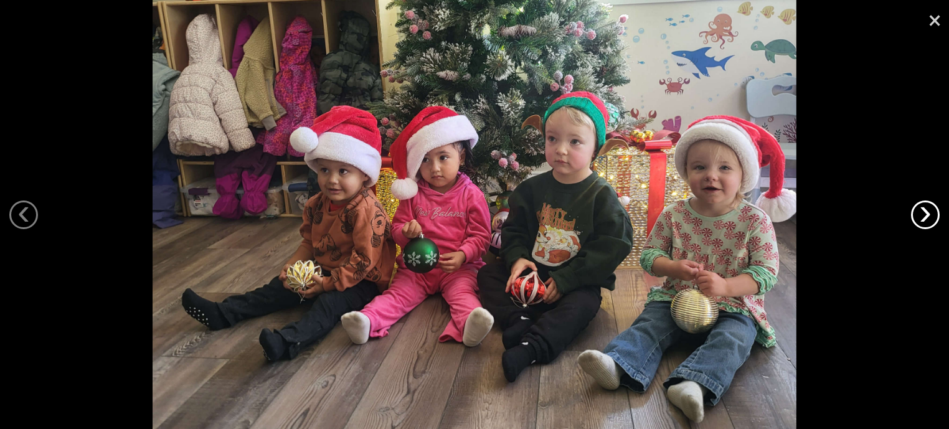
click at [917, 219] on link "›" at bounding box center [925, 215] width 29 height 29
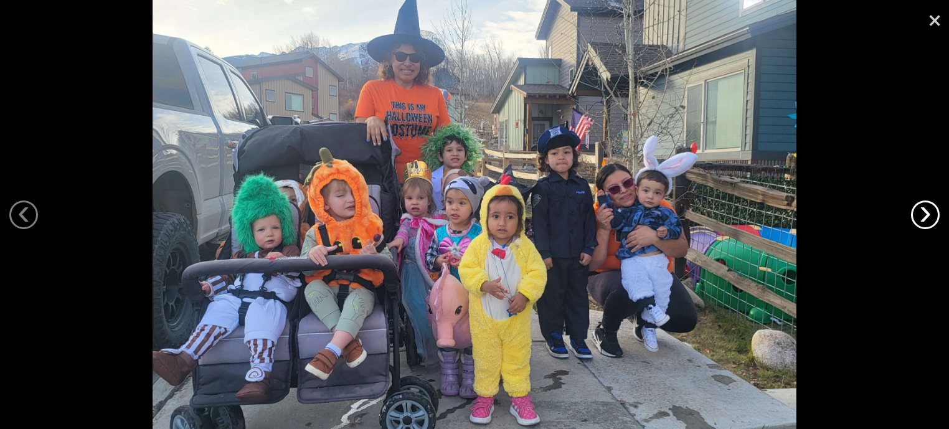
click at [917, 219] on link "›" at bounding box center [925, 215] width 29 height 29
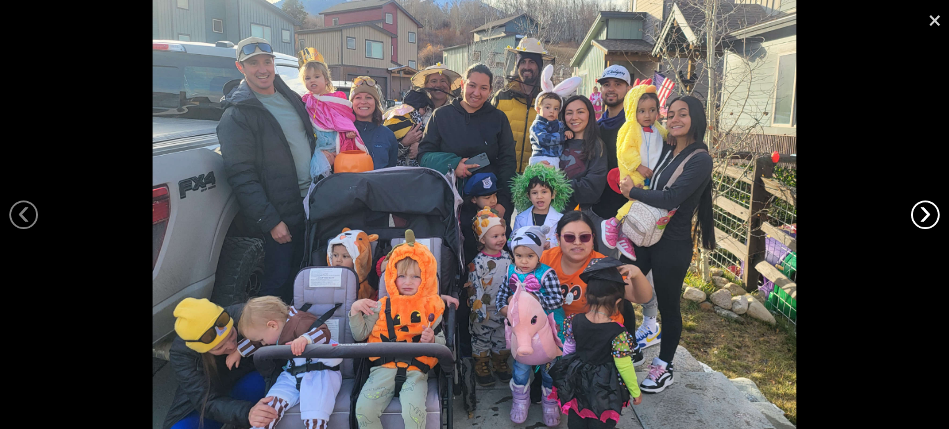
click at [922, 213] on link "›" at bounding box center [925, 215] width 29 height 29
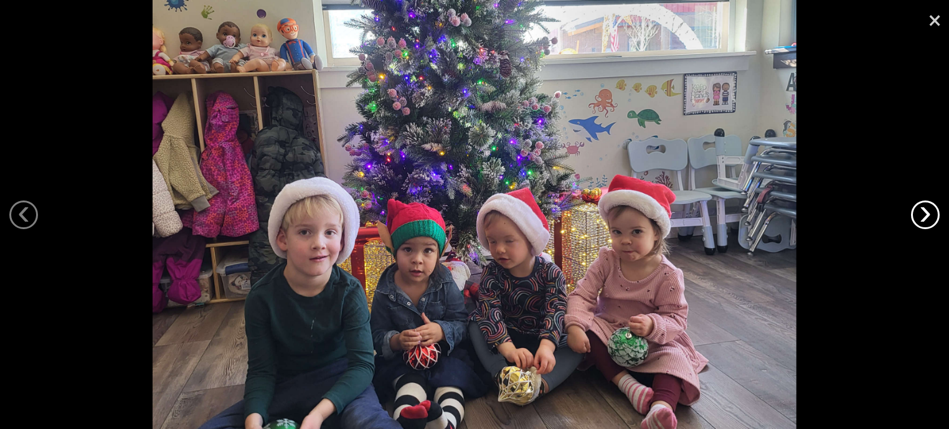
click at [922, 213] on link "›" at bounding box center [925, 215] width 29 height 29
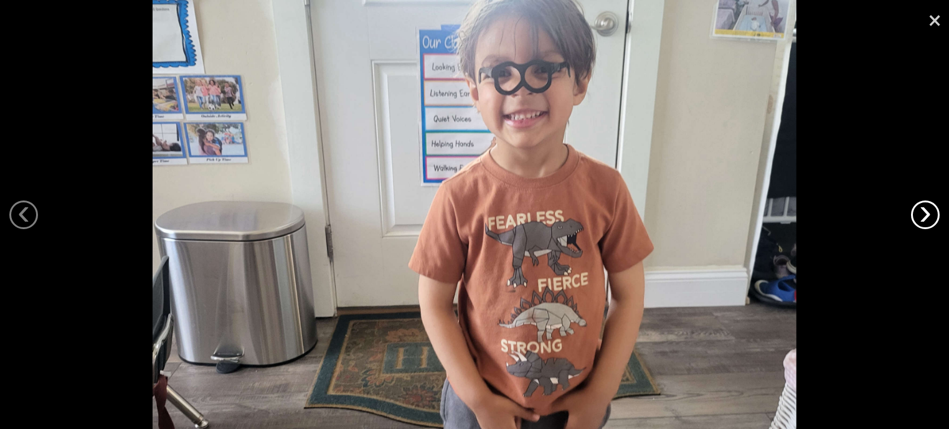
click at [922, 213] on link "›" at bounding box center [925, 215] width 29 height 29
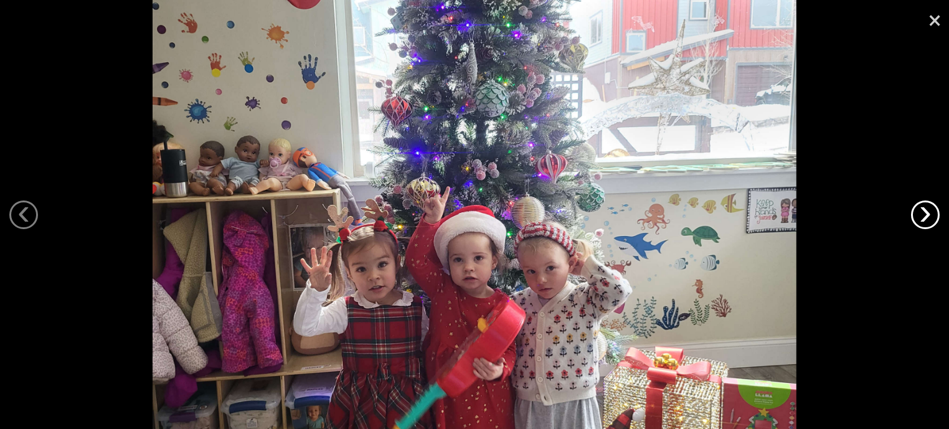
click at [922, 213] on link "›" at bounding box center [925, 215] width 29 height 29
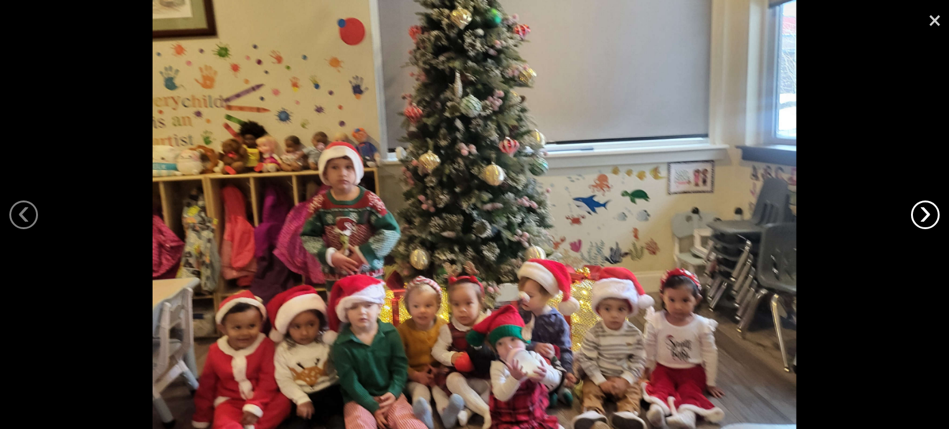
click at [922, 213] on link "›" at bounding box center [925, 215] width 29 height 29
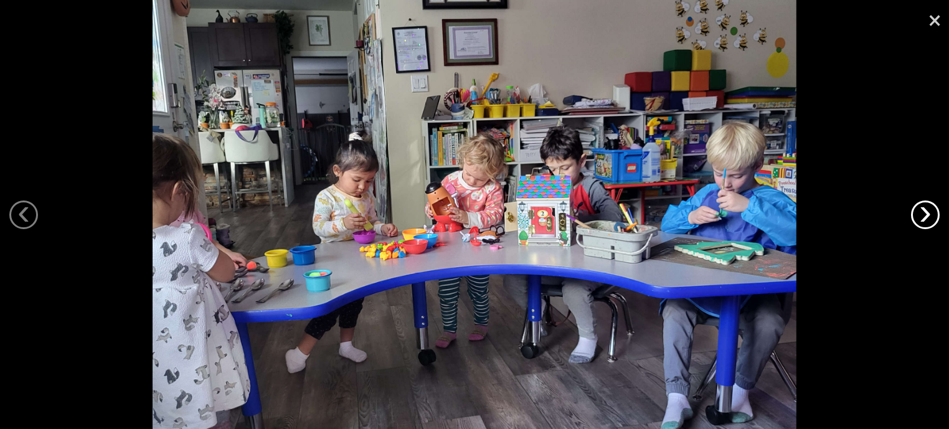
click at [922, 213] on link "›" at bounding box center [925, 215] width 29 height 29
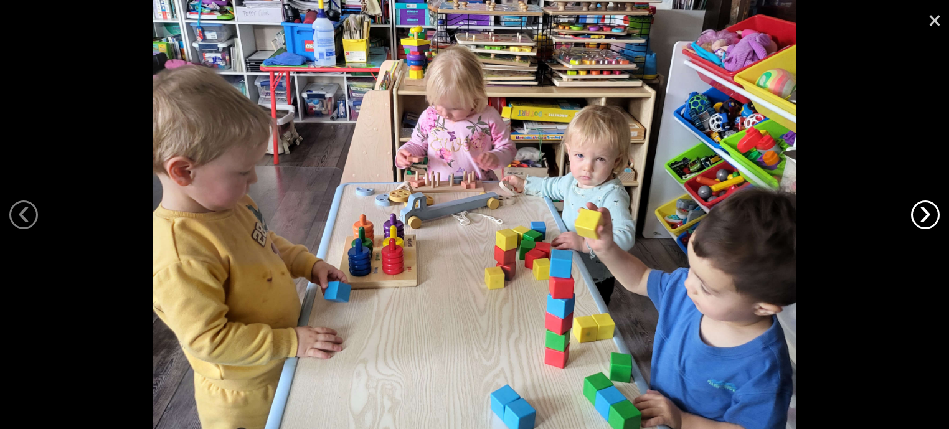
click at [923, 217] on link "›" at bounding box center [925, 215] width 29 height 29
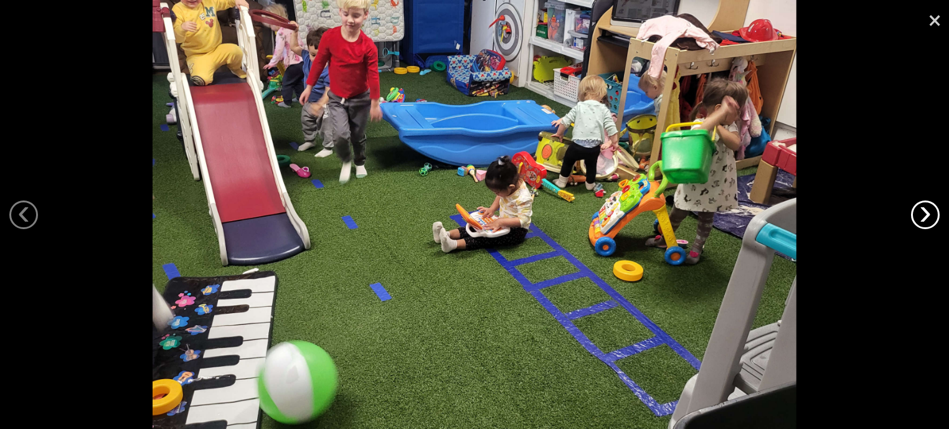
click at [921, 208] on link "›" at bounding box center [925, 215] width 29 height 29
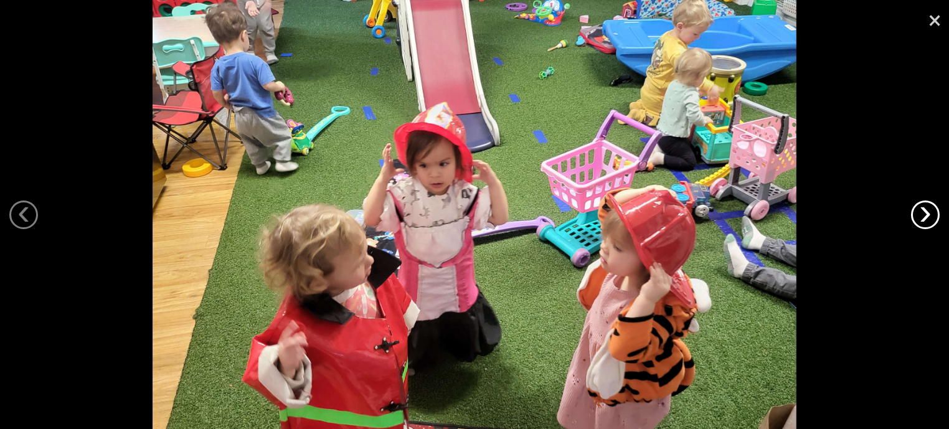
click at [922, 224] on link "›" at bounding box center [925, 215] width 29 height 29
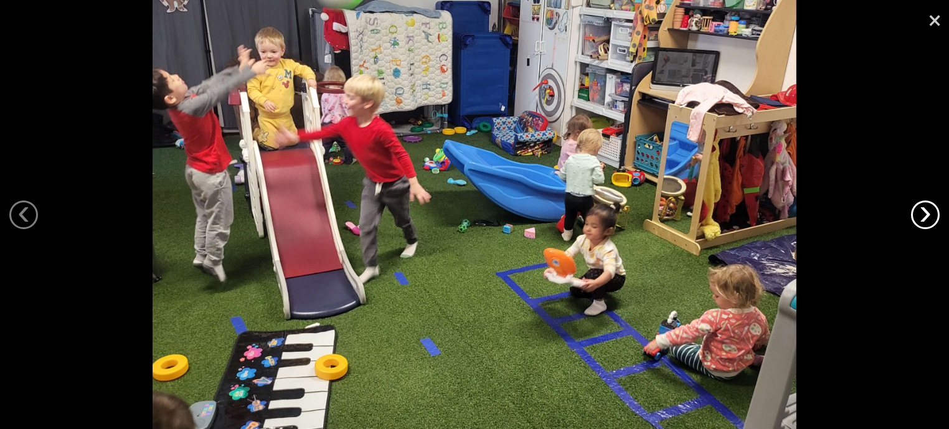
click at [923, 217] on link "›" at bounding box center [925, 215] width 29 height 29
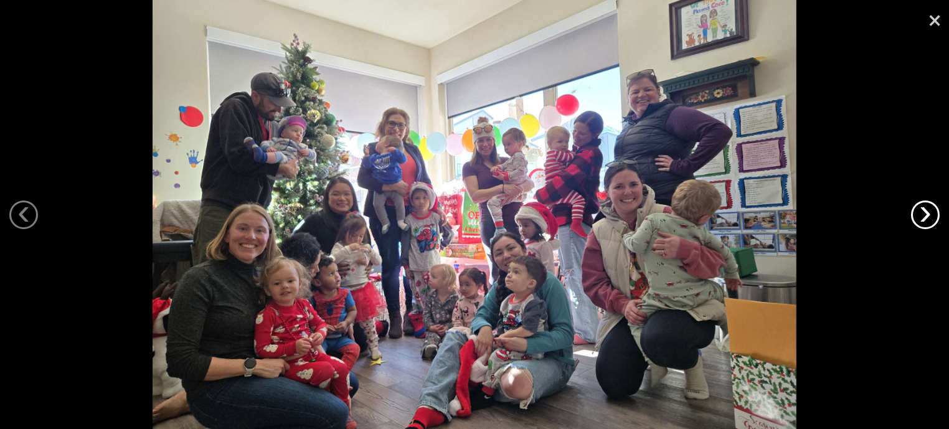
click at [920, 225] on link "›" at bounding box center [925, 215] width 29 height 29
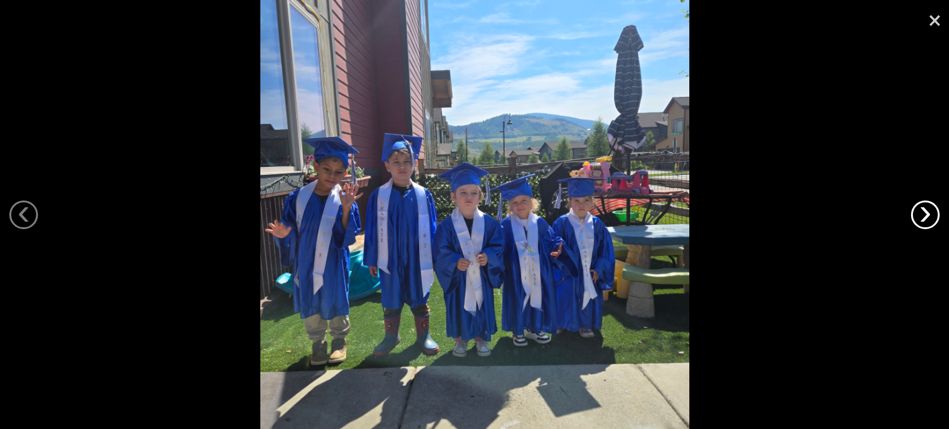
click at [914, 220] on link "›" at bounding box center [925, 215] width 29 height 29
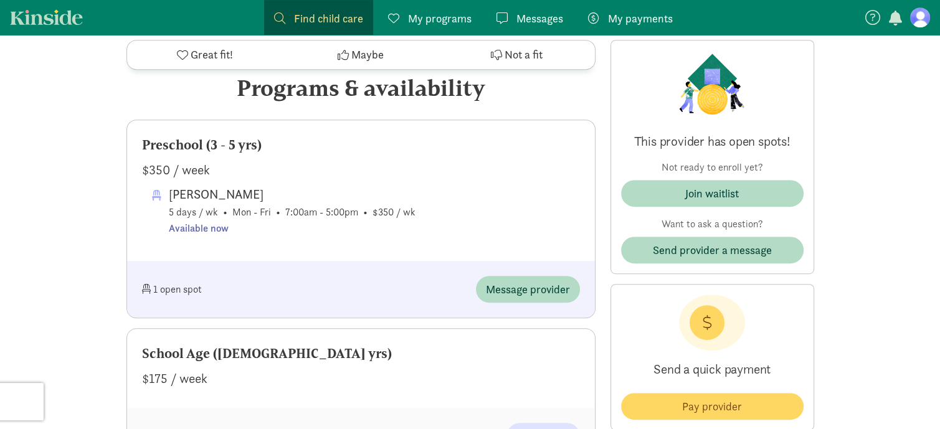
scroll to position [598, 0]
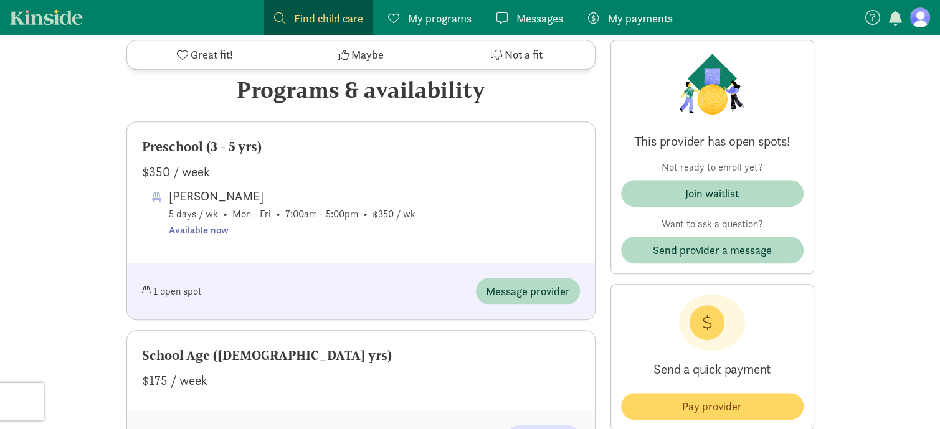
click at [496, 54] on icon at bounding box center [496, 54] width 11 height 11
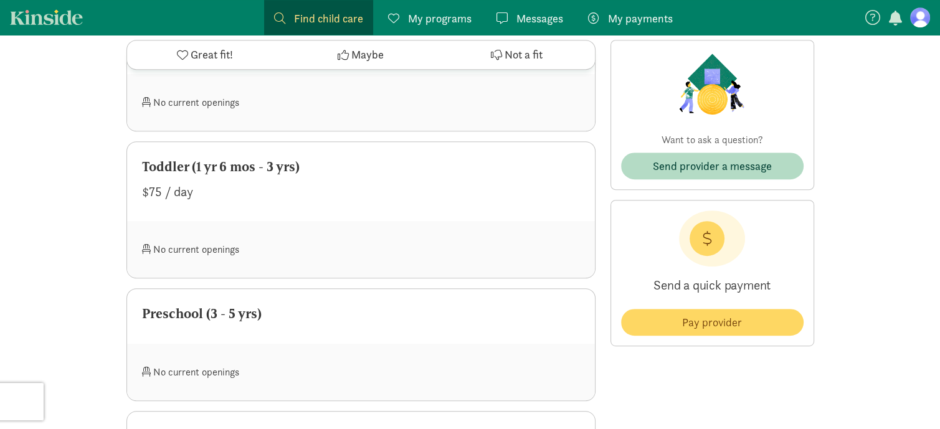
scroll to position [608, 0]
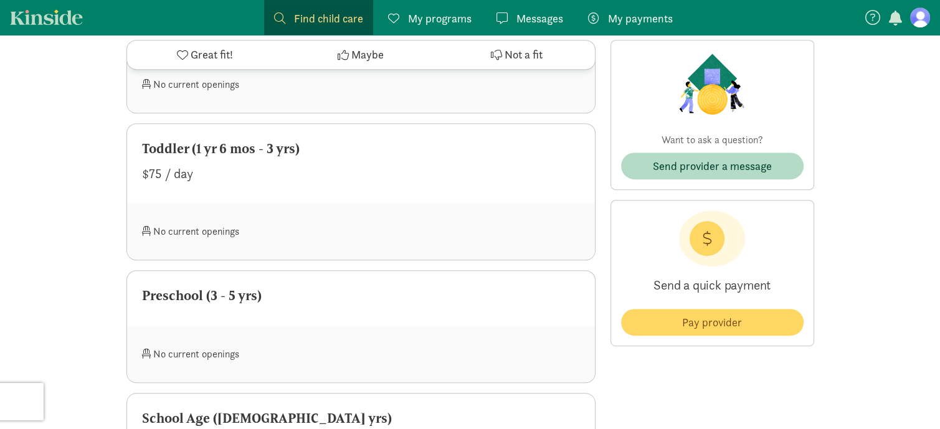
click at [523, 12] on span "Messages" at bounding box center [539, 18] width 47 height 17
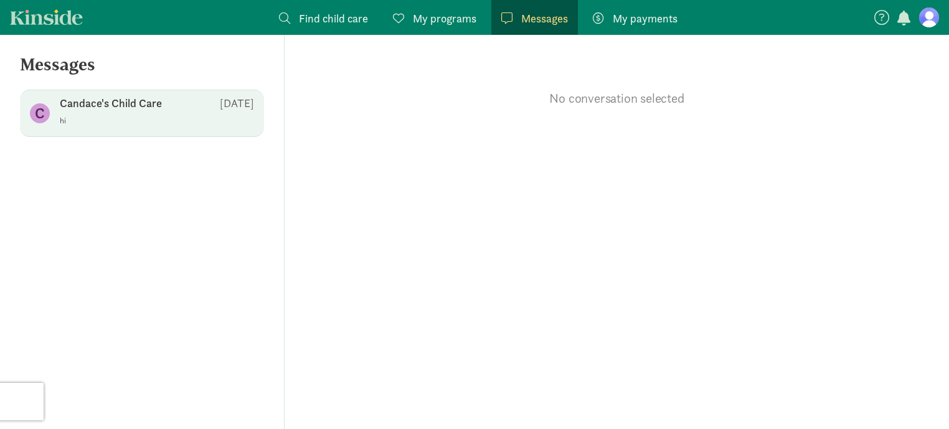
click at [111, 110] on p "Candace's Child Care" at bounding box center [111, 103] width 102 height 15
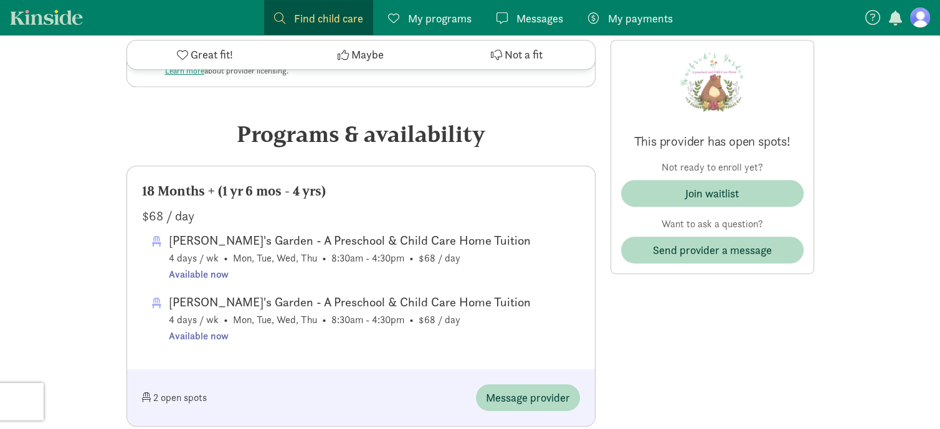
scroll to position [577, 0]
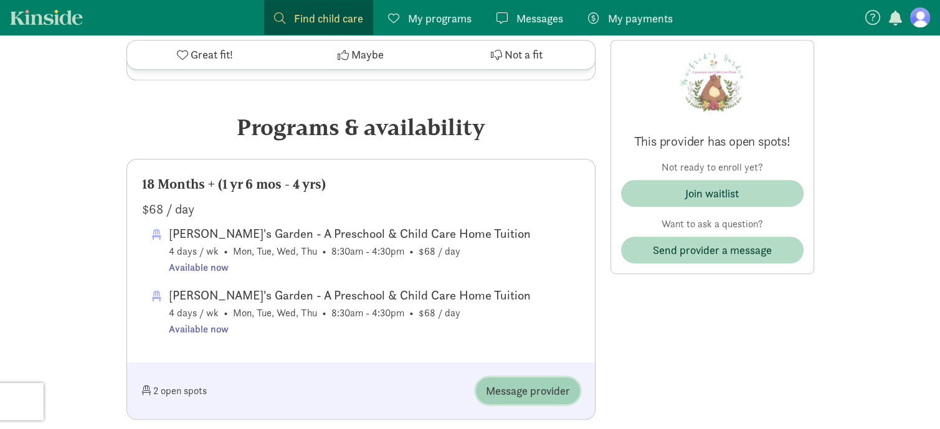
click at [510, 395] on span "Message provider" at bounding box center [528, 390] width 84 height 17
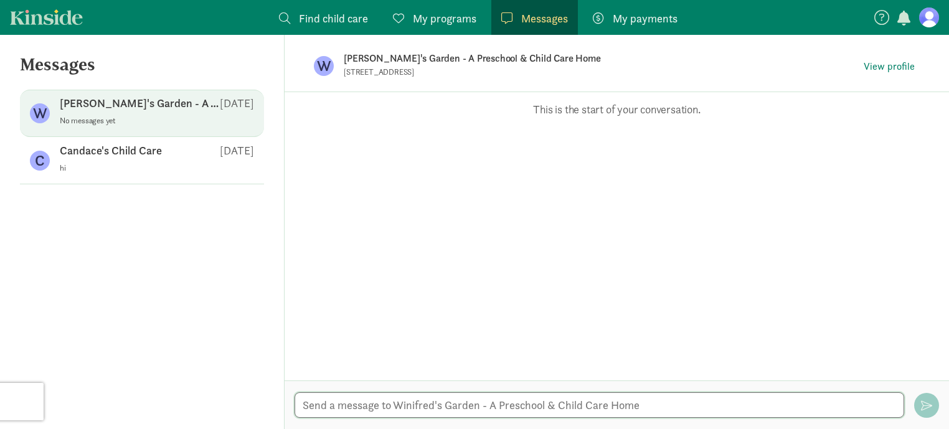
click at [511, 406] on textarea at bounding box center [600, 405] width 610 height 26
